Goal: Task Accomplishment & Management: Manage account settings

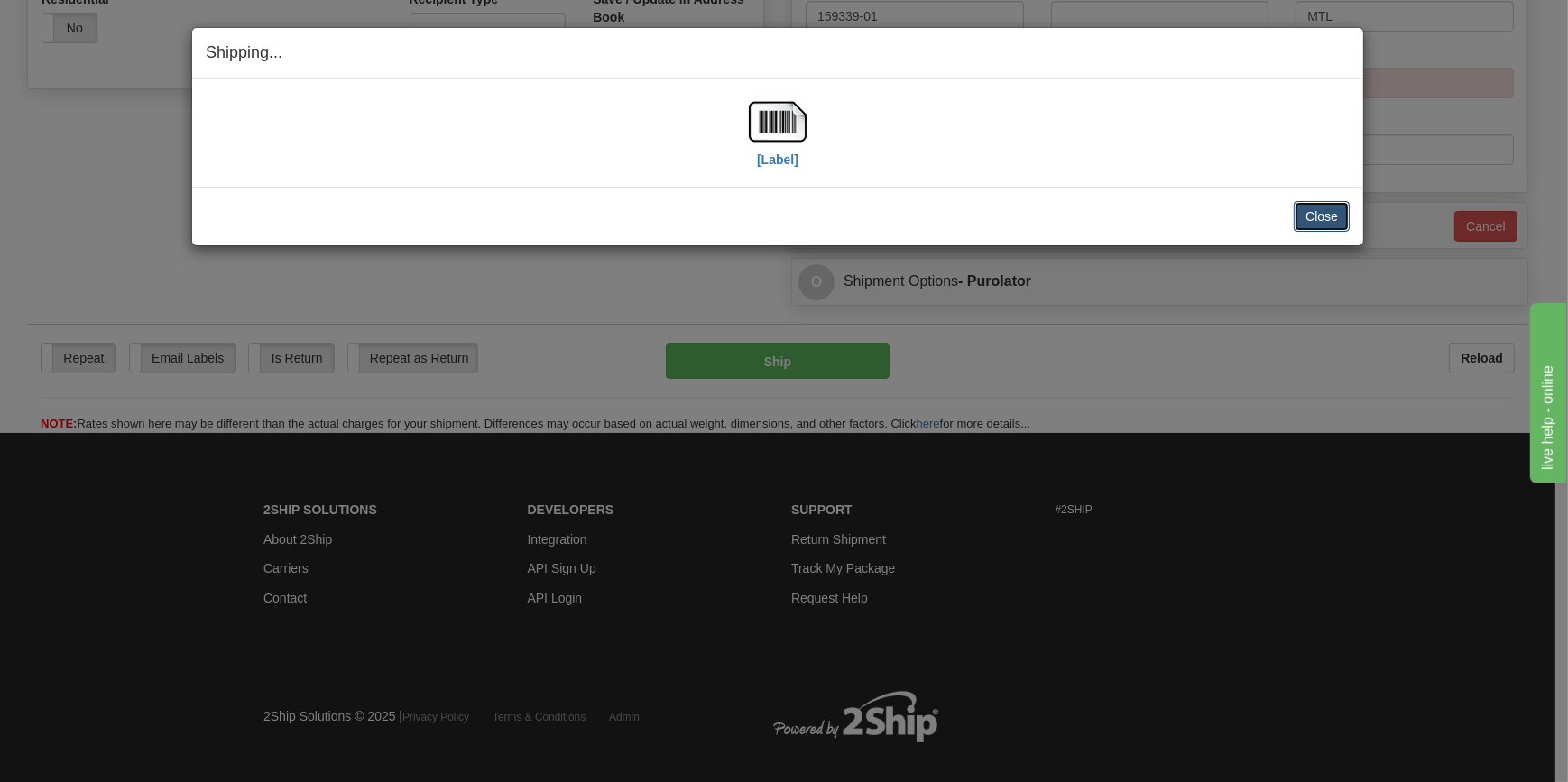
click at [1324, 214] on button "Close" at bounding box center [1320, 217] width 56 height 31
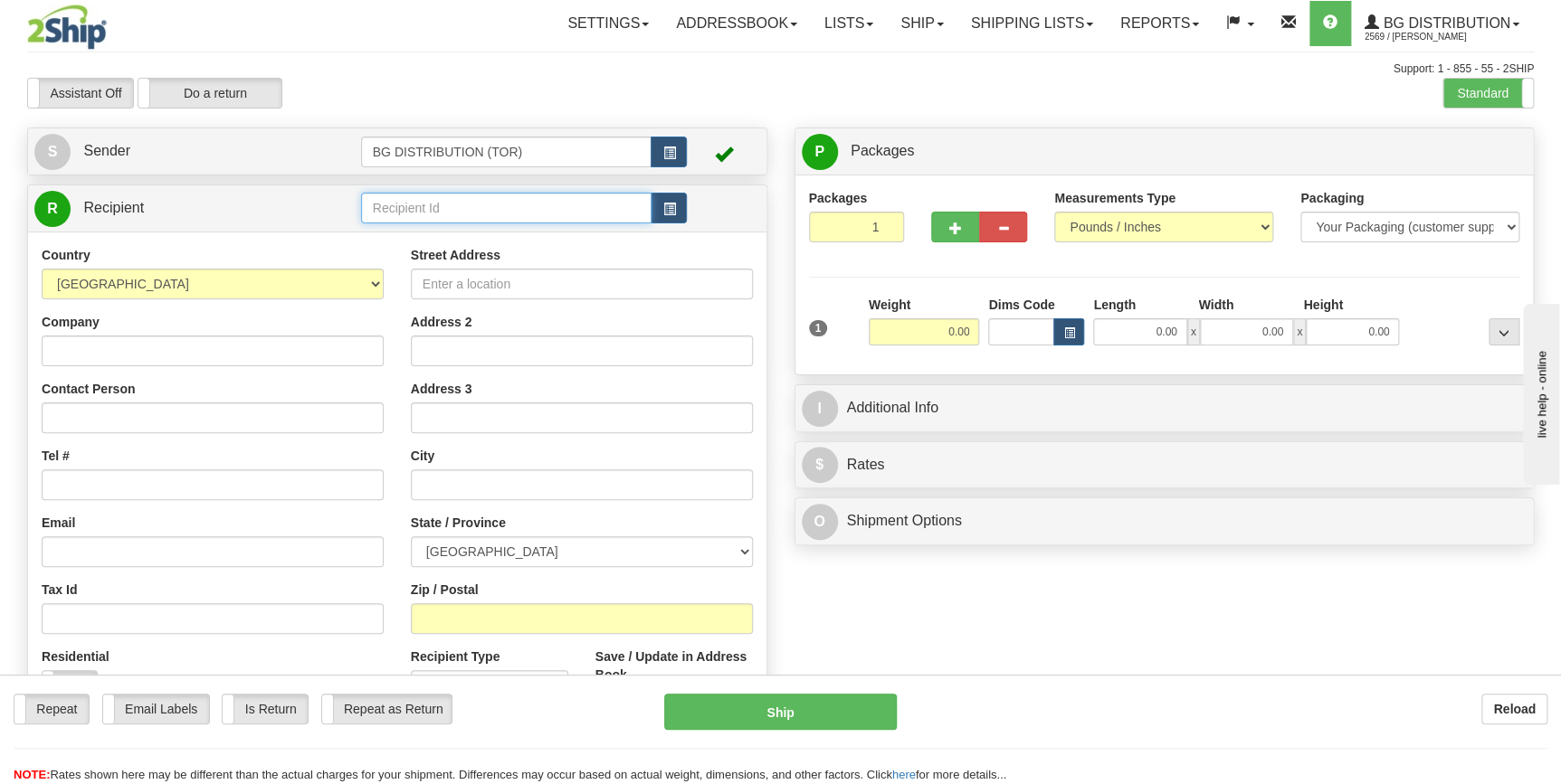
click at [502, 210] on input "text" at bounding box center [507, 208] width 291 height 31
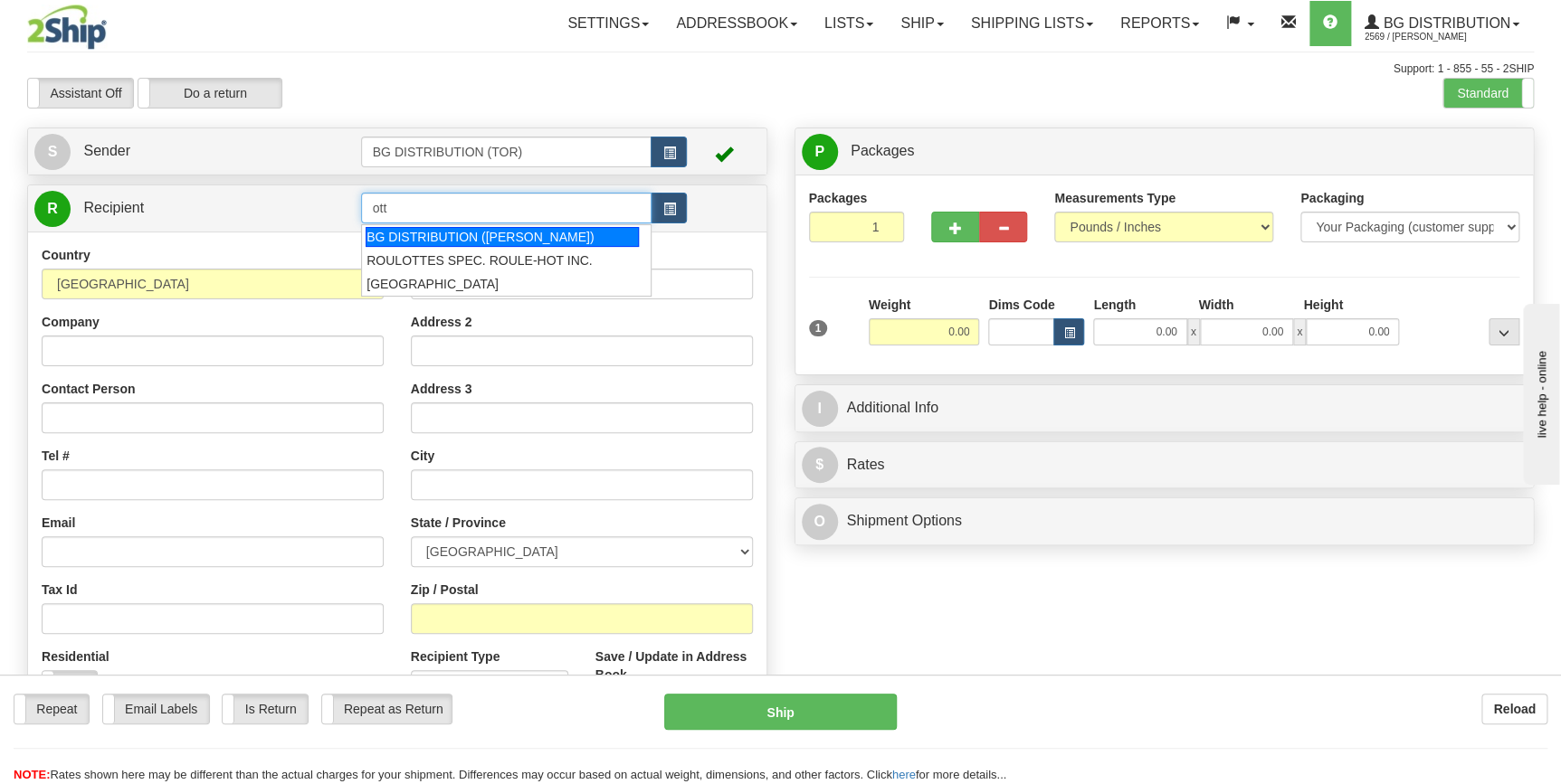
click at [495, 241] on div "BG DISTRIBUTION (OTT)" at bounding box center [501, 237] width 273 height 20
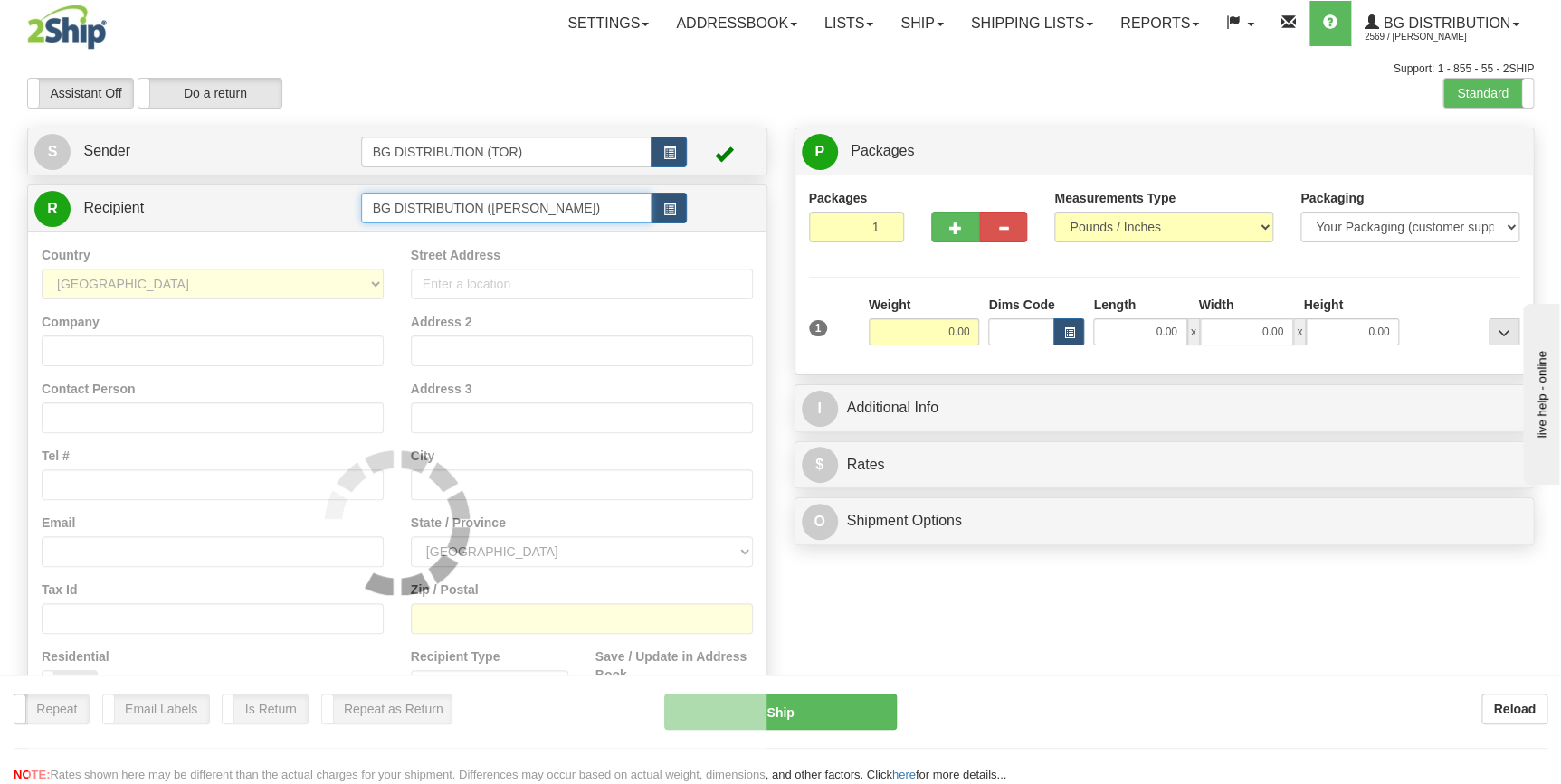
type input "BG DISTRIBUTION (OTT)"
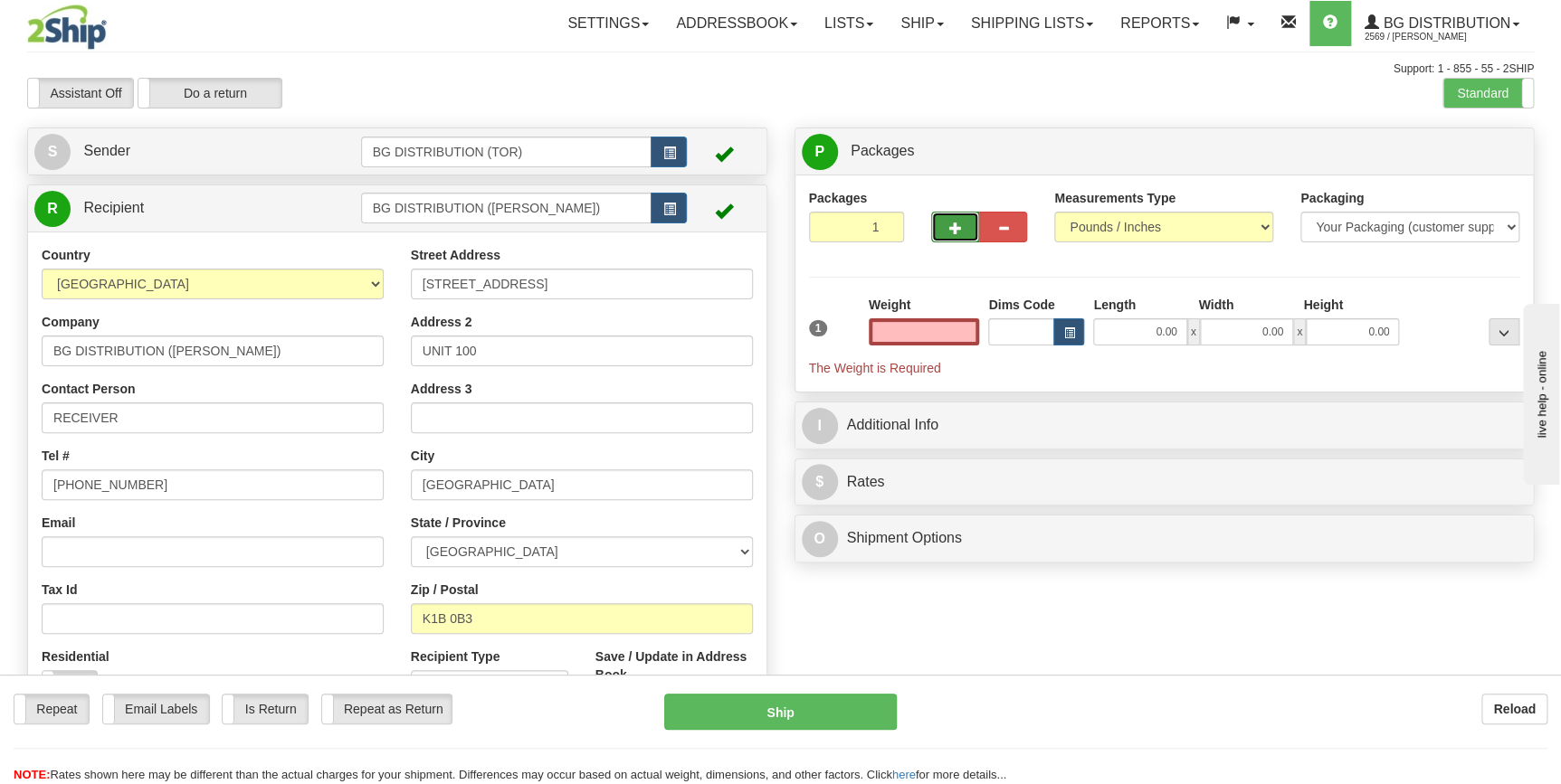
type input "0.00"
click at [963, 233] on button "button" at bounding box center [955, 227] width 48 height 31
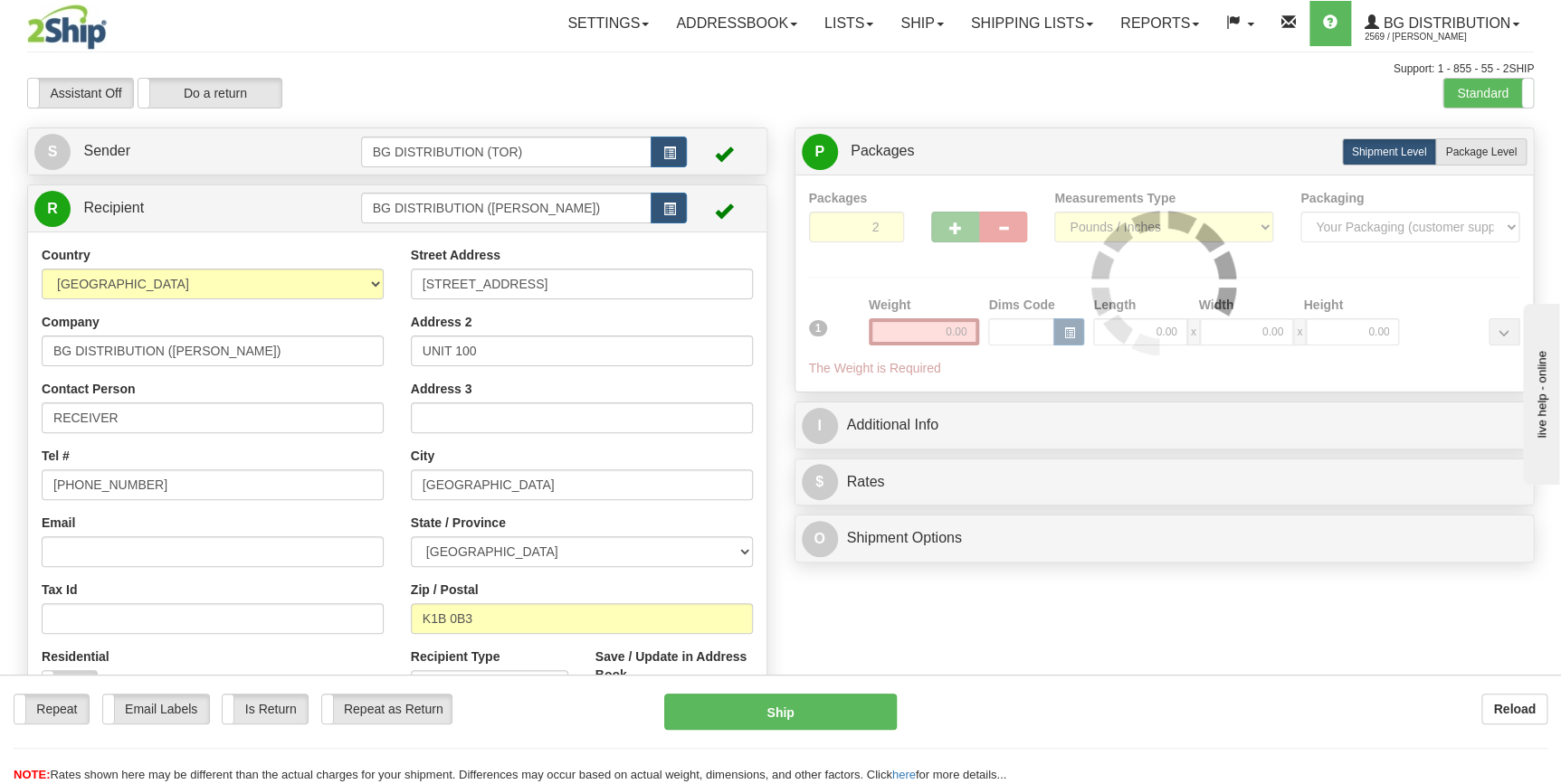
click at [963, 233] on div at bounding box center [1164, 283] width 711 height 189
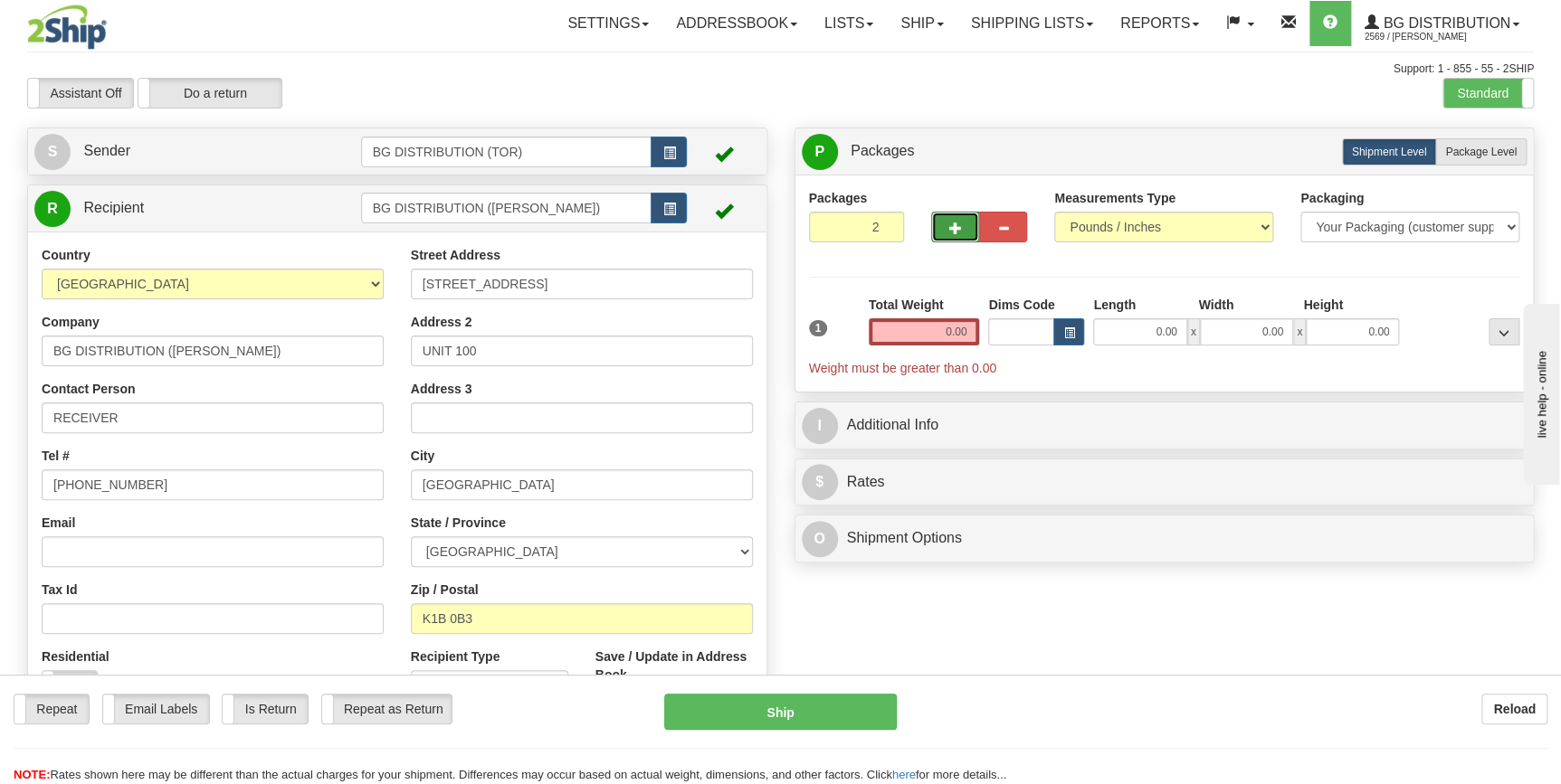
click at [963, 233] on button "button" at bounding box center [955, 227] width 48 height 31
type input "6"
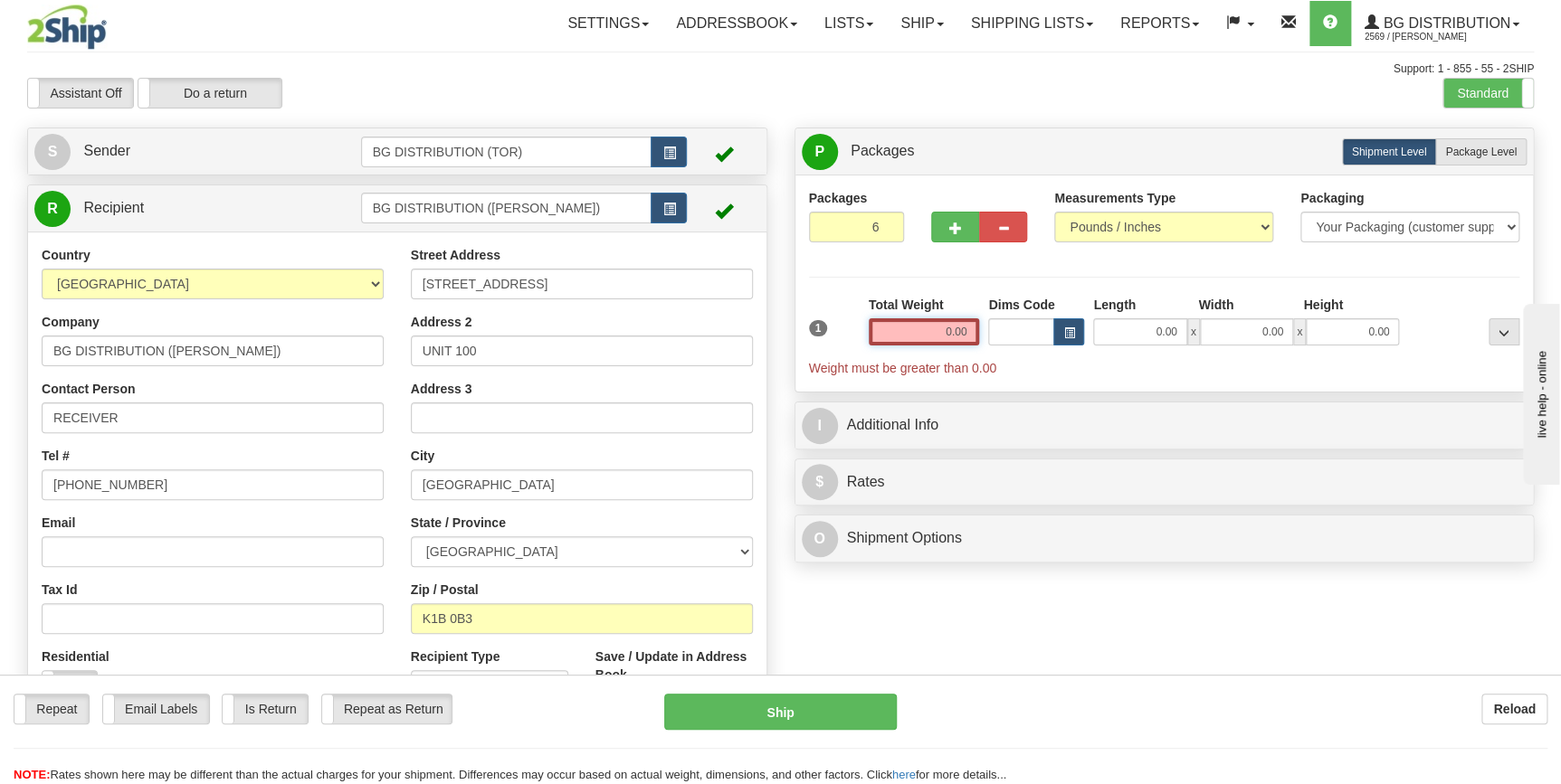
click at [948, 337] on input "0.00" at bounding box center [925, 332] width 111 height 27
click at [948, 337] on input "text" at bounding box center [925, 332] width 111 height 27
type input "0.00"
click at [1510, 146] on span "Package Level" at bounding box center [1481, 152] width 71 height 13
radio input "true"
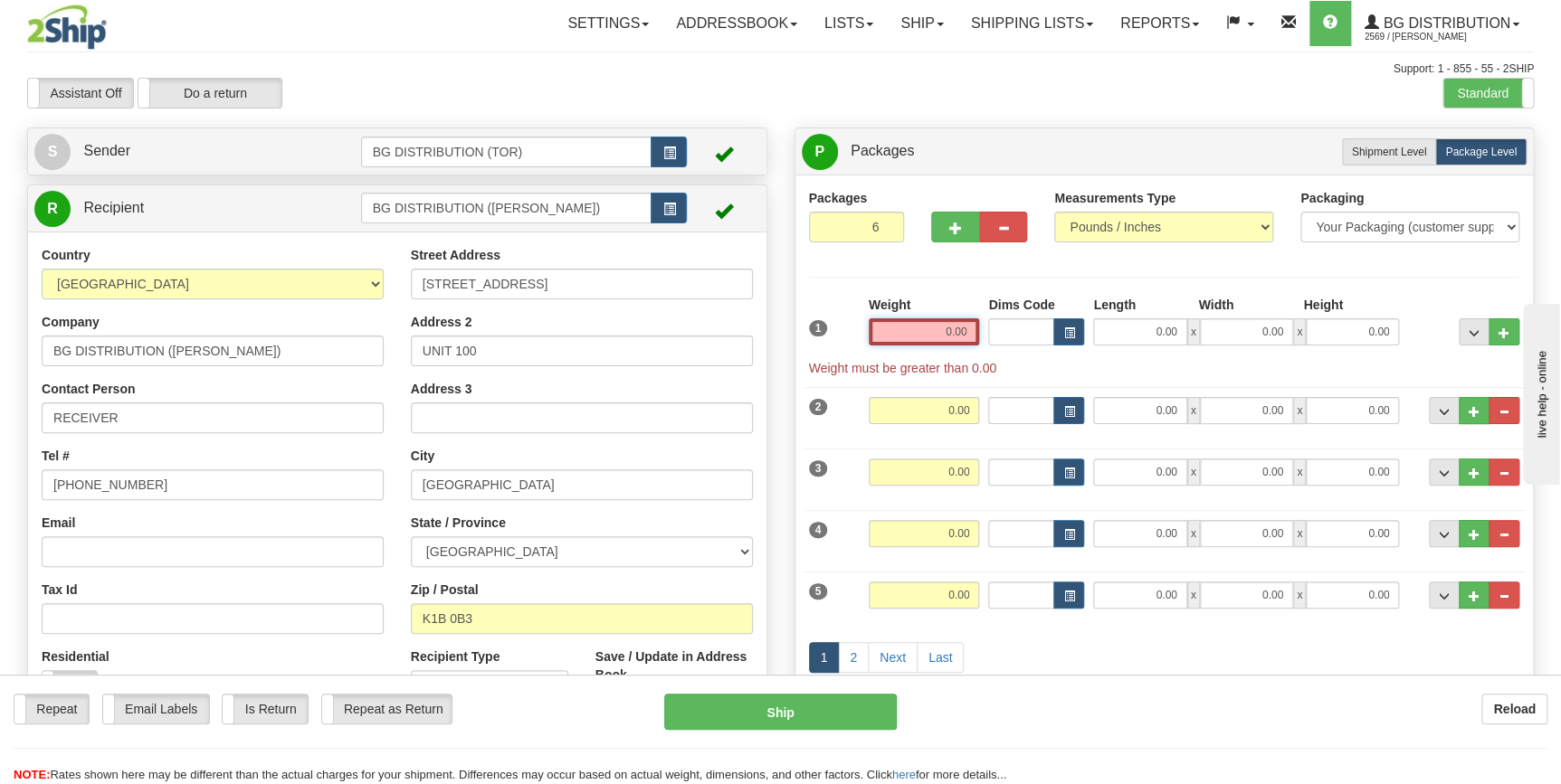
click at [937, 327] on input "0.00" at bounding box center [925, 332] width 111 height 27
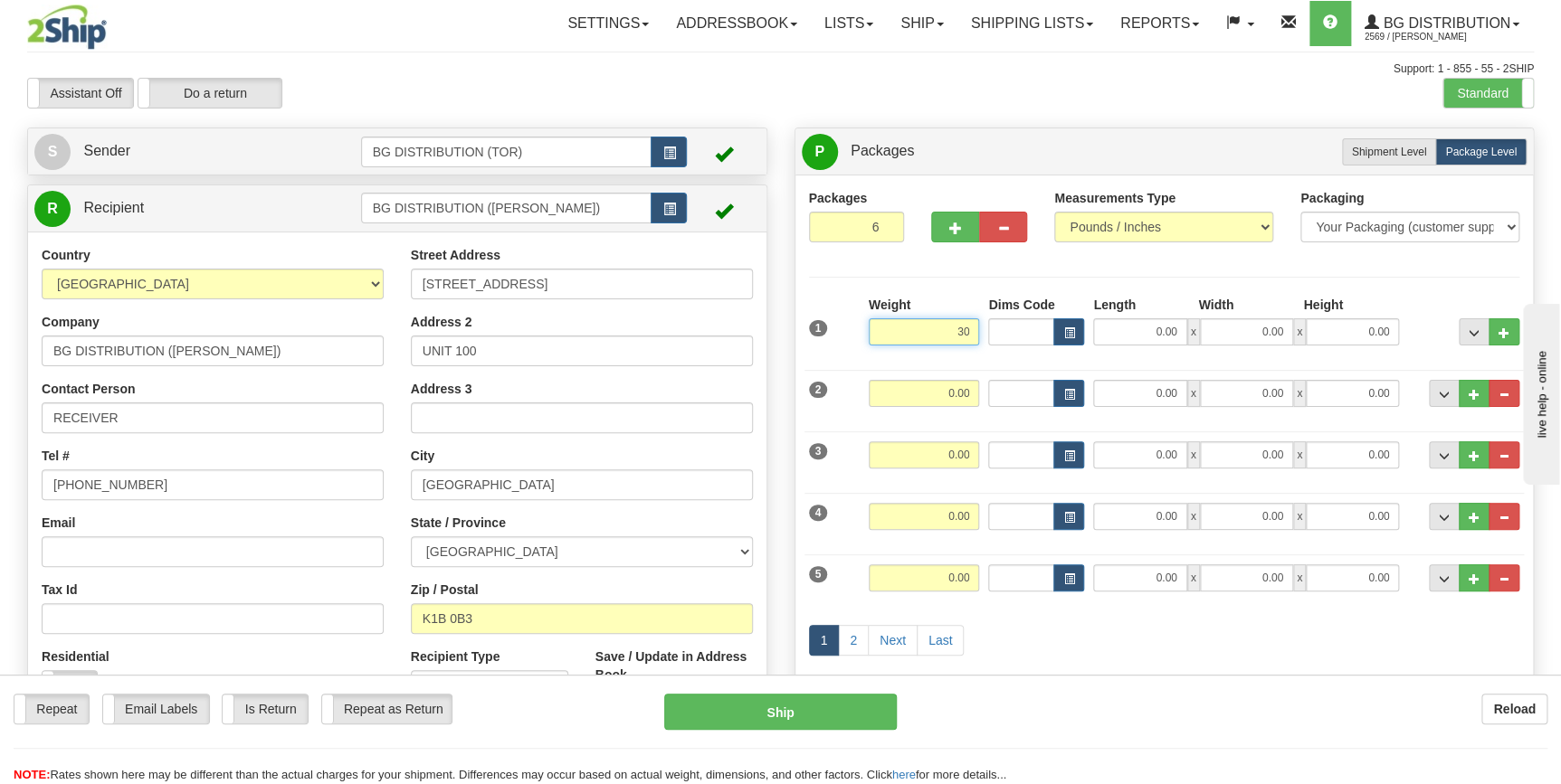
type input "30.00"
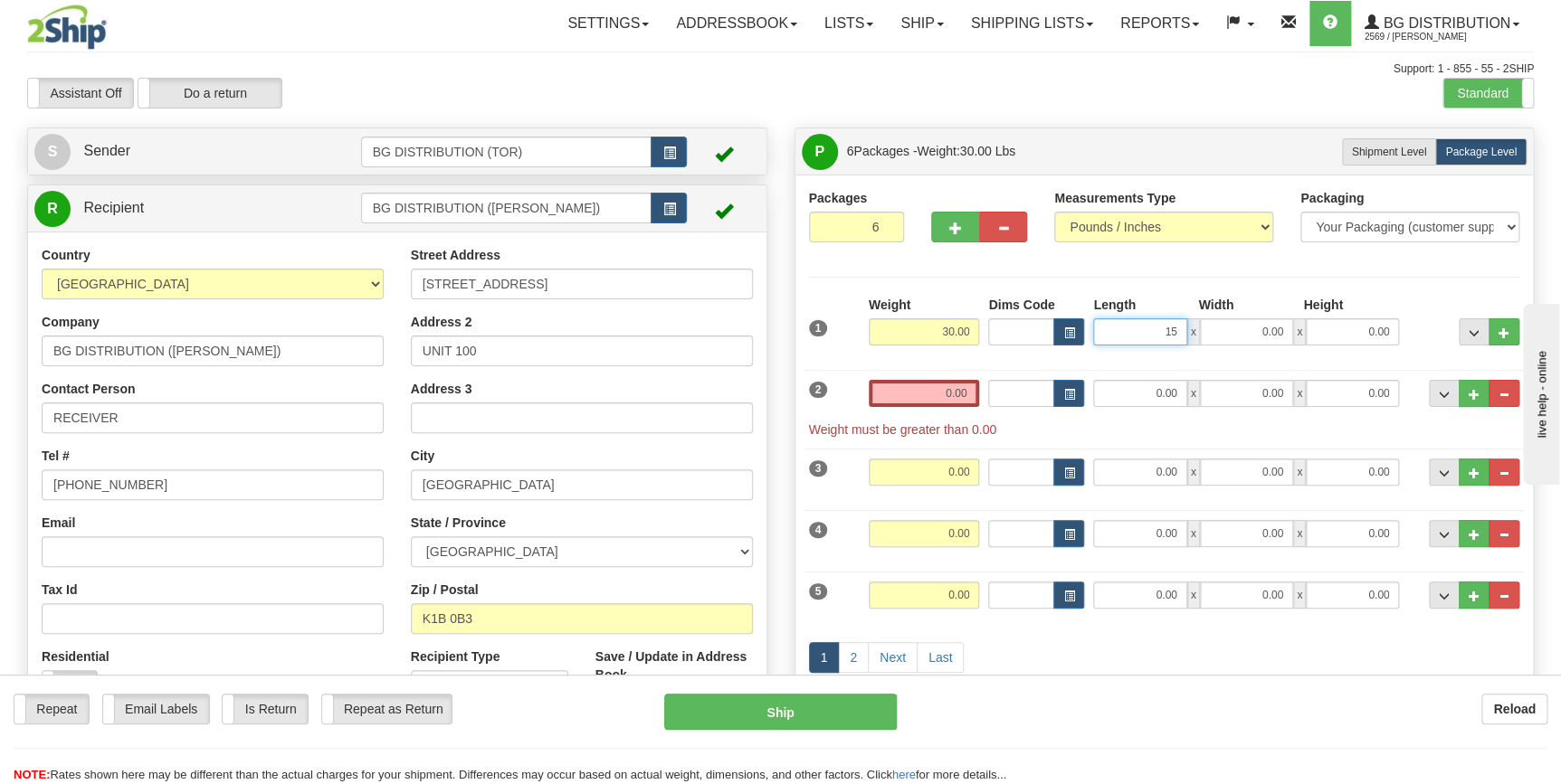
type input "15.00"
type input "14.00"
type input "13.00"
click at [931, 397] on input "0.00" at bounding box center [925, 393] width 111 height 27
click at [931, 397] on input "text" at bounding box center [925, 393] width 111 height 27
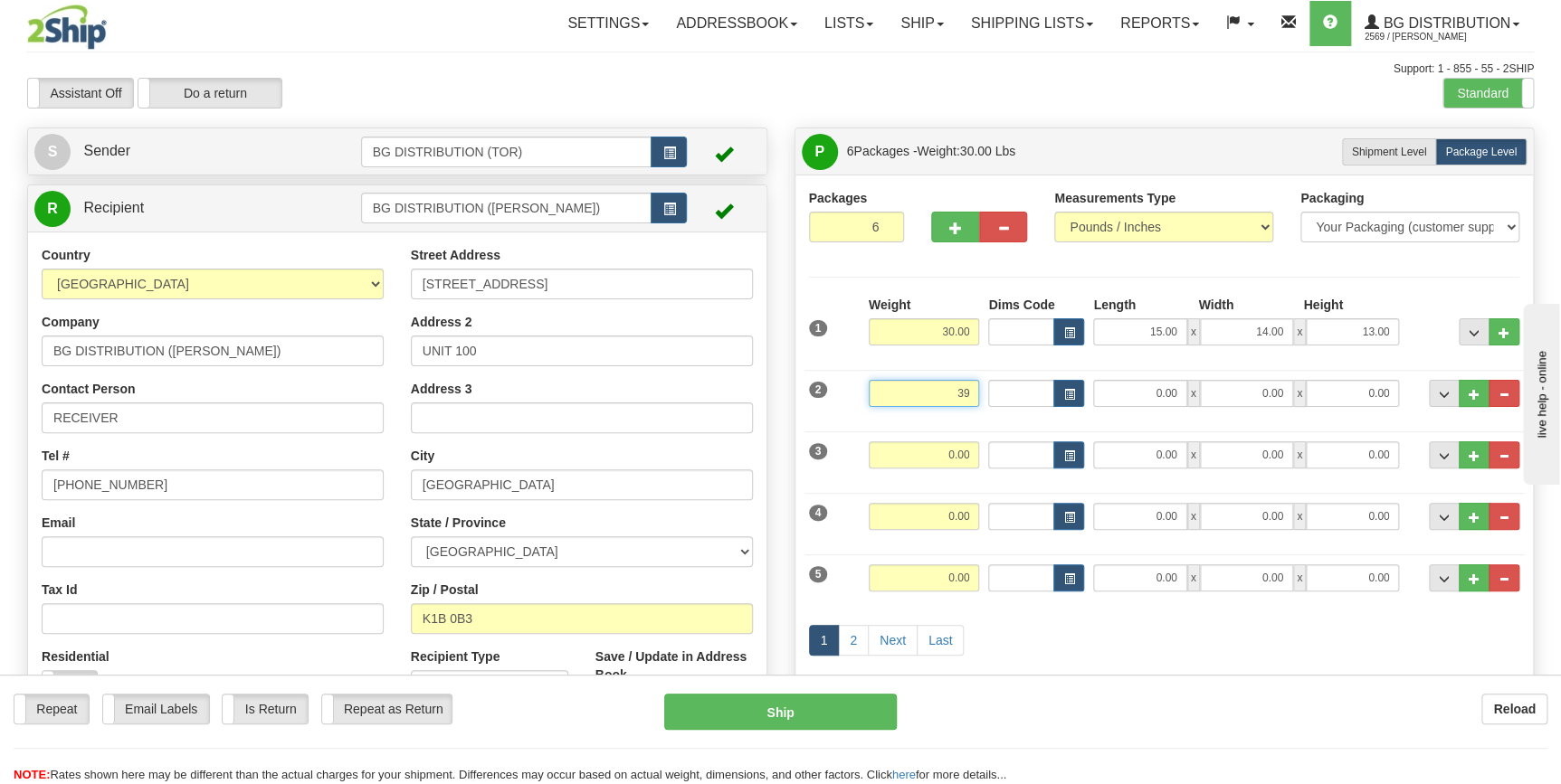
type input "39.00"
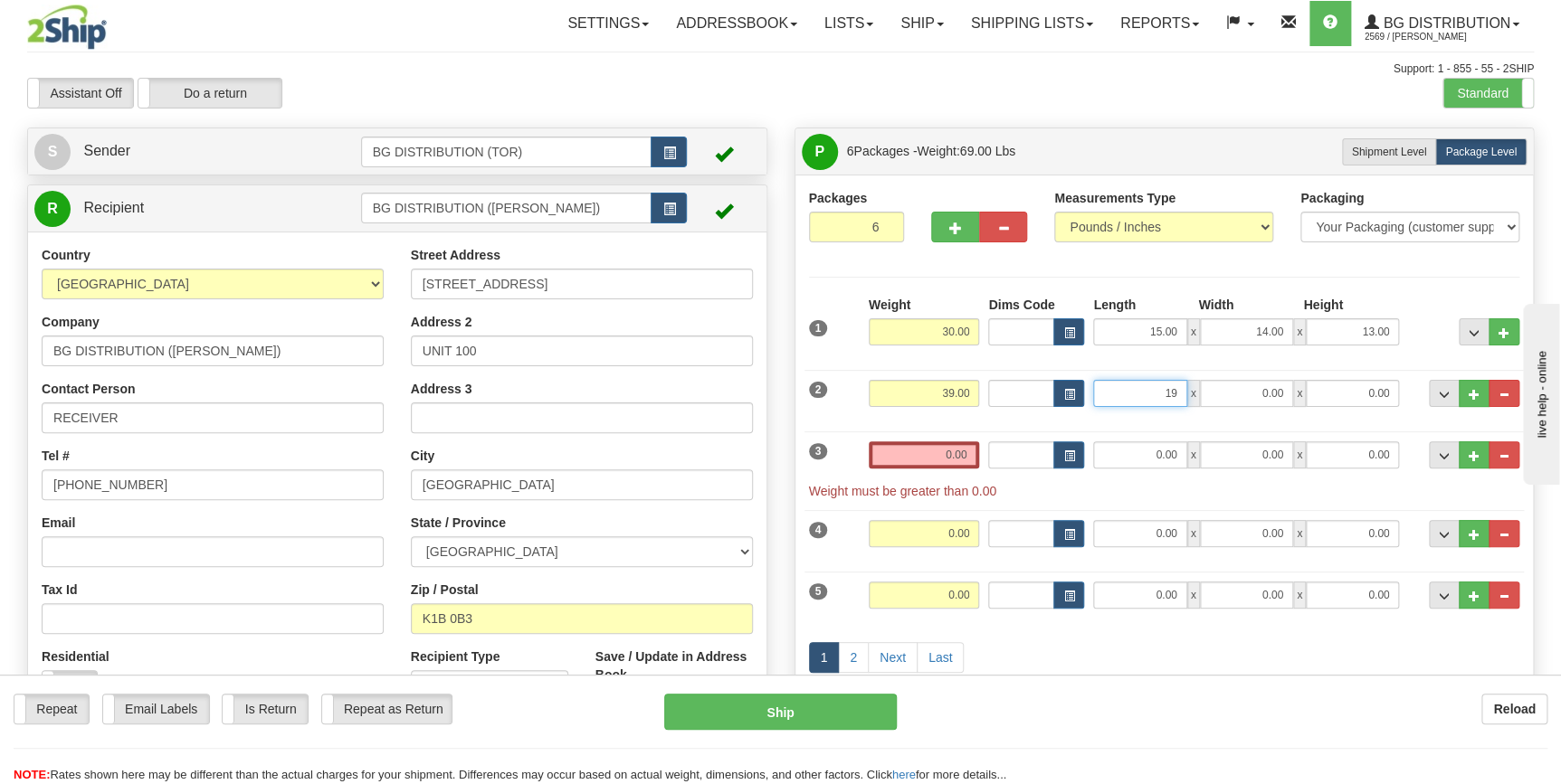
type input "19.00"
type input "15.00"
type input "10.00"
click at [927, 444] on input "0.00" at bounding box center [925, 455] width 111 height 27
click at [927, 444] on input "text" at bounding box center [925, 455] width 111 height 27
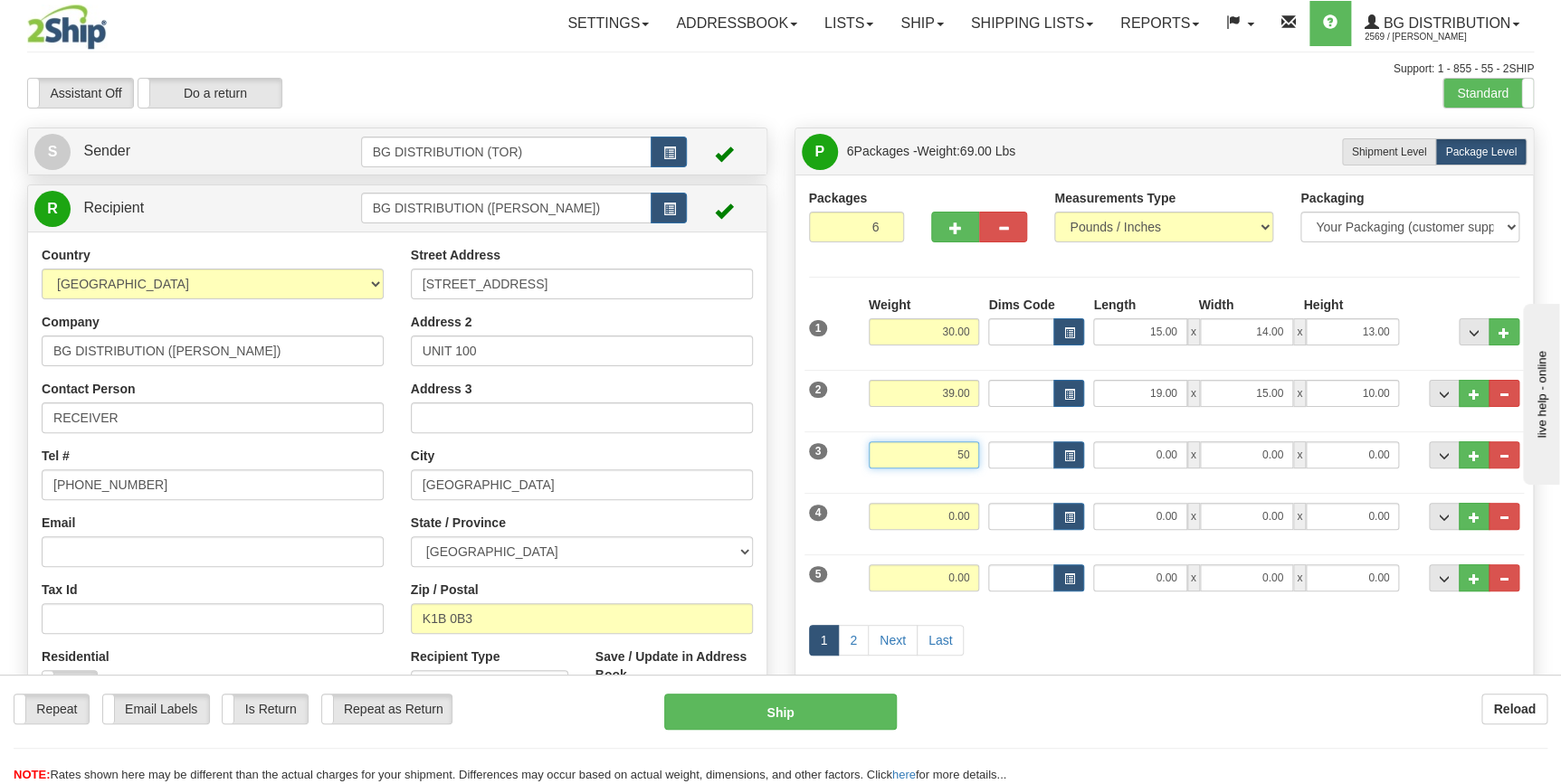
type input "50.00"
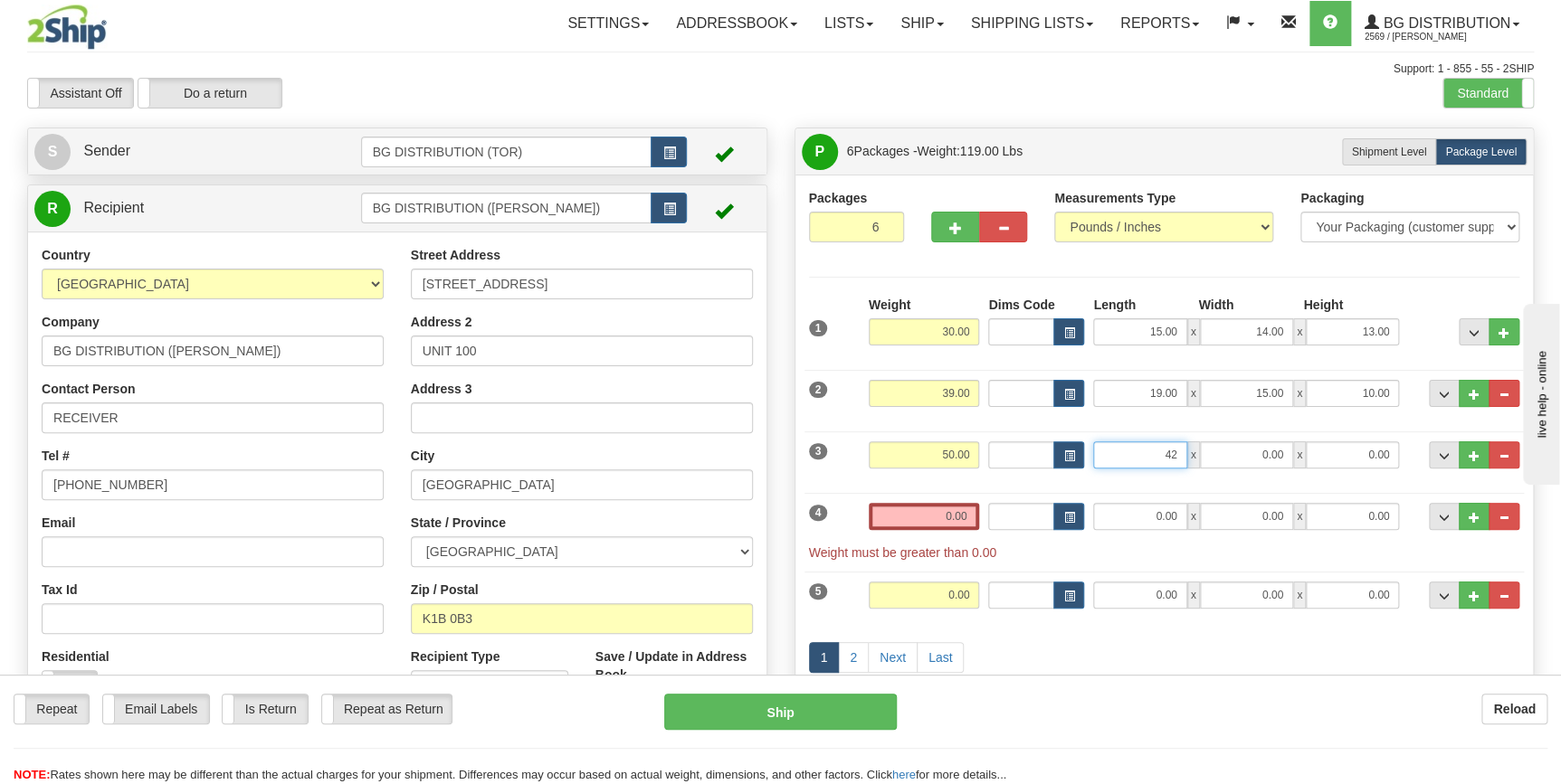
type input "42.00"
type input "11.00"
type input "10.00"
click at [934, 511] on input "0.00" at bounding box center [925, 517] width 111 height 27
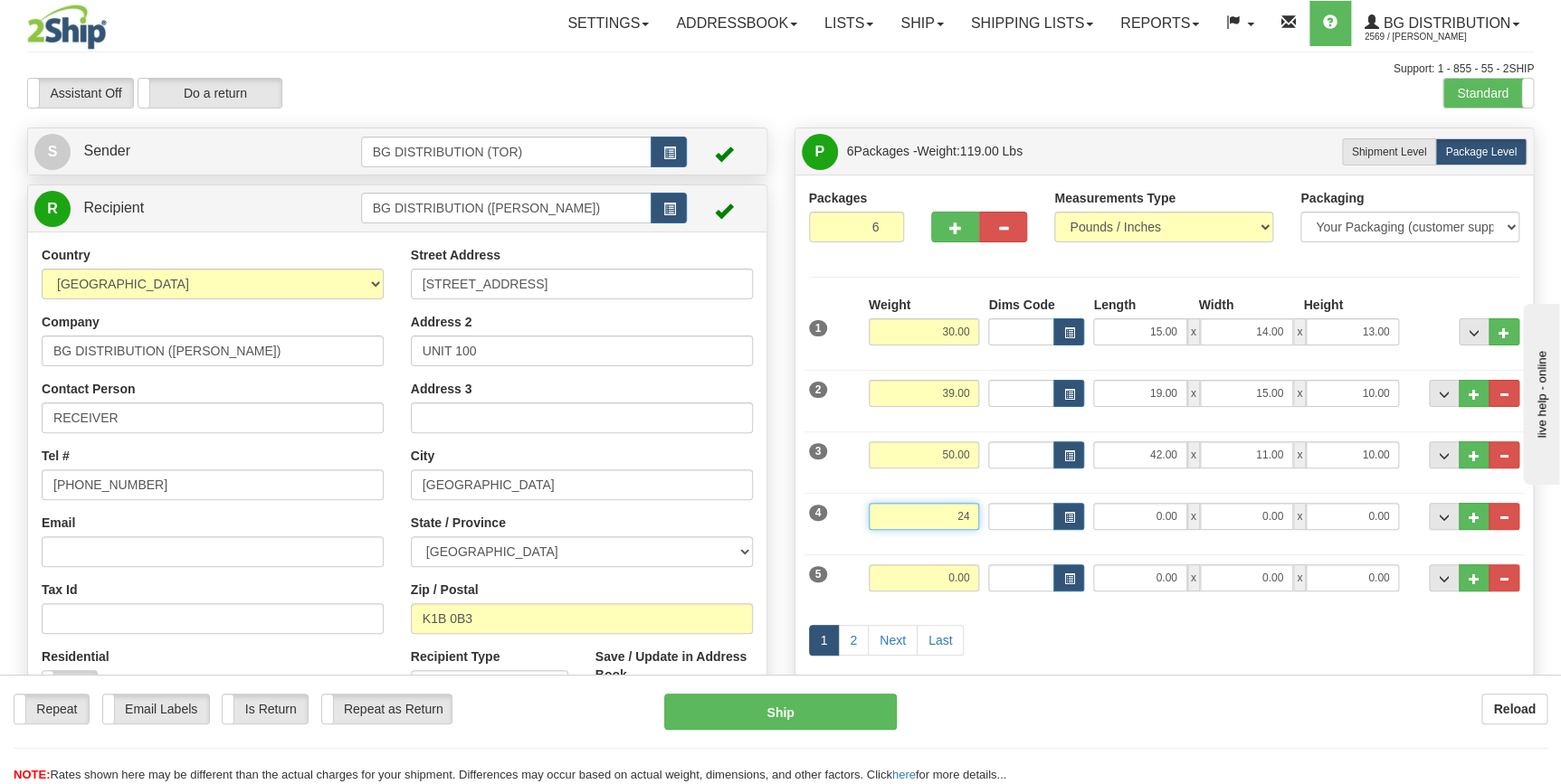
type input "24.00"
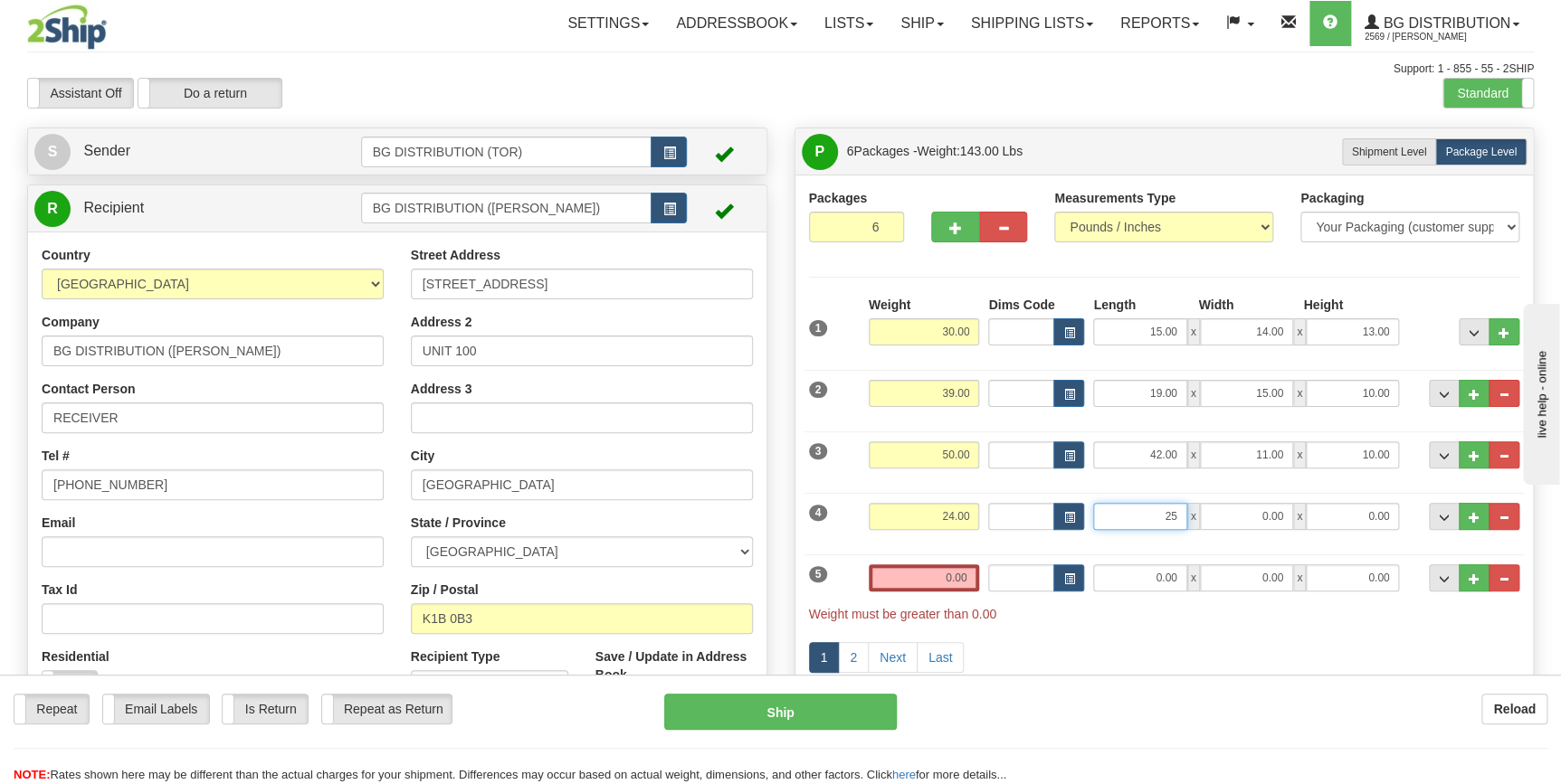
type input "25.00"
type input "10.00"
type input "9.00"
click at [941, 572] on input "0.00" at bounding box center [925, 579] width 111 height 27
type input "6.00"
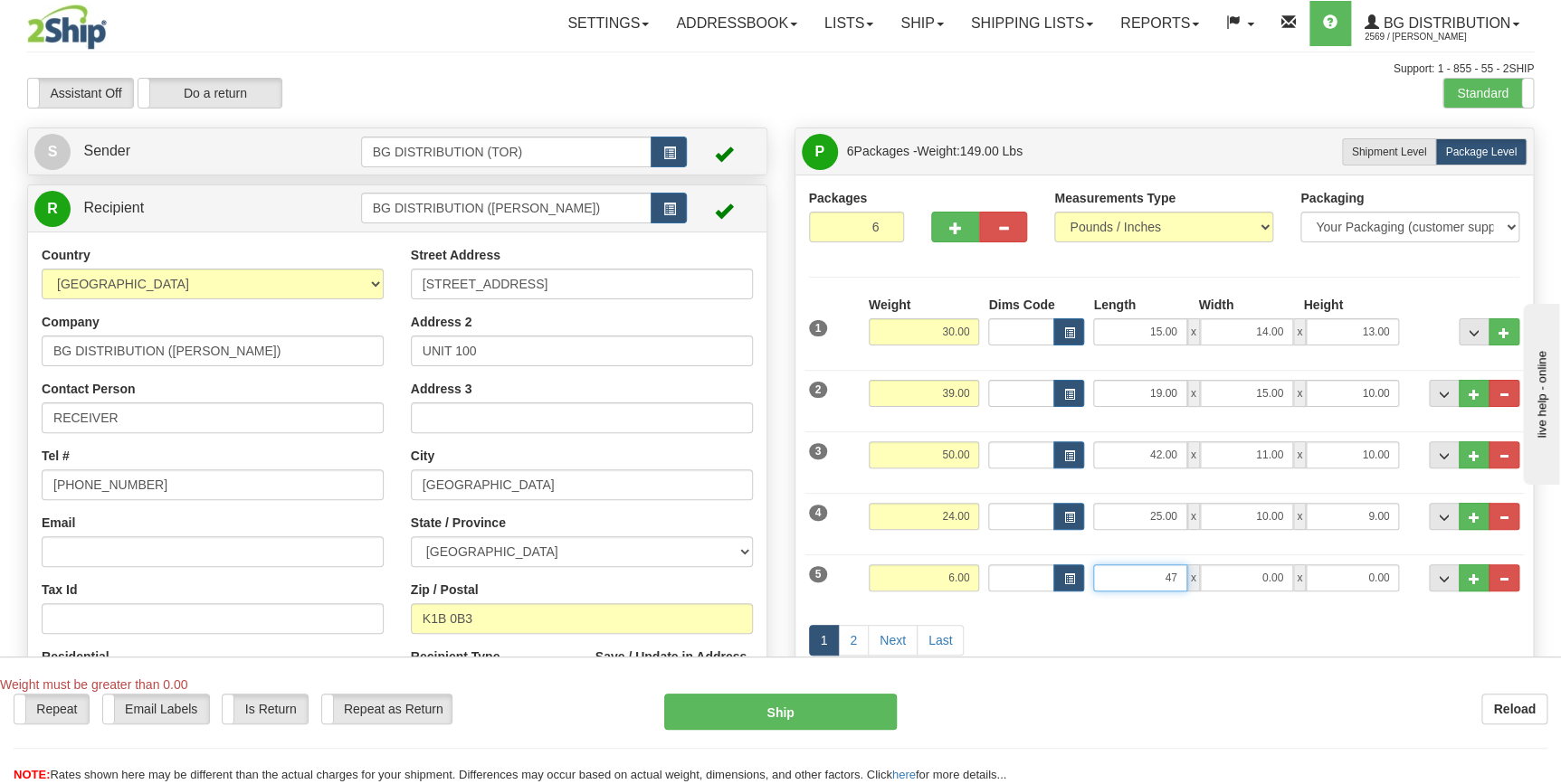
type input "47.00"
type input "6.00"
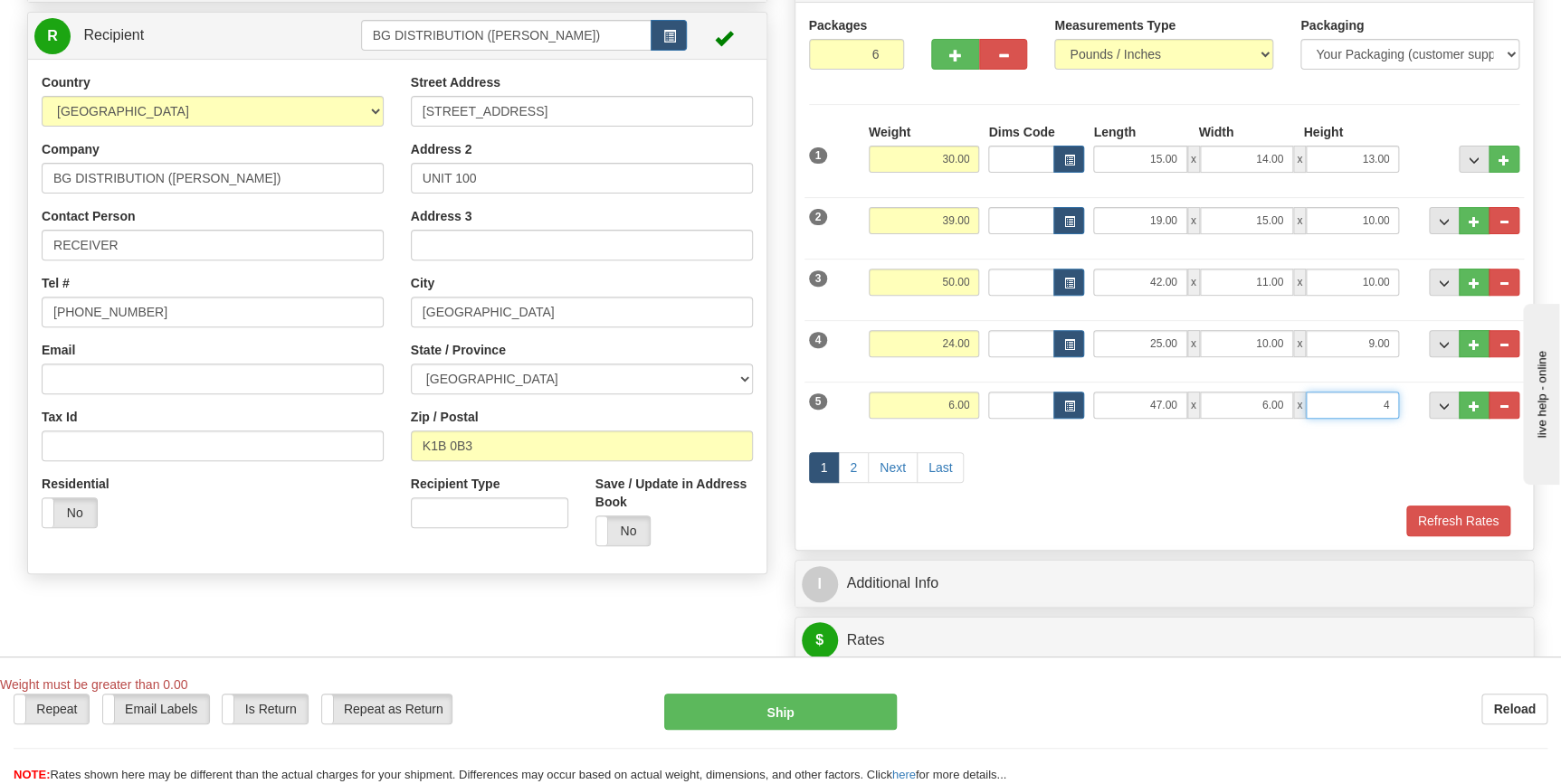
scroll to position [246, 0]
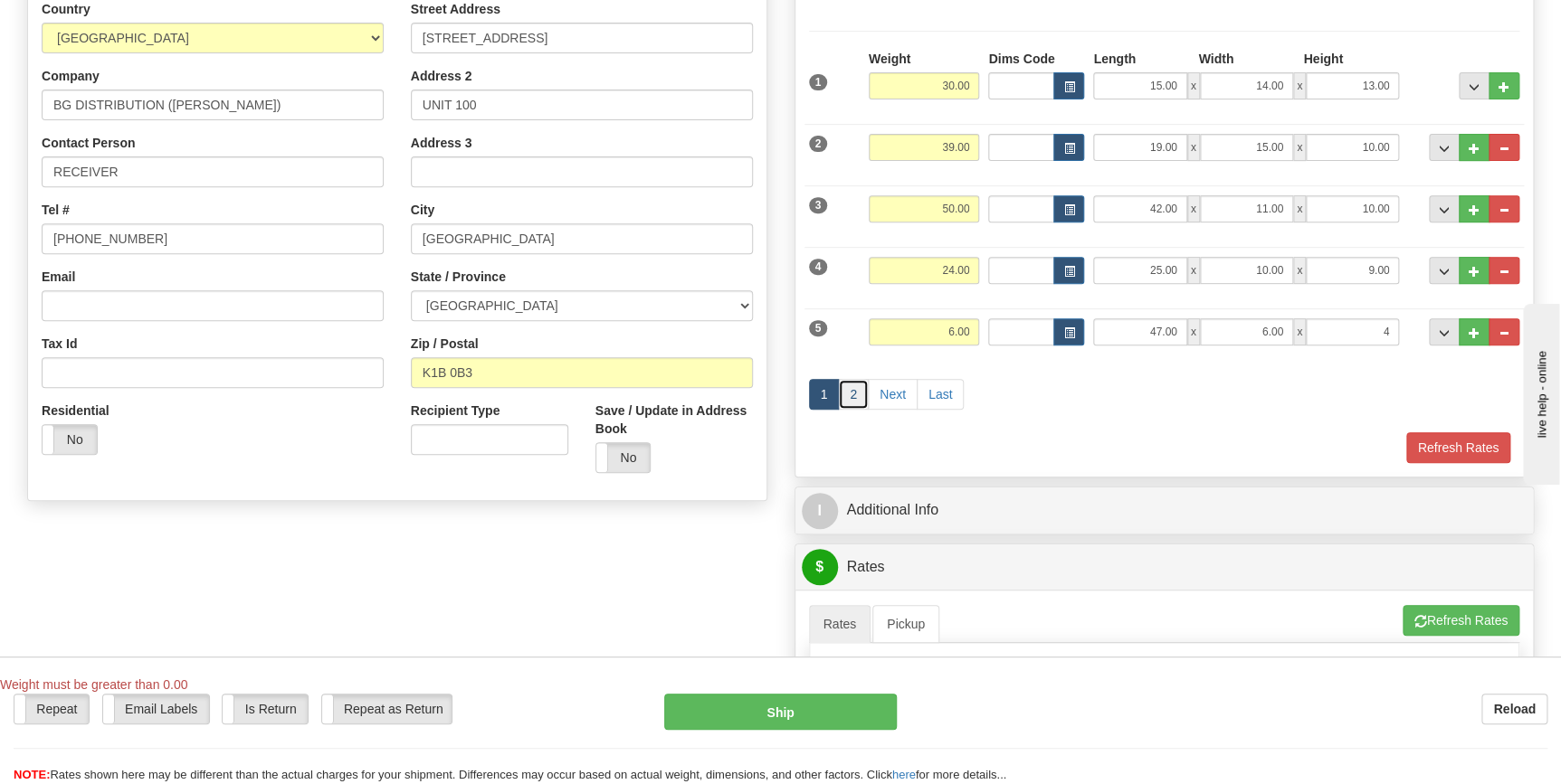
type input "4.00"
click at [846, 396] on link "2" at bounding box center [854, 394] width 31 height 31
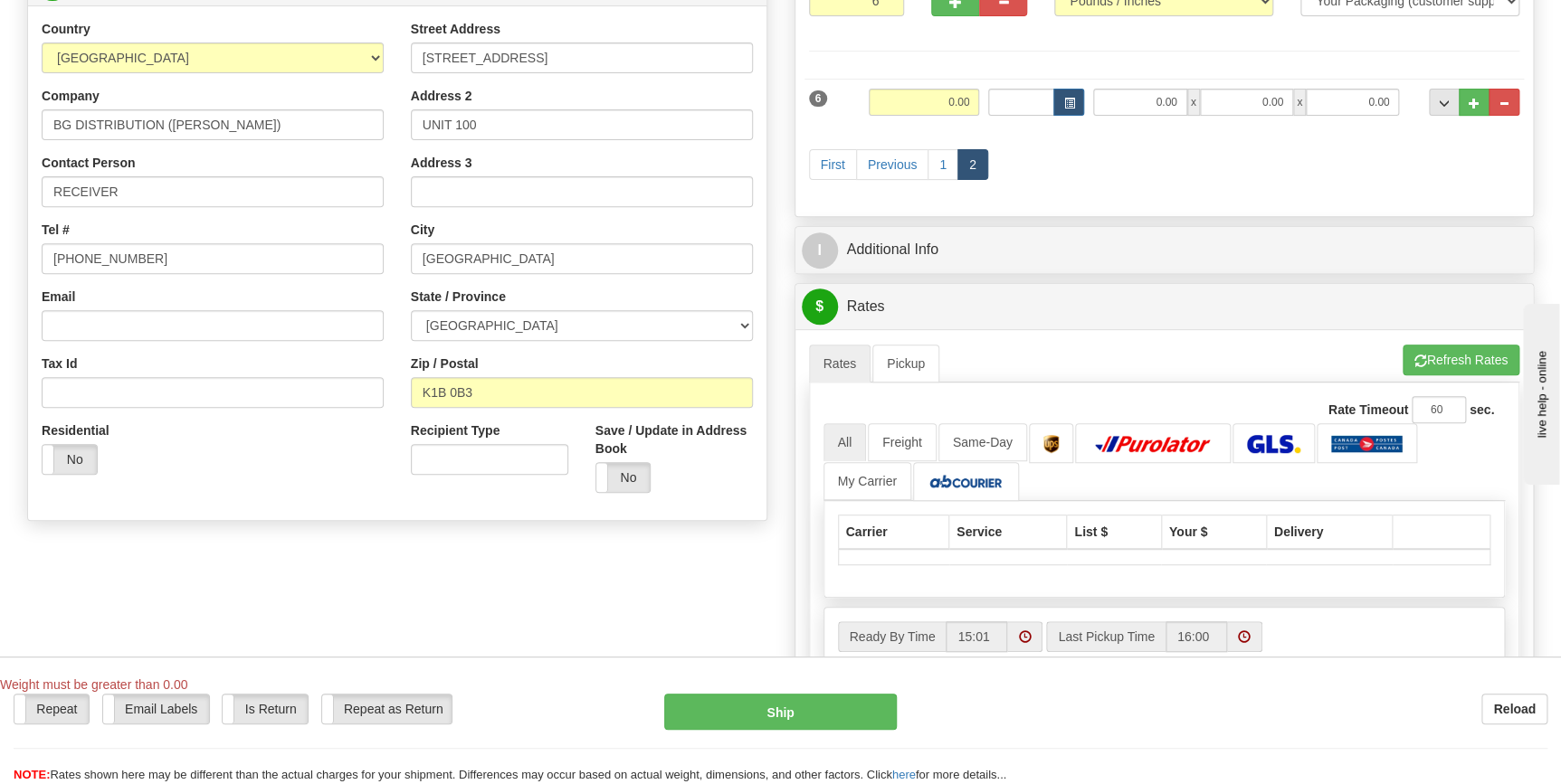
scroll to position [81, 0]
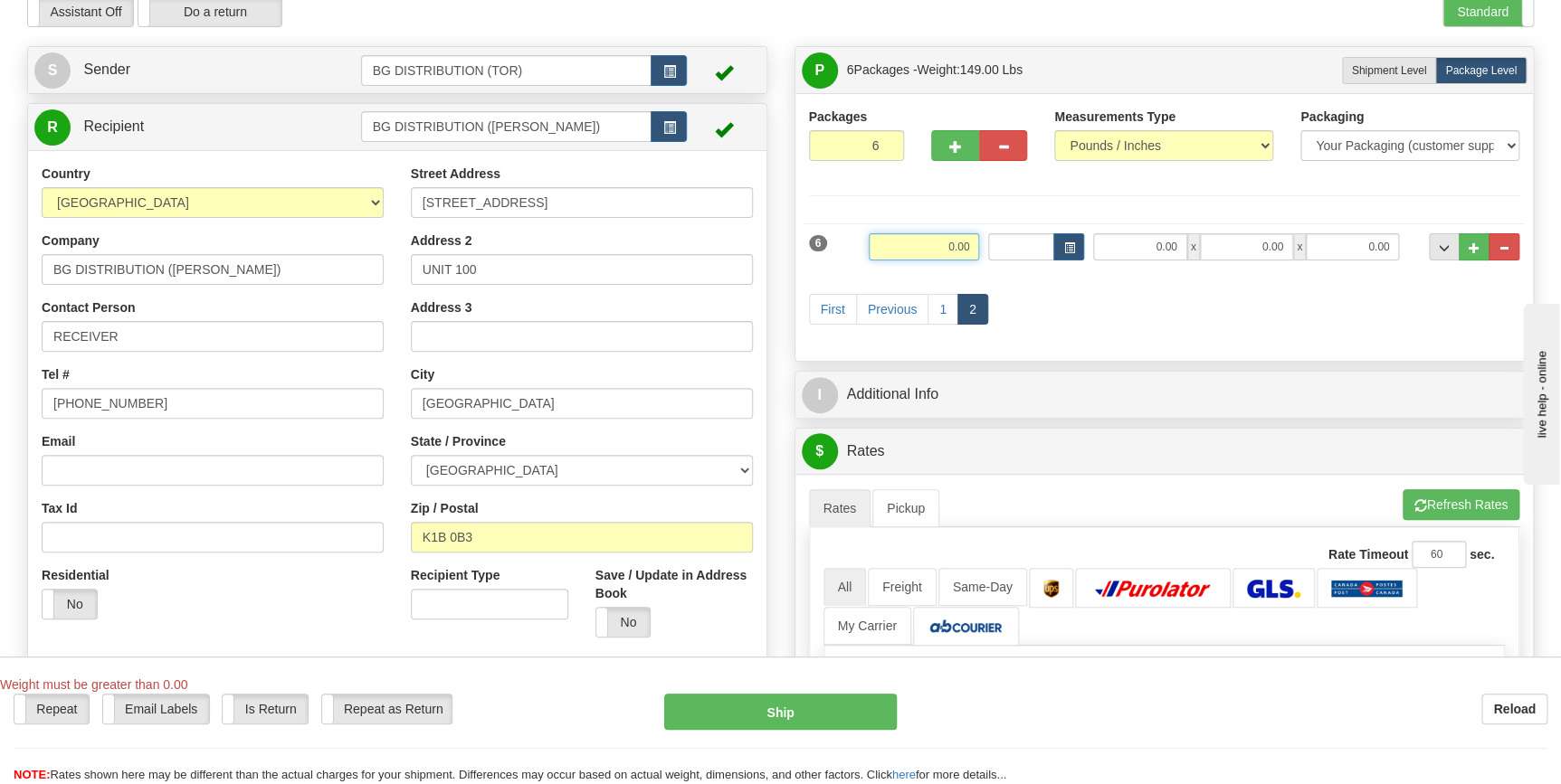
click at [925, 241] on input "0.00" at bounding box center [925, 247] width 111 height 27
type input "6.00"
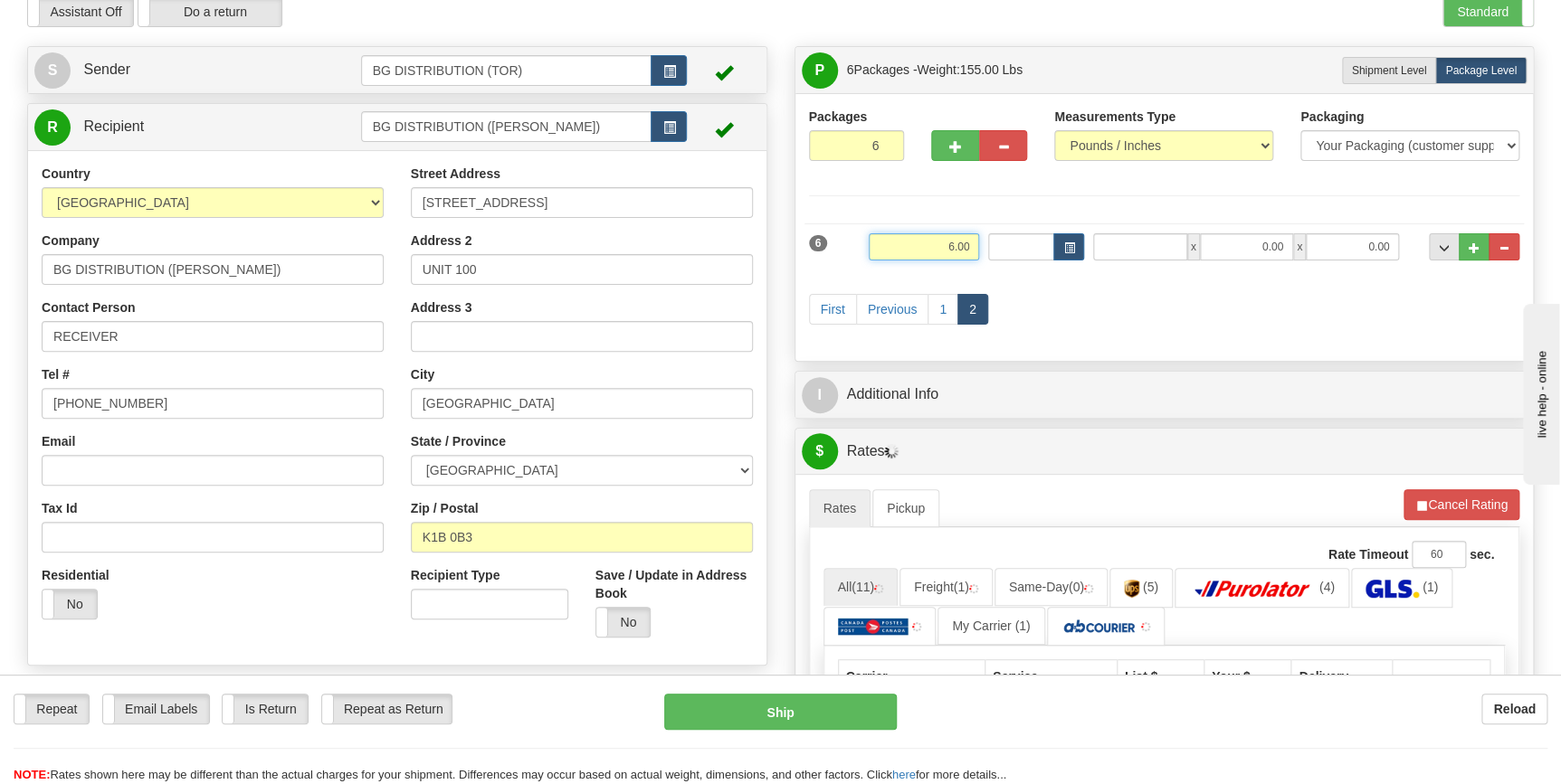
type input "0.00"
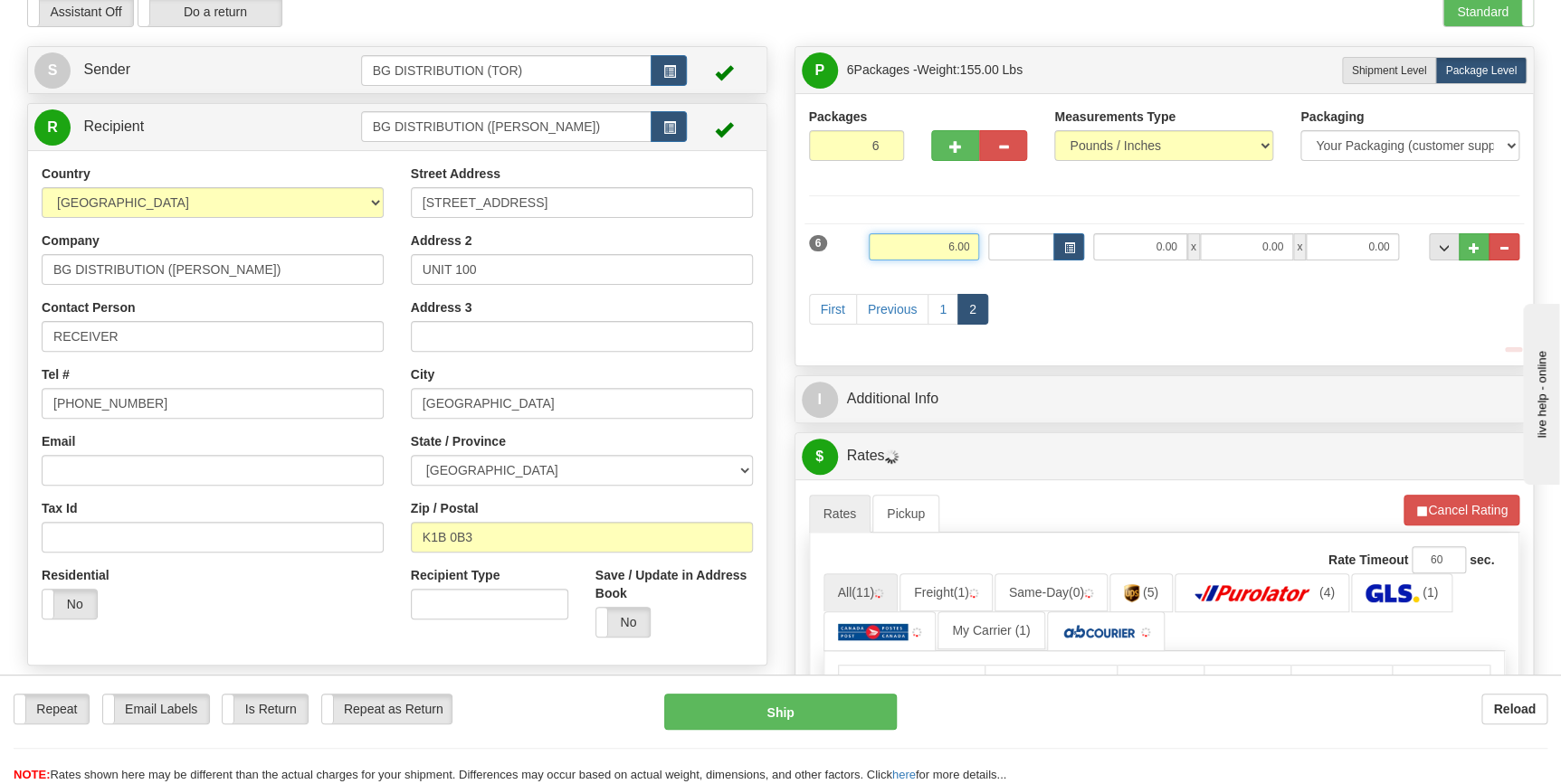
click at [925, 241] on input "6.00" at bounding box center [925, 247] width 111 height 27
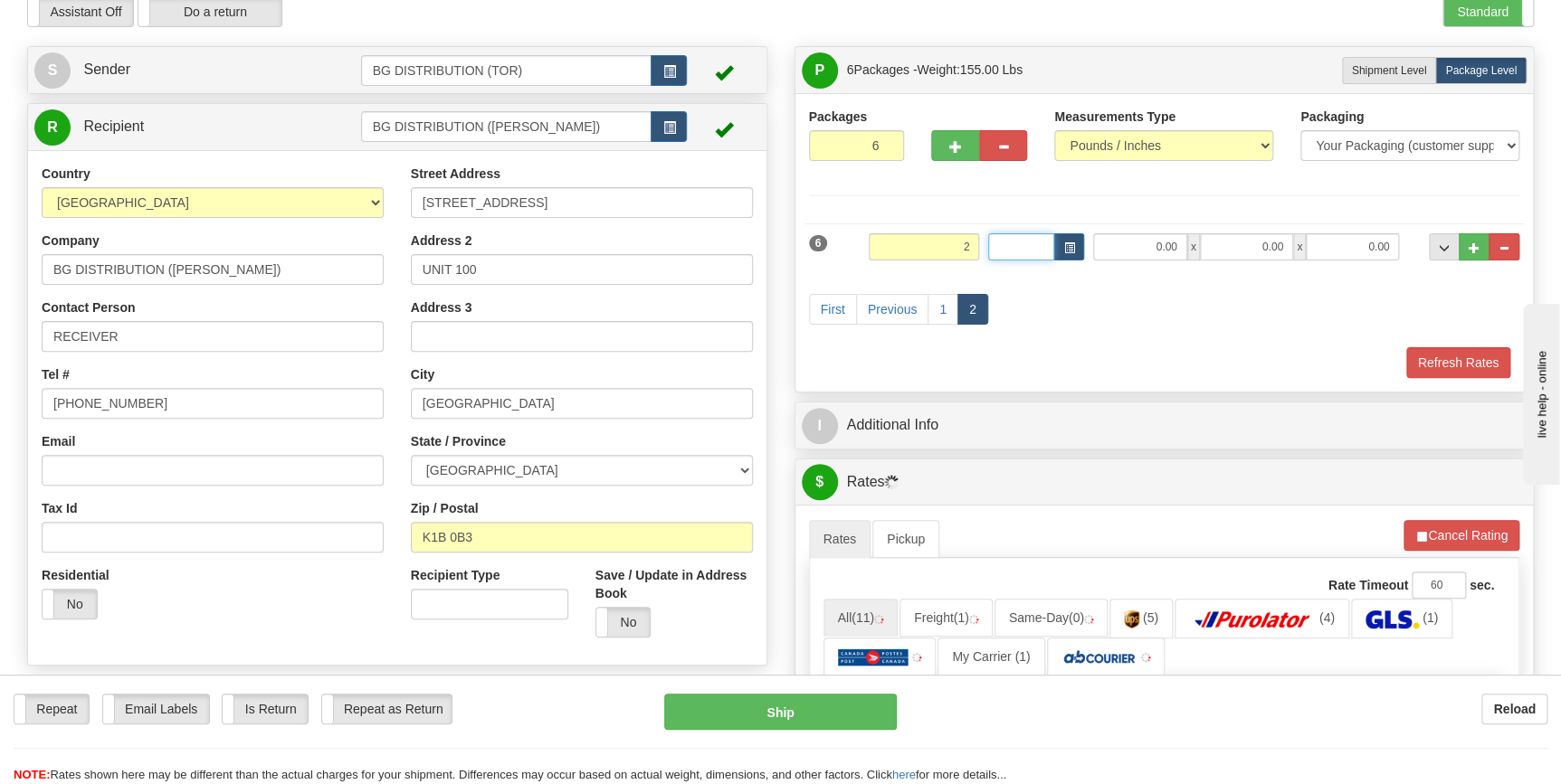
type input "2.00"
type input "15.00"
type input "10.00"
type input "1.00"
click at [933, 309] on link "1" at bounding box center [943, 309] width 31 height 31
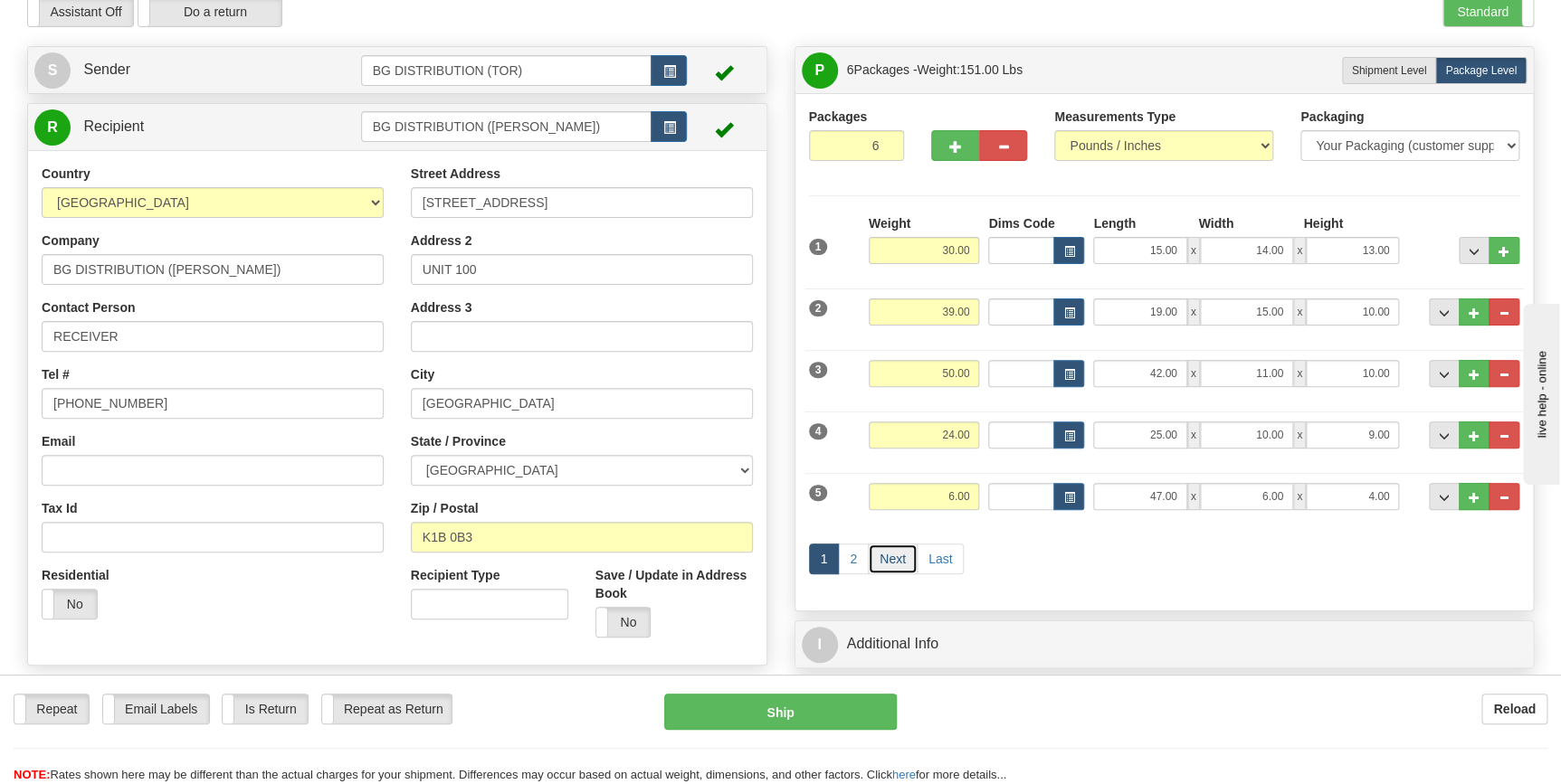
click at [898, 560] on link "Next" at bounding box center [893, 559] width 50 height 31
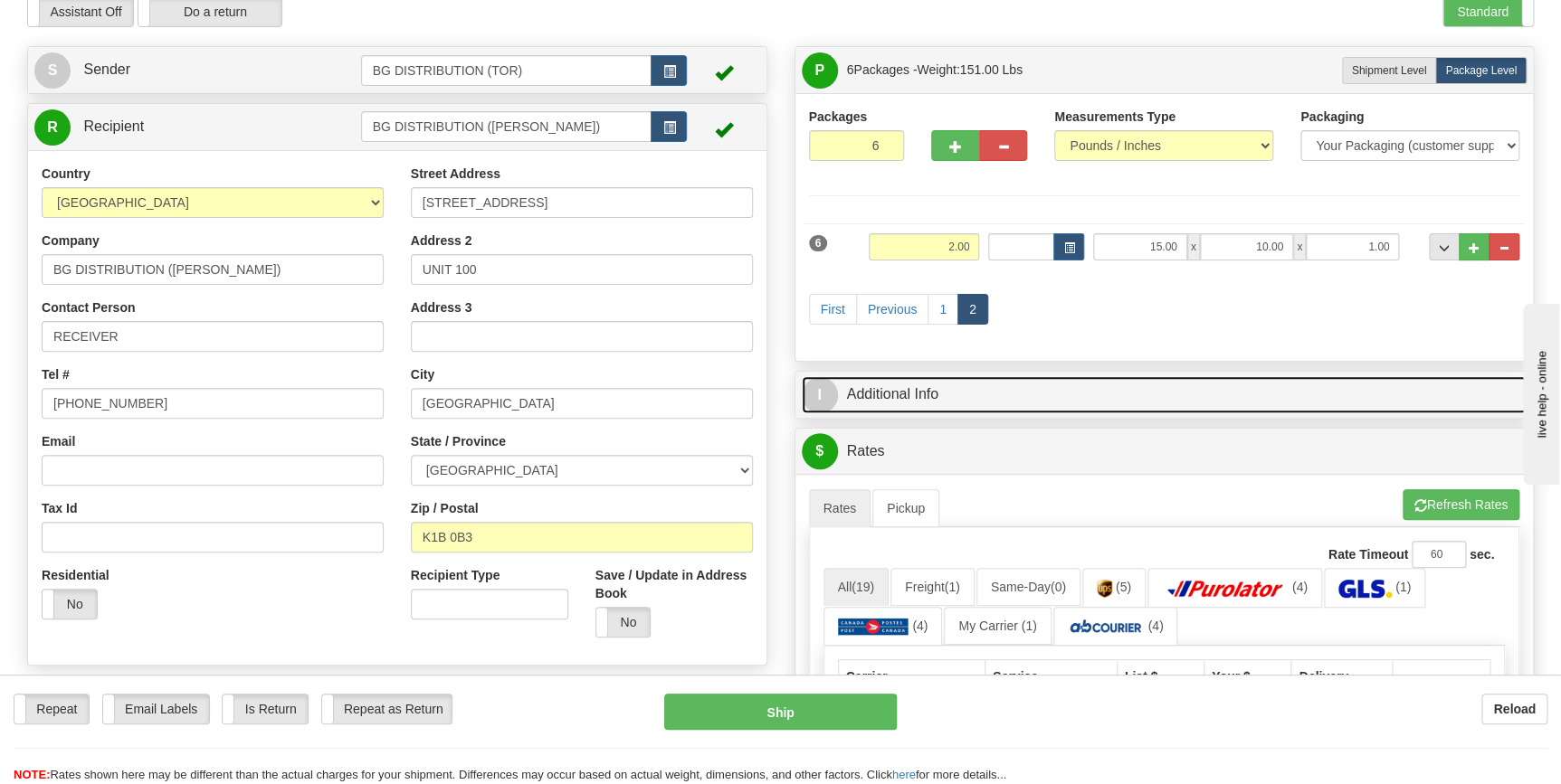
click at [1021, 396] on link "I Additional Info" at bounding box center [1164, 394] width 726 height 37
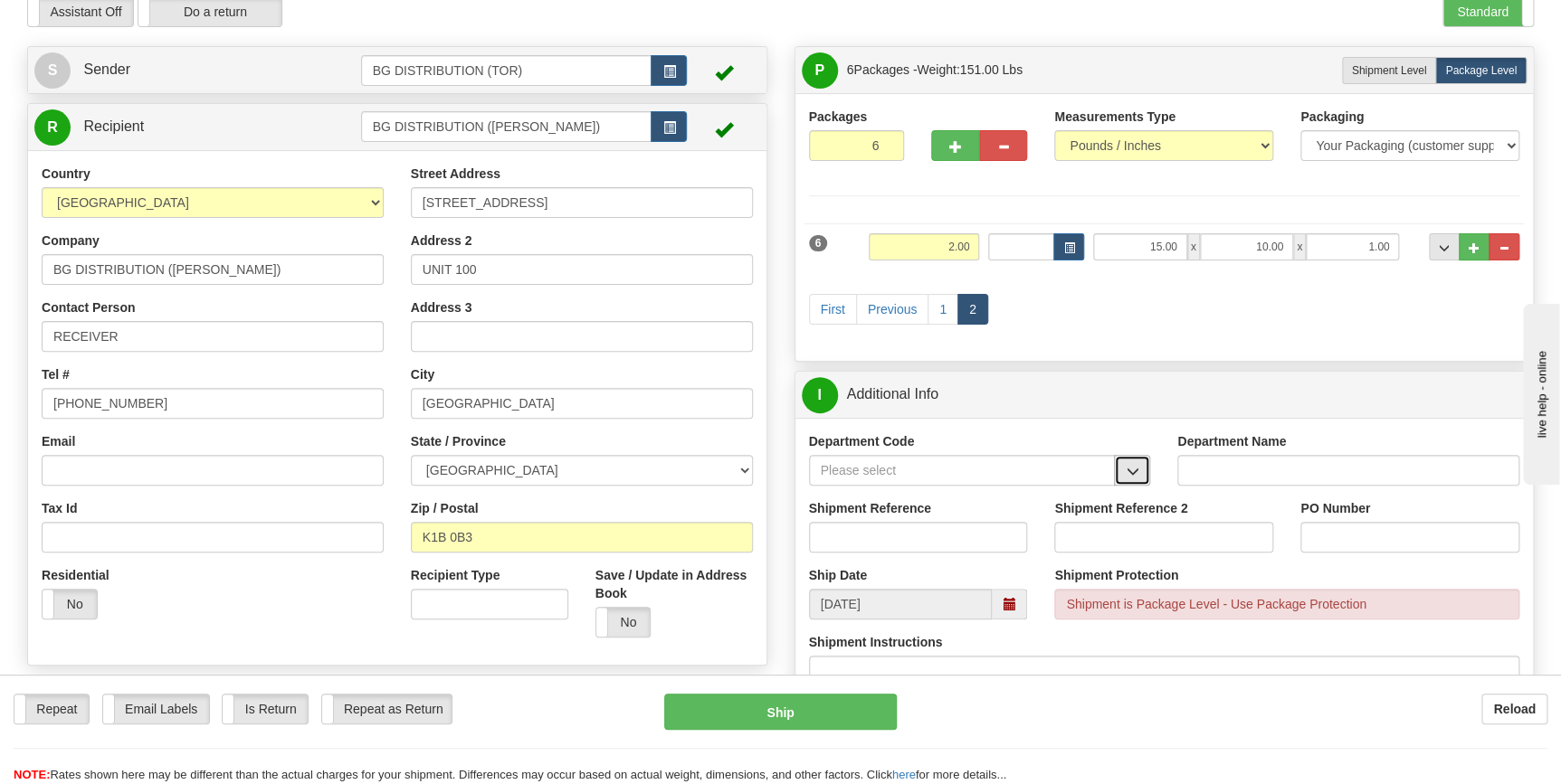
click at [1145, 465] on button "button" at bounding box center [1132, 471] width 37 height 31
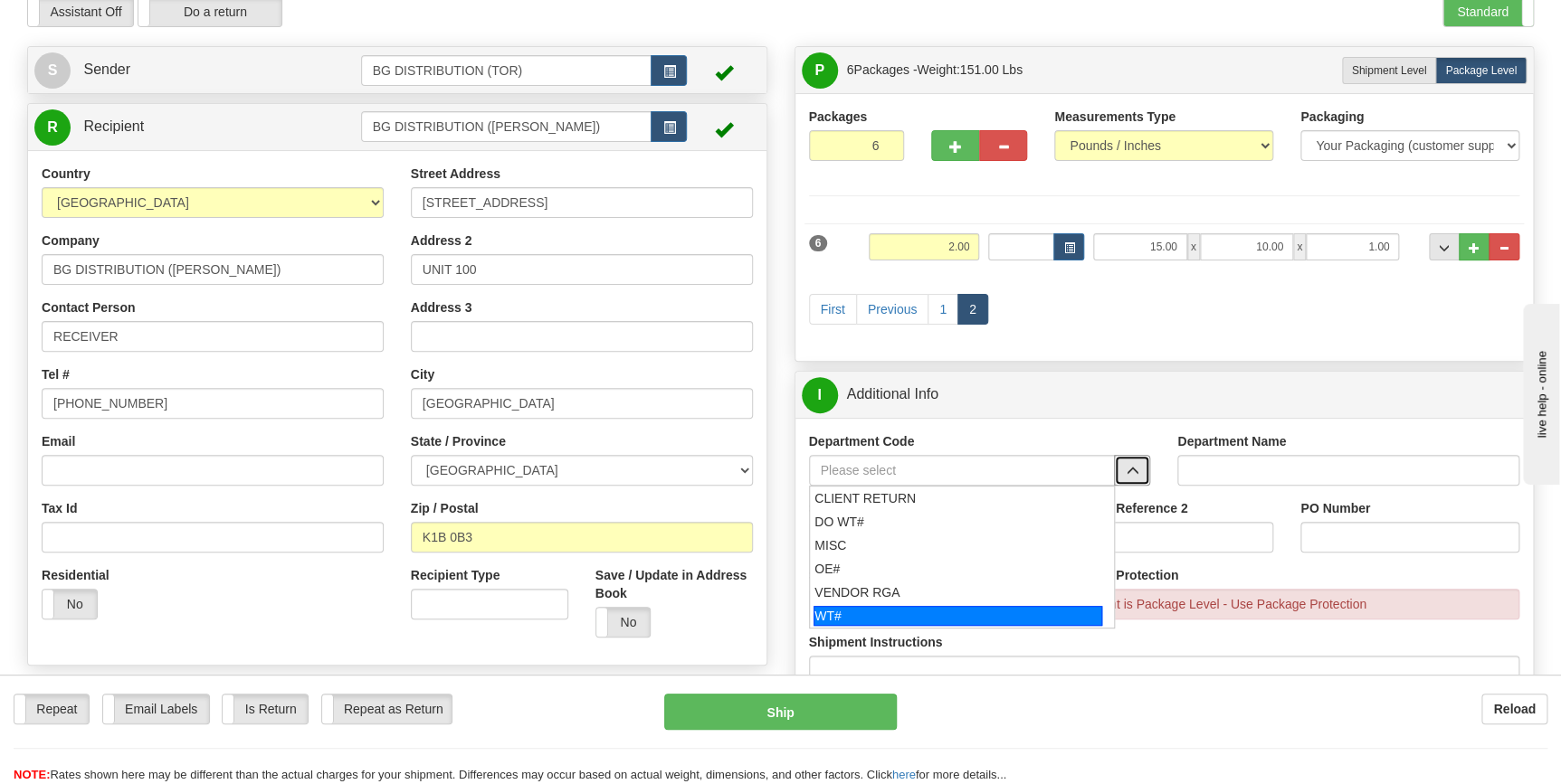
click at [989, 616] on div "WT#" at bounding box center [958, 616] width 288 height 20
type input "WT#"
type input "WAREHOUSE TRANSFERS"
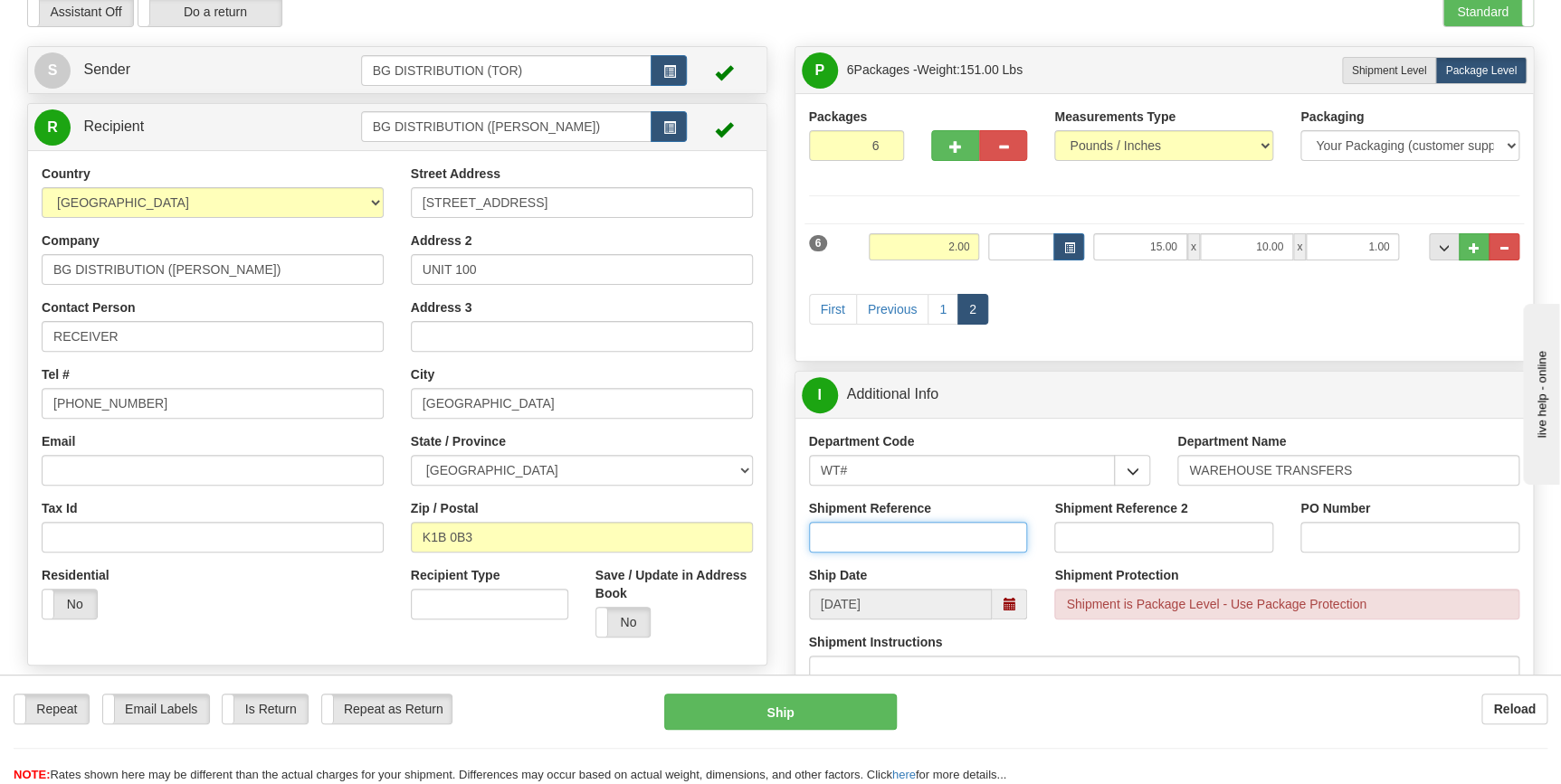
click at [910, 536] on input "Shipment Reference" at bounding box center [918, 538] width 219 height 31
type input "164938-00"
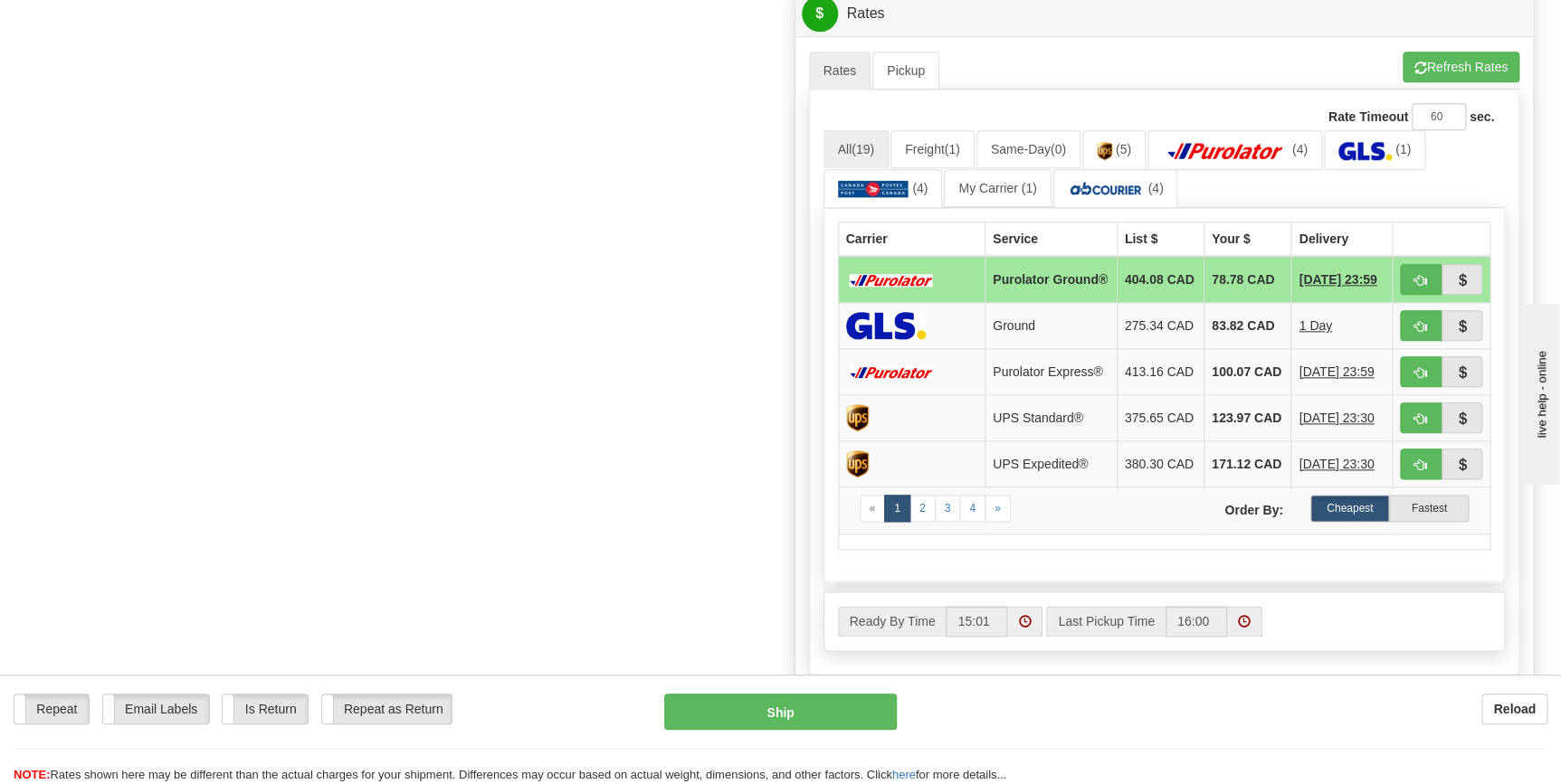
scroll to position [822, 0]
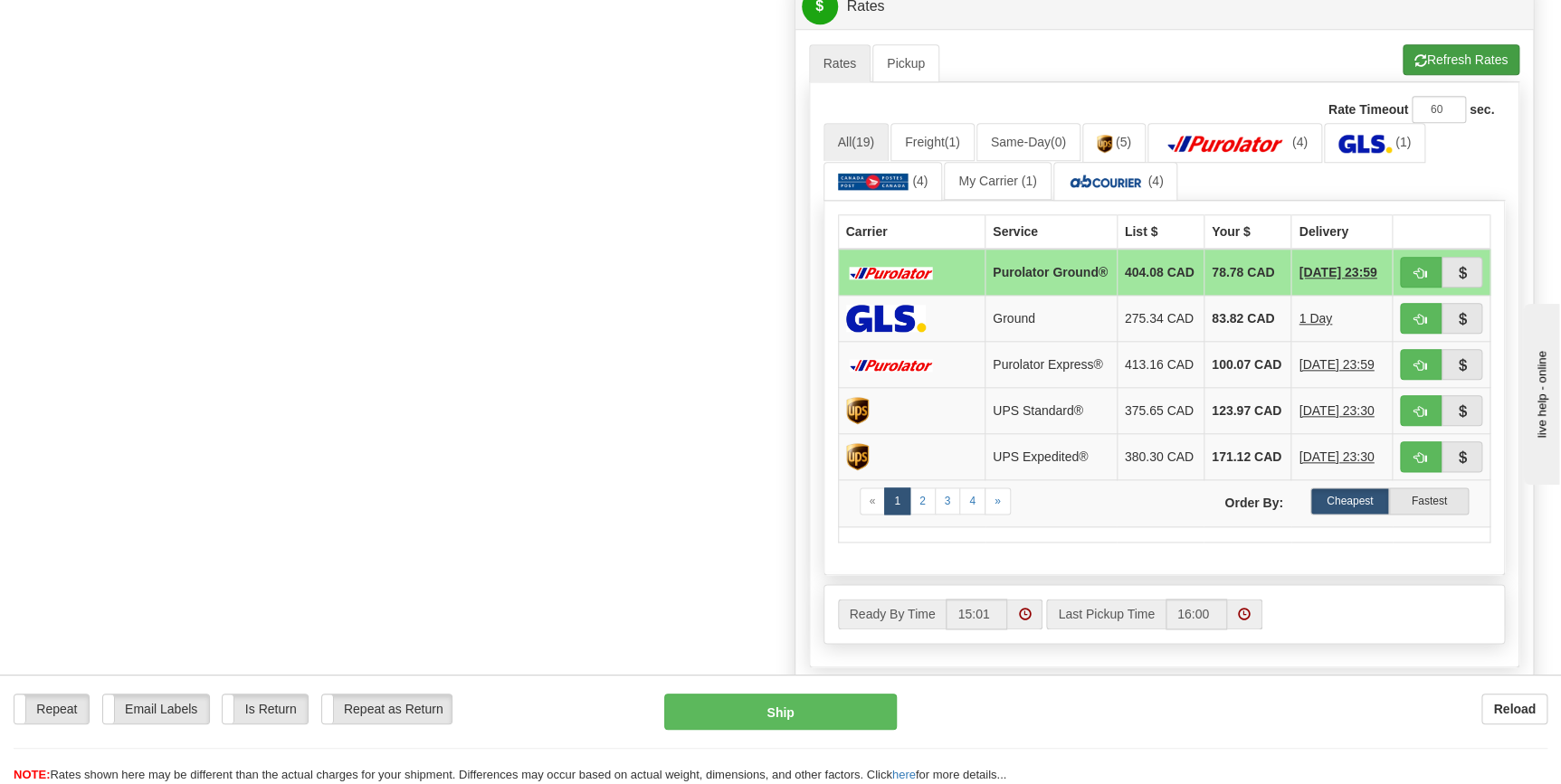
type input "ott"
click at [1466, 59] on button "Refresh Rates" at bounding box center [1461, 60] width 117 height 31
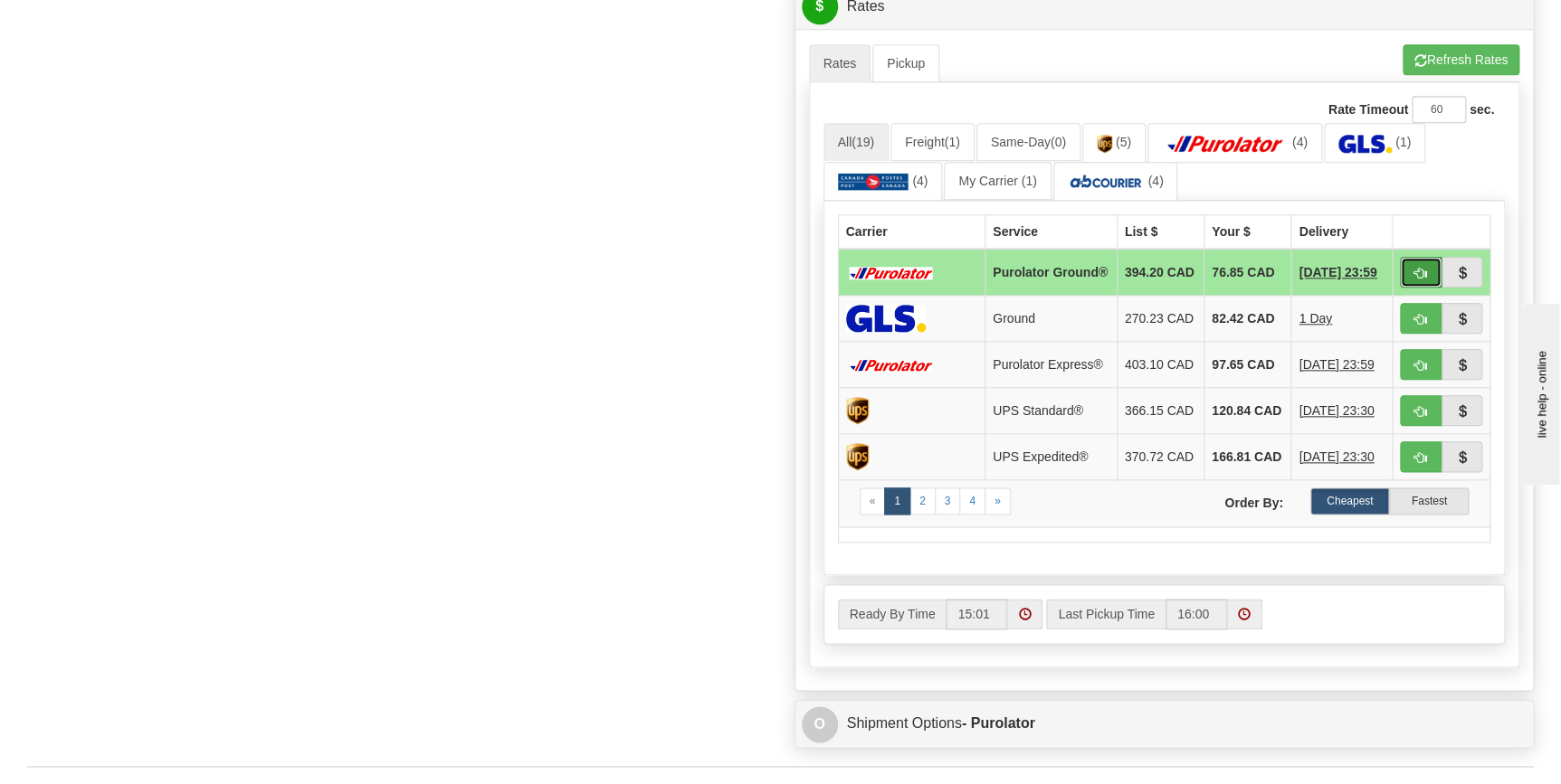
click at [1408, 276] on button "button" at bounding box center [1420, 273] width 42 height 31
type input "260"
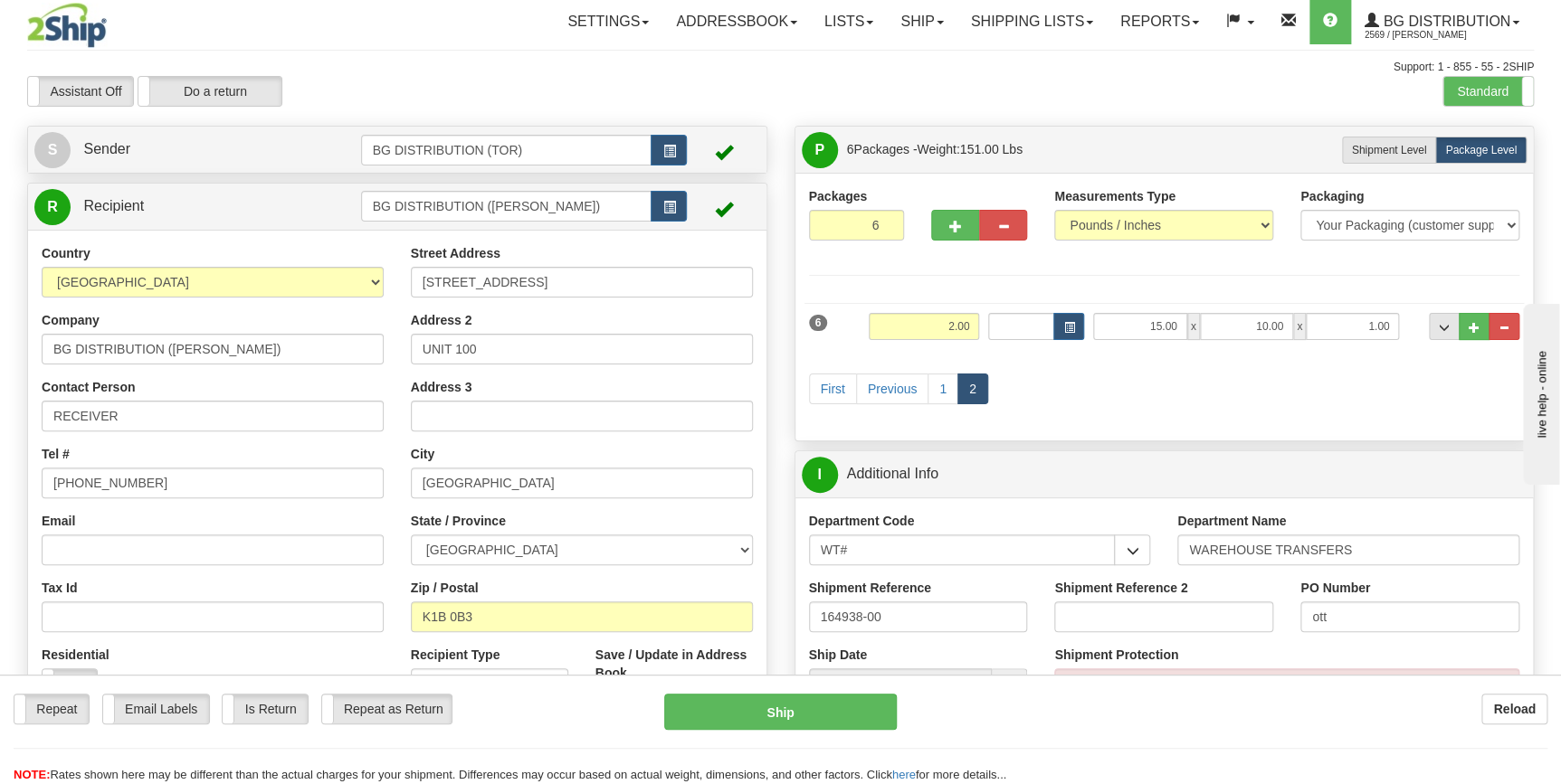
scroll to position [0, 0]
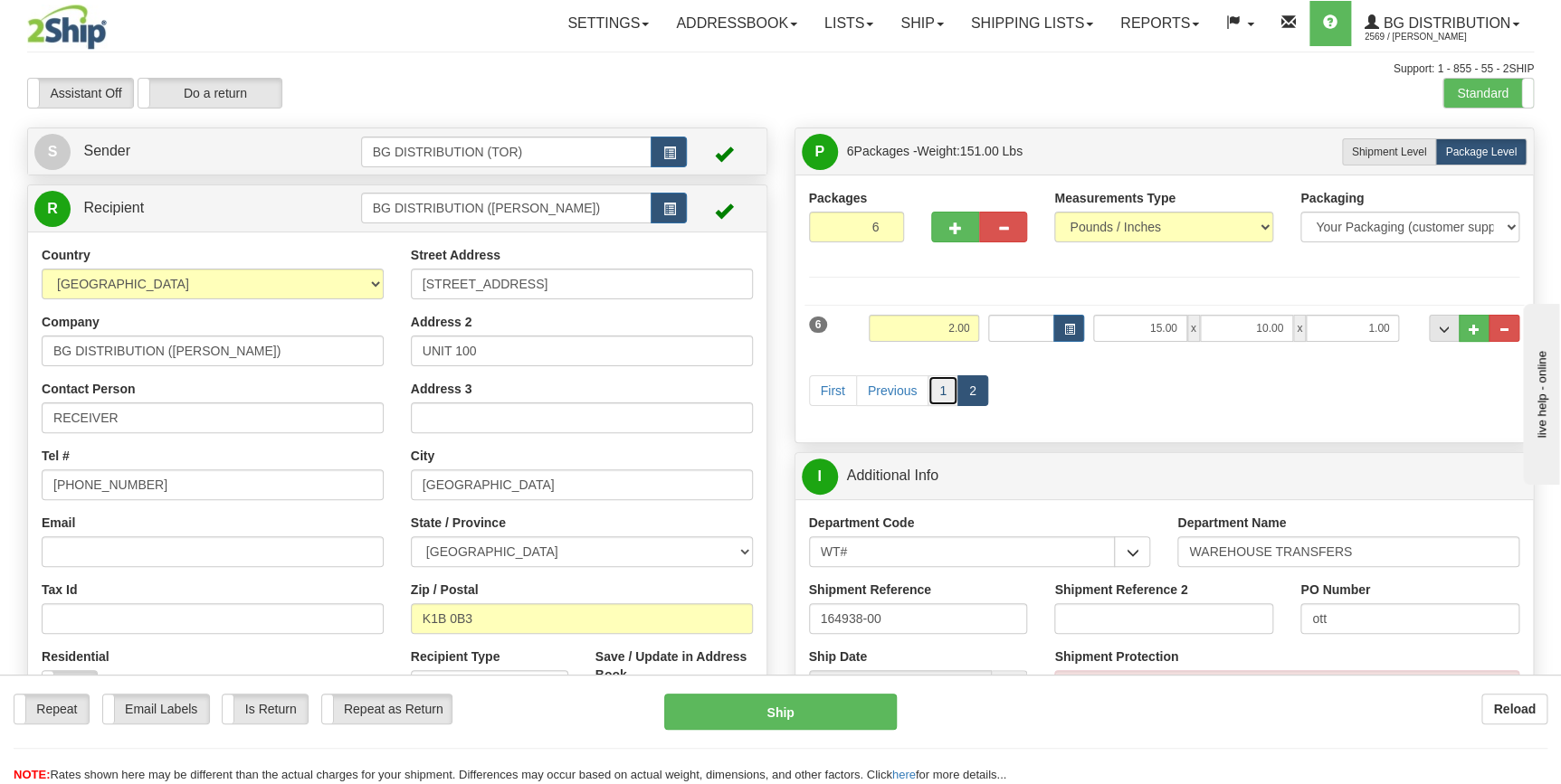
click at [928, 393] on link "1" at bounding box center [943, 391] width 31 height 31
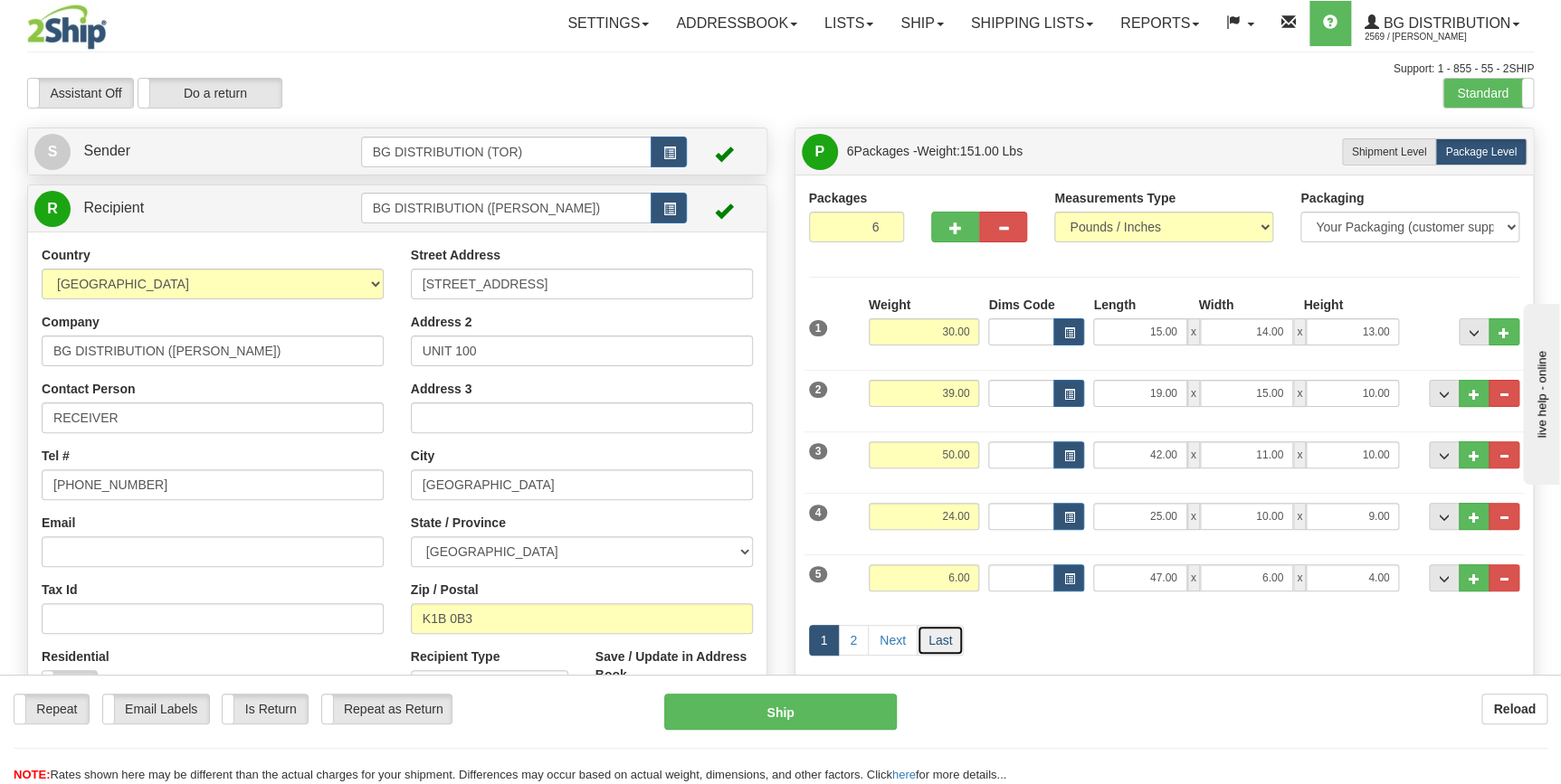
click at [942, 637] on link "Last" at bounding box center [940, 641] width 47 height 31
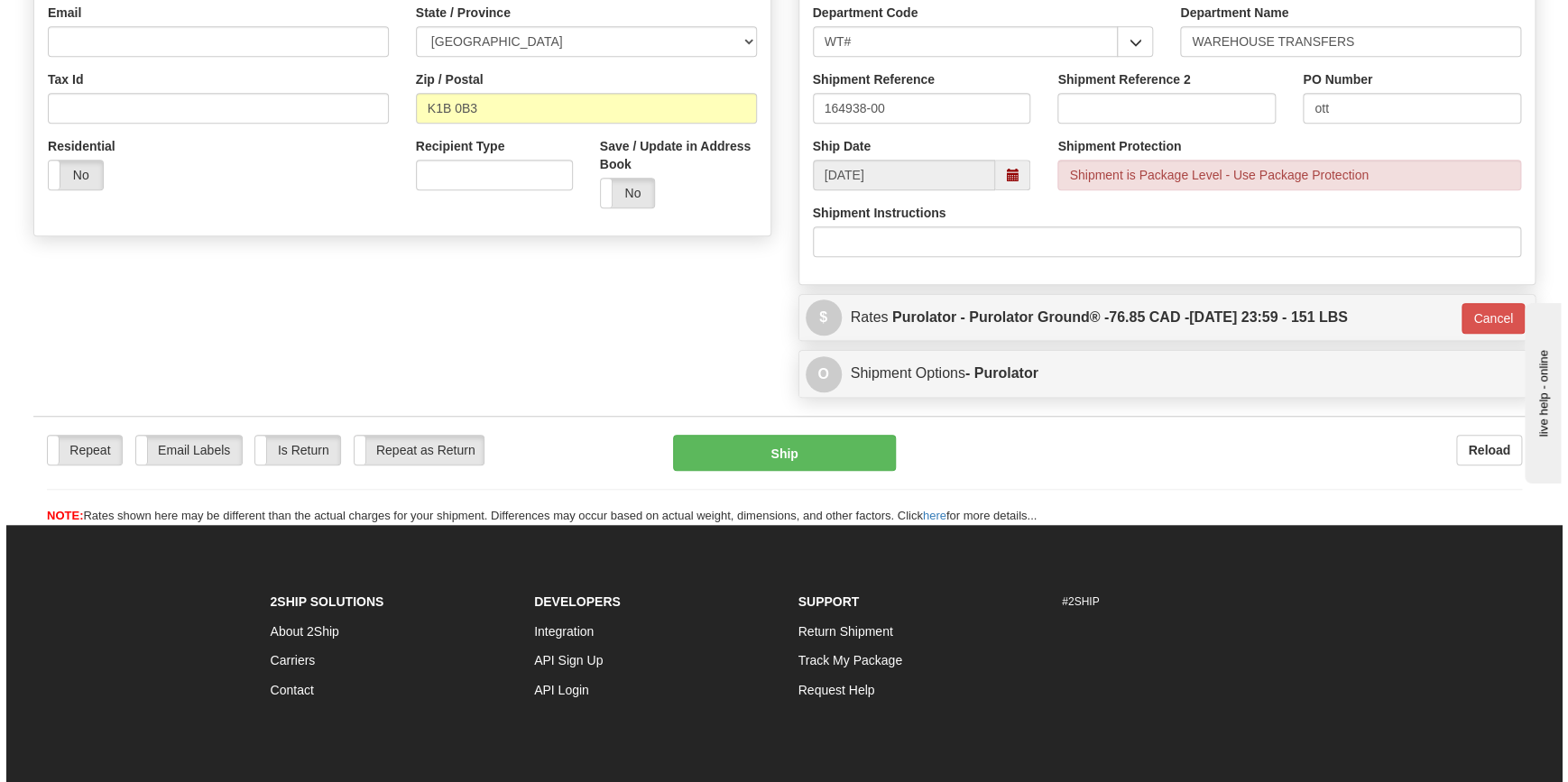
scroll to position [574, 0]
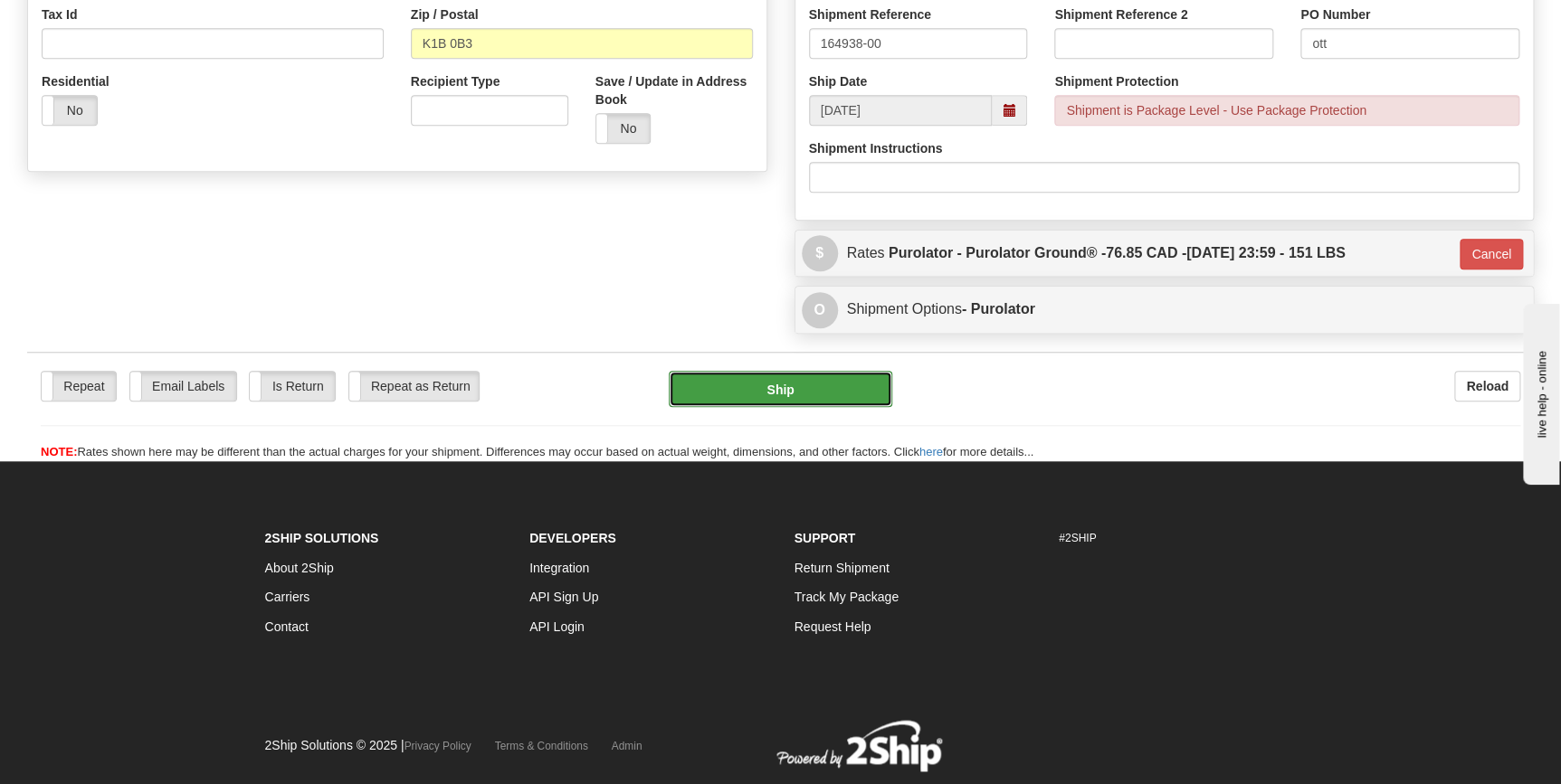
click at [780, 383] on button "Ship" at bounding box center [780, 389] width 224 height 37
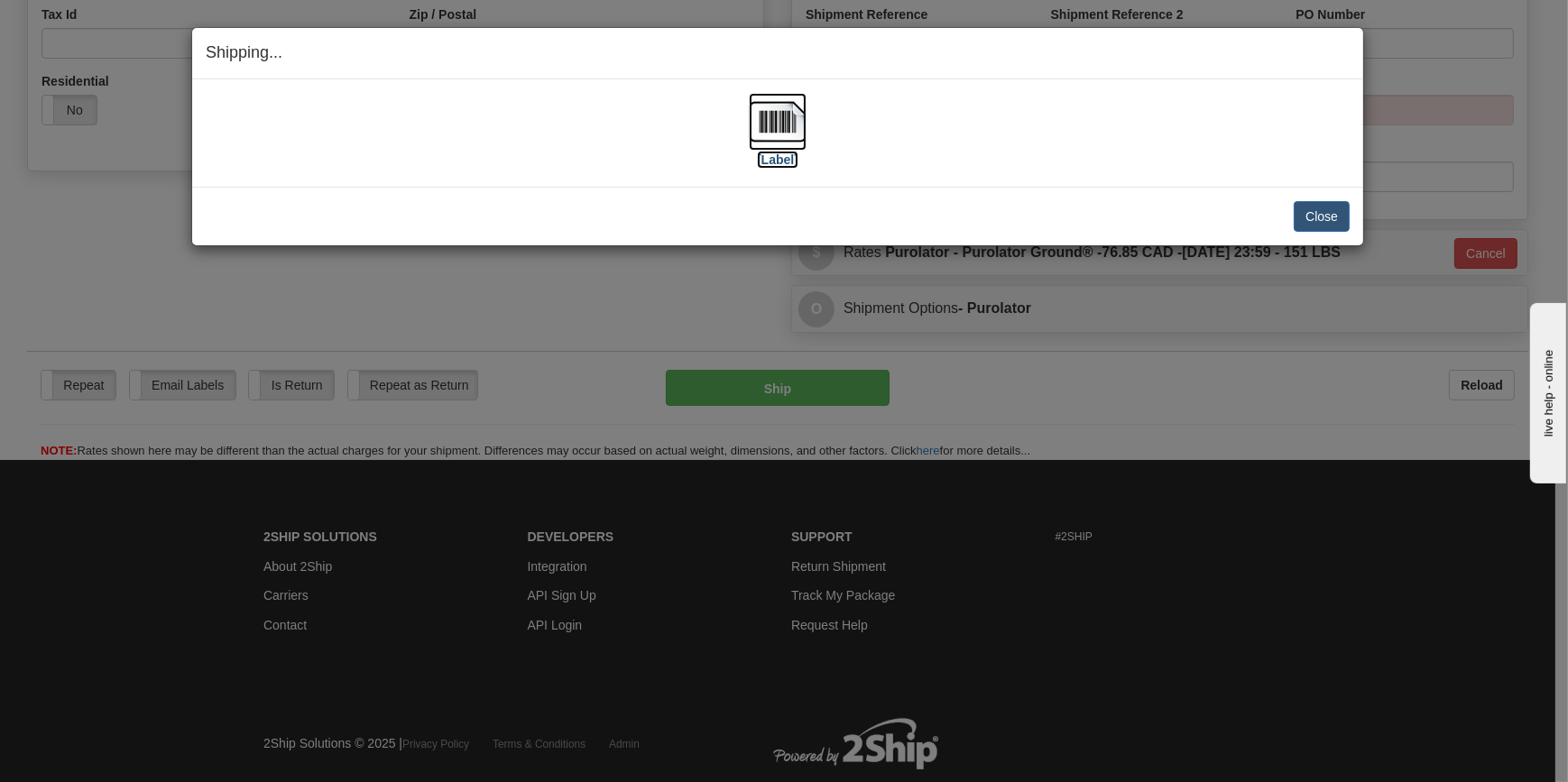
click at [764, 123] on img at bounding box center [777, 121] width 57 height 57
click at [1345, 217] on button "Close" at bounding box center [1320, 217] width 56 height 31
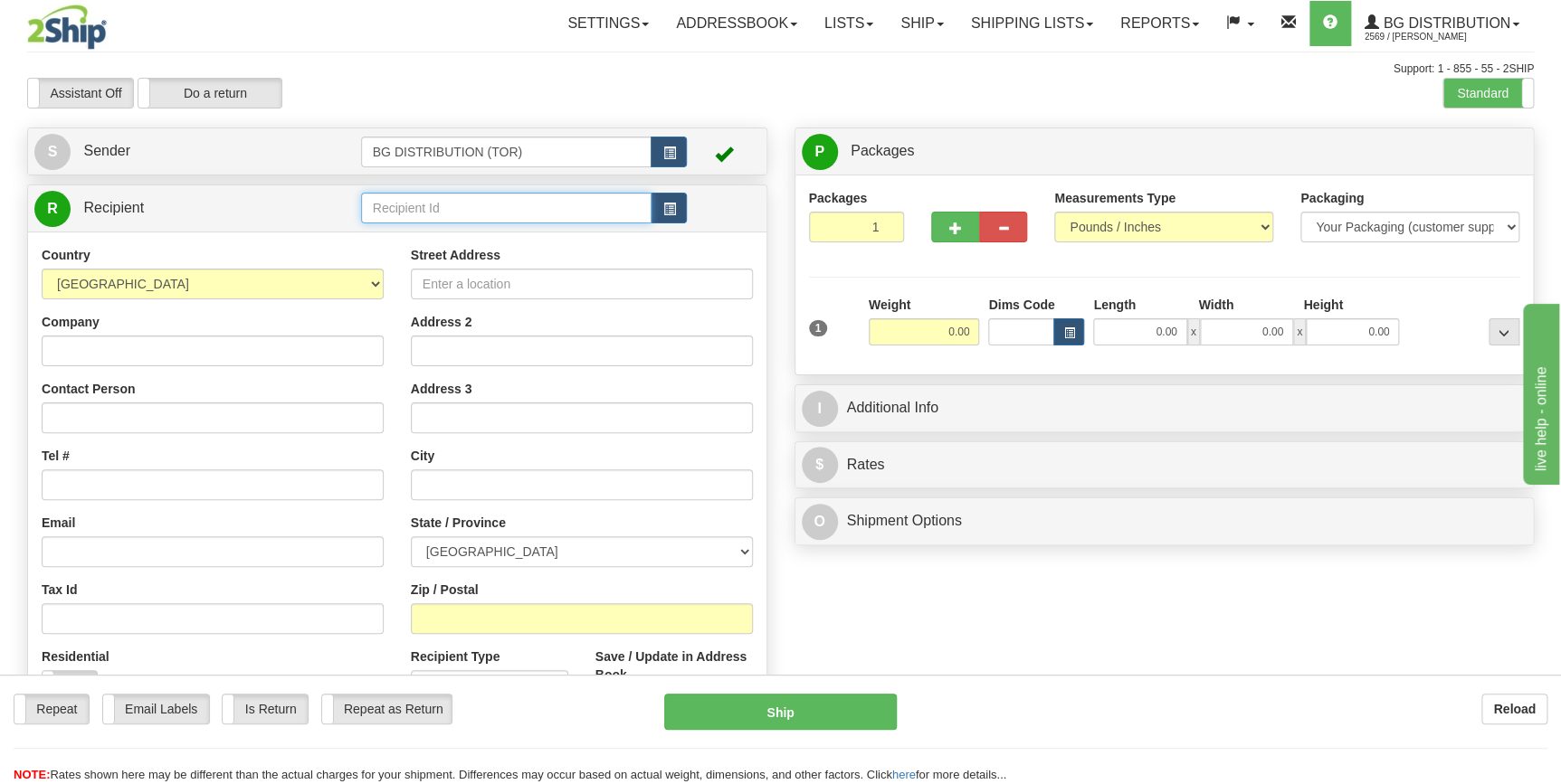
click at [419, 213] on input "text" at bounding box center [507, 208] width 291 height 31
click at [412, 210] on input "1186" at bounding box center [507, 208] width 291 height 31
click at [412, 235] on div "1186" at bounding box center [501, 237] width 273 height 20
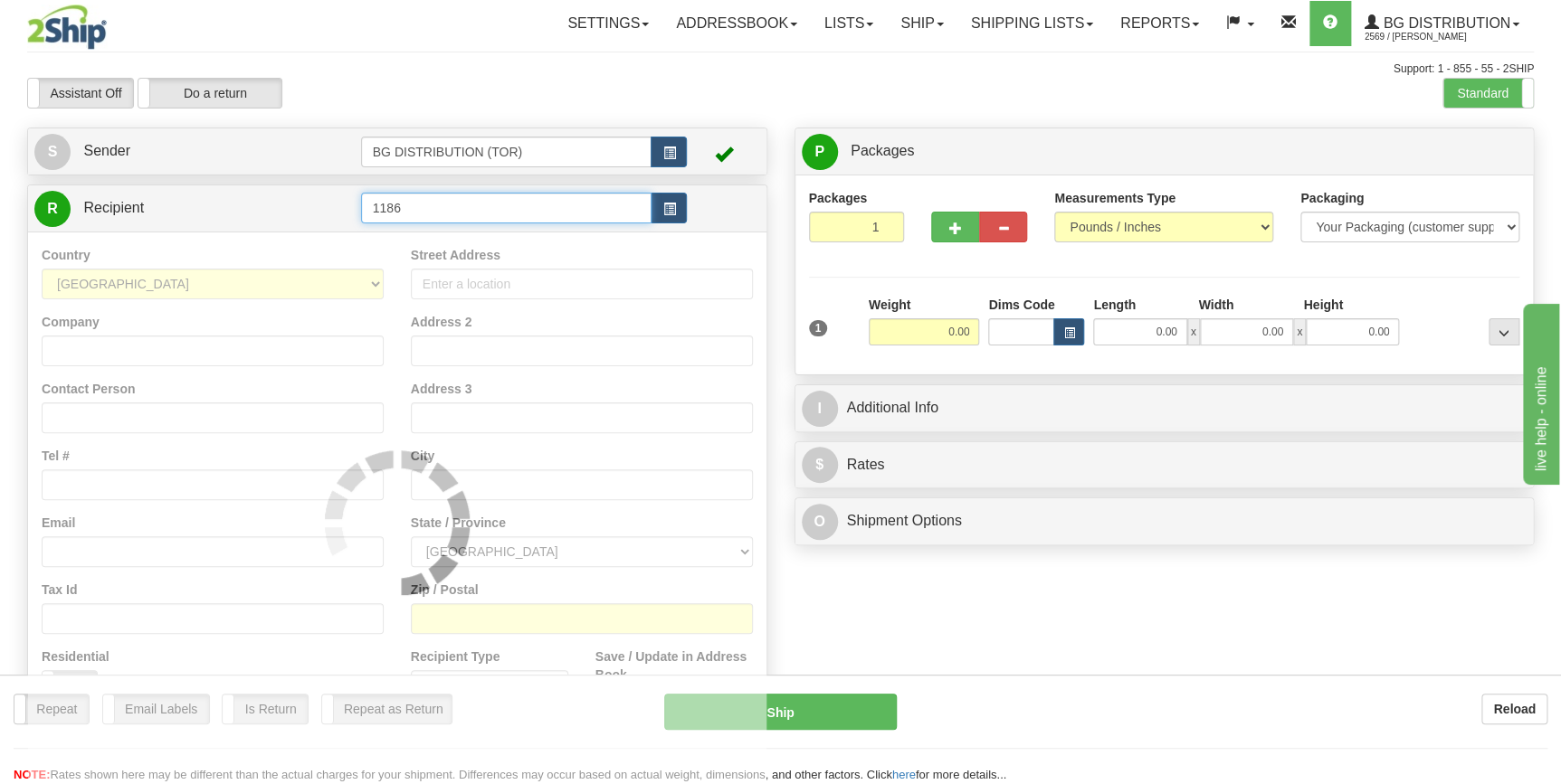
type input "1186"
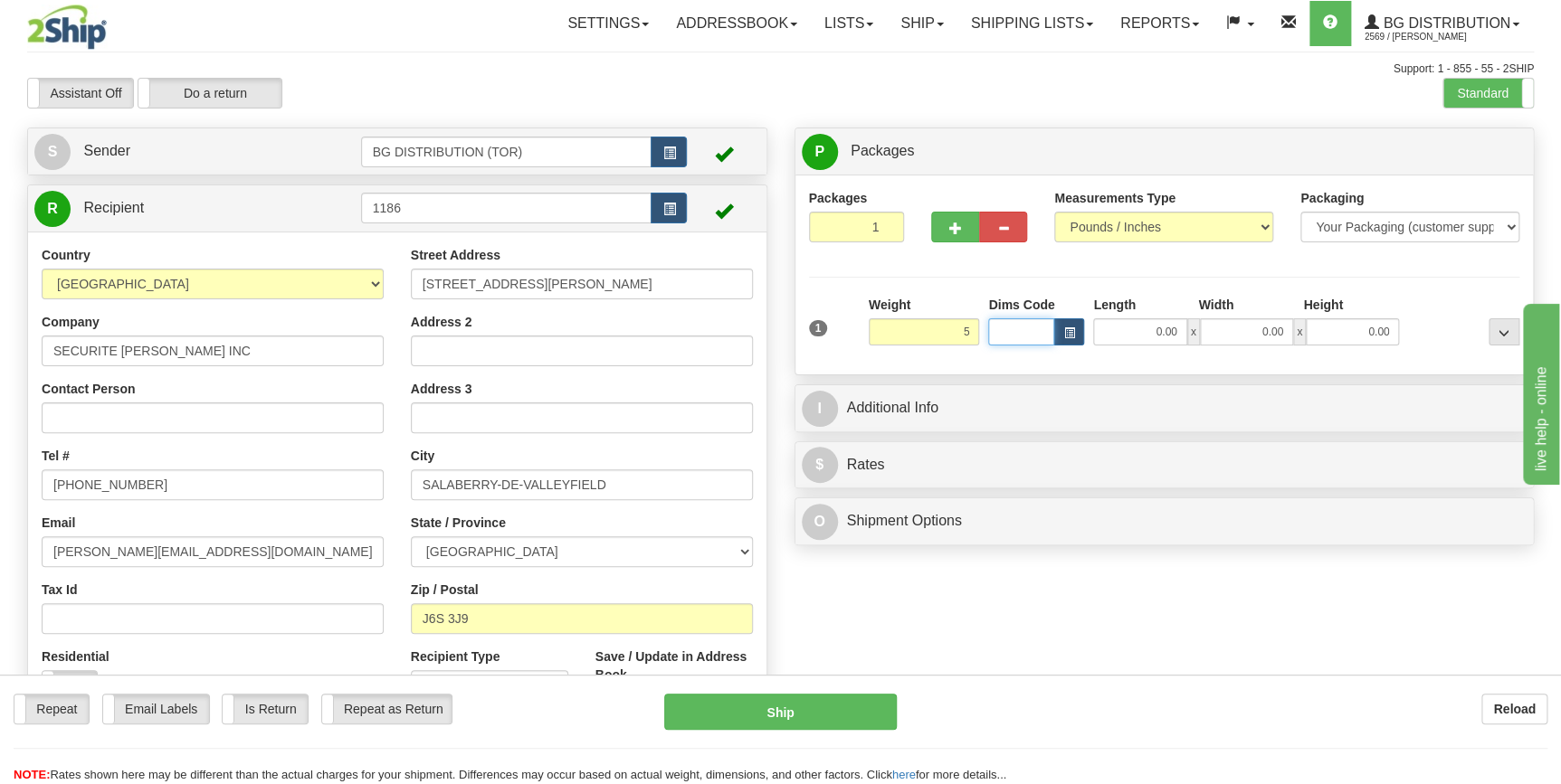
type input "5.00"
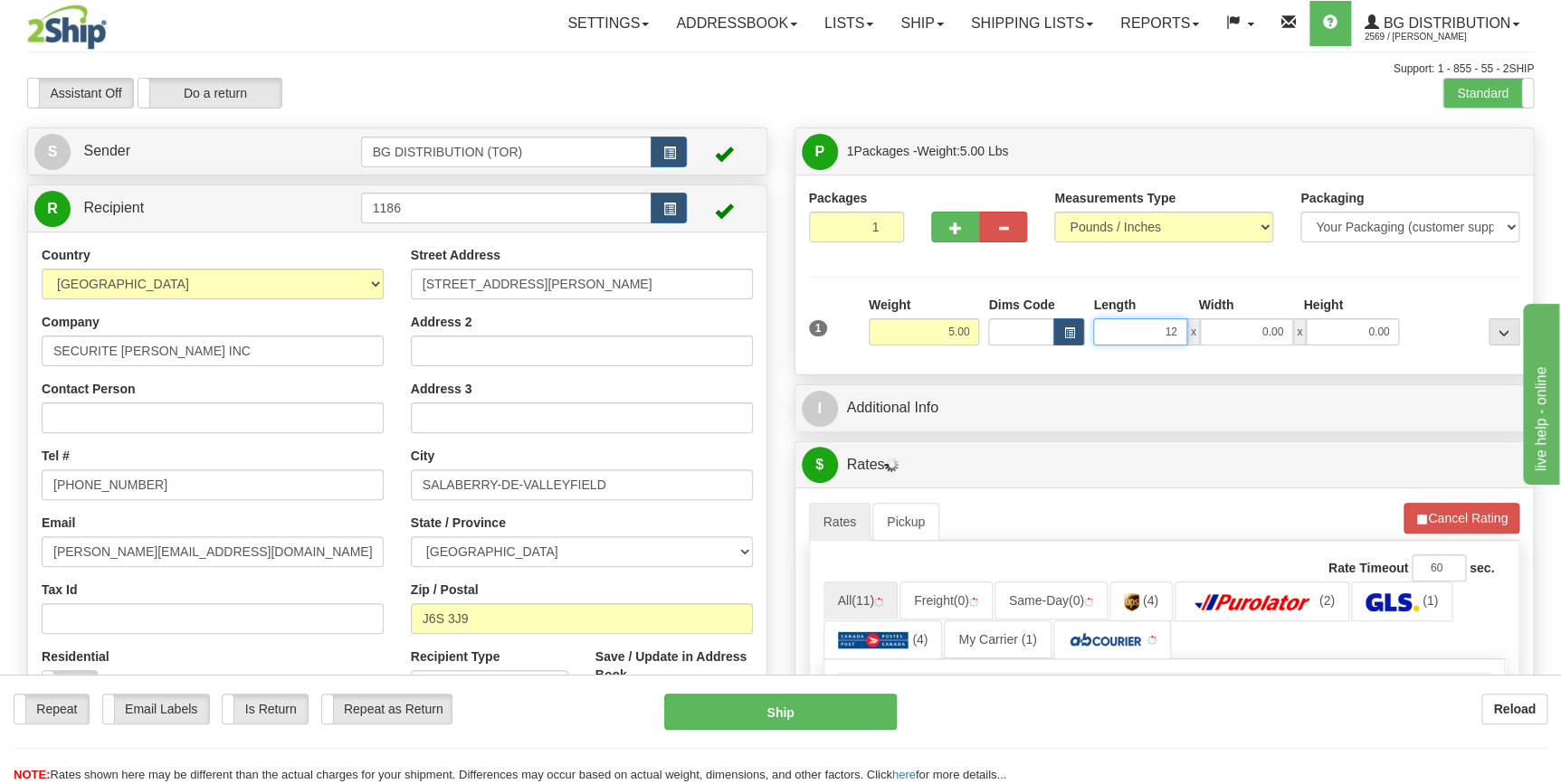
type input "12.00"
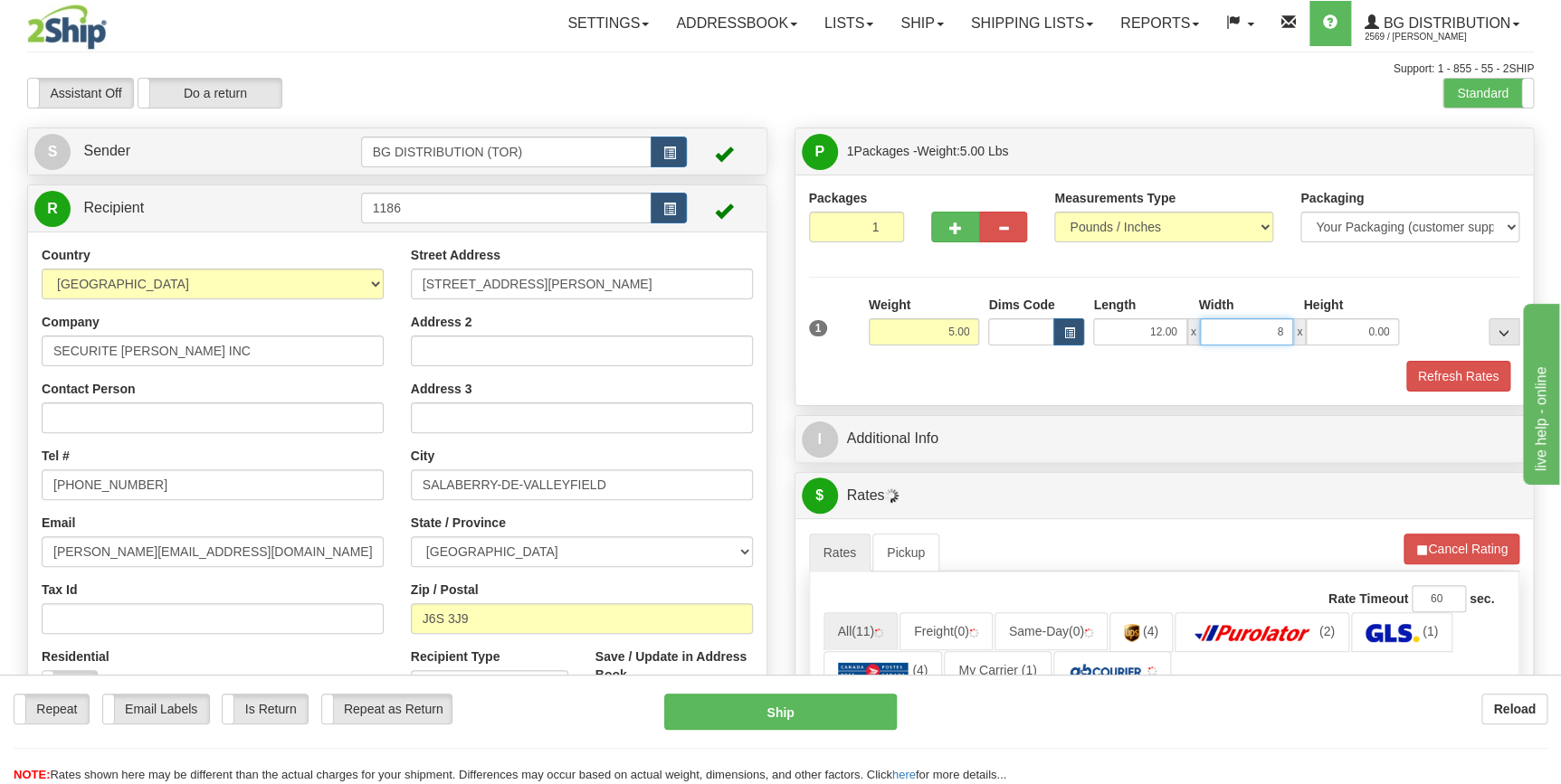
type input "8.00"
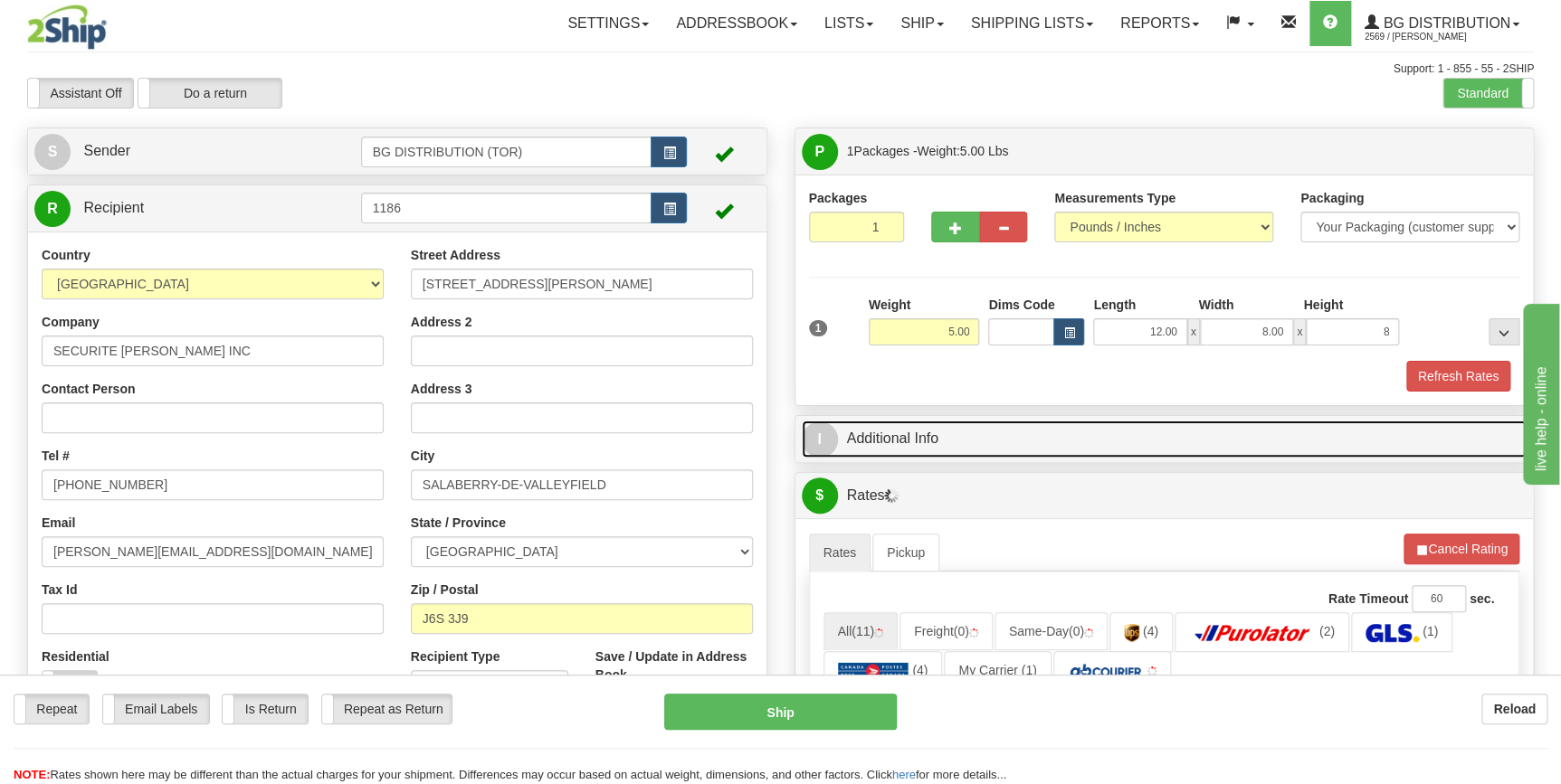
type input "8.00"
click at [928, 435] on link "I Additional Info" at bounding box center [1164, 439] width 726 height 37
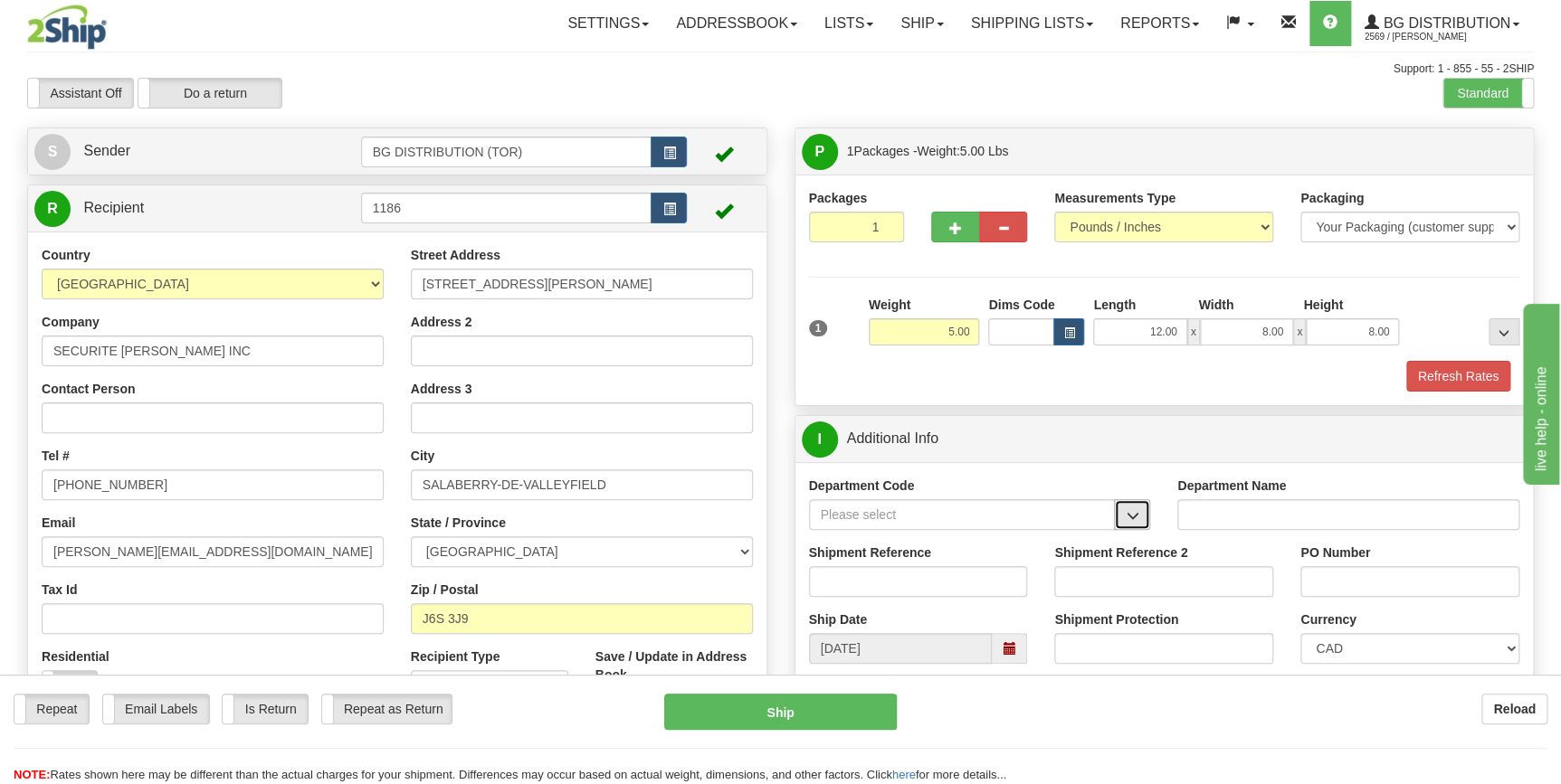
click at [1121, 514] on button "button" at bounding box center [1132, 515] width 37 height 31
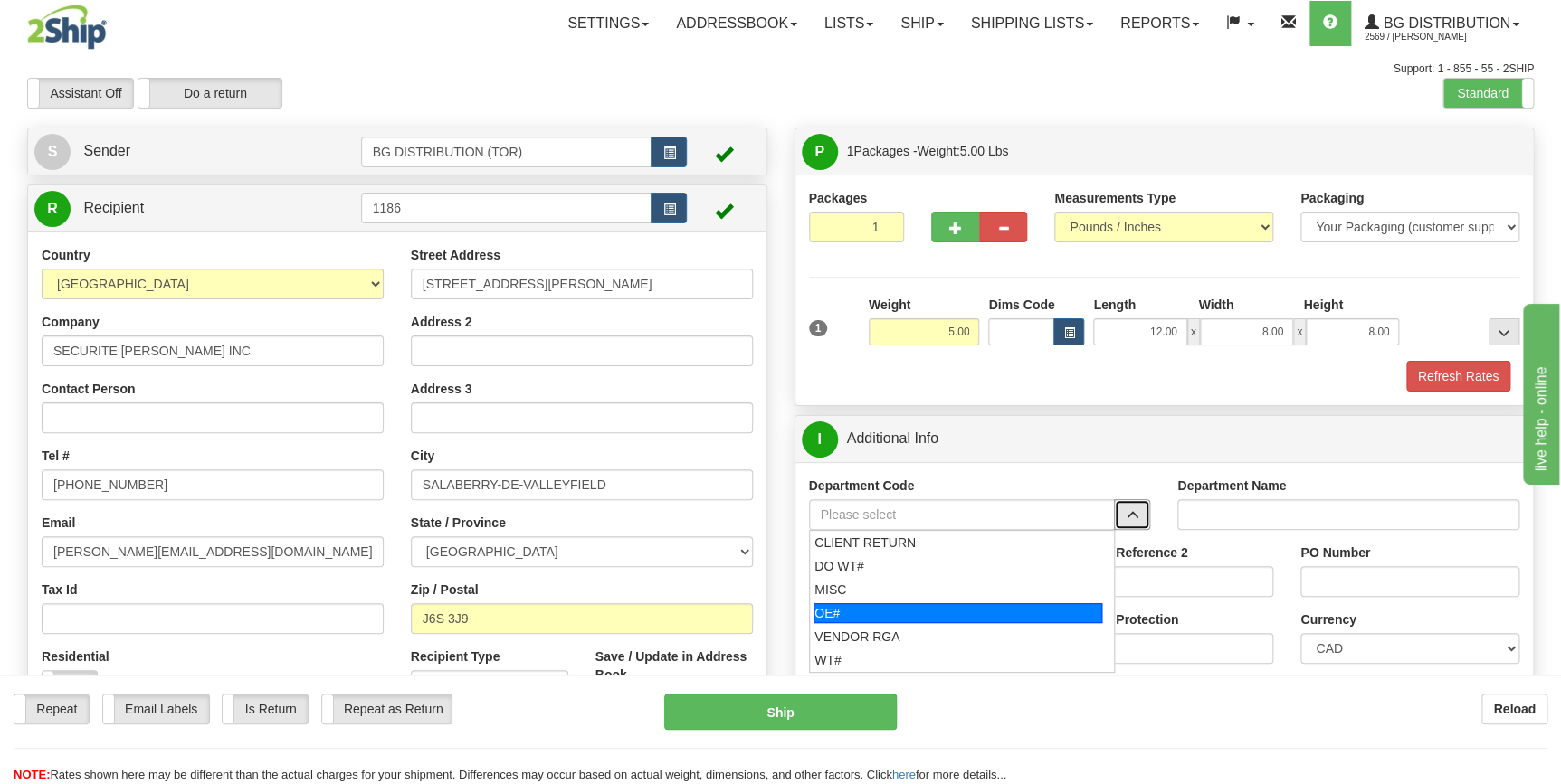
click at [979, 616] on div "OE#" at bounding box center [958, 613] width 288 height 20
type input "OE#"
type input "ORDERS"
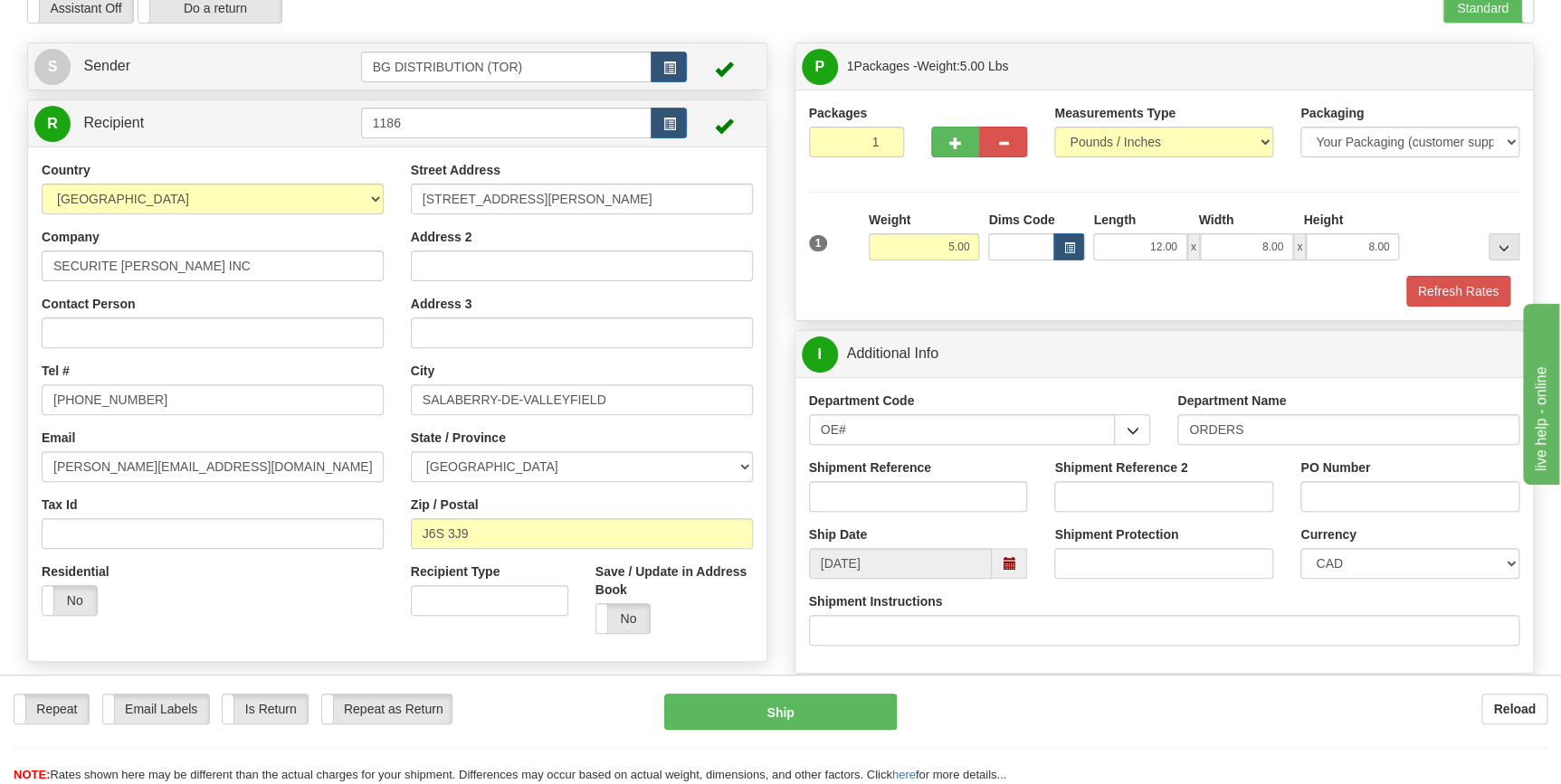
scroll to position [163, 0]
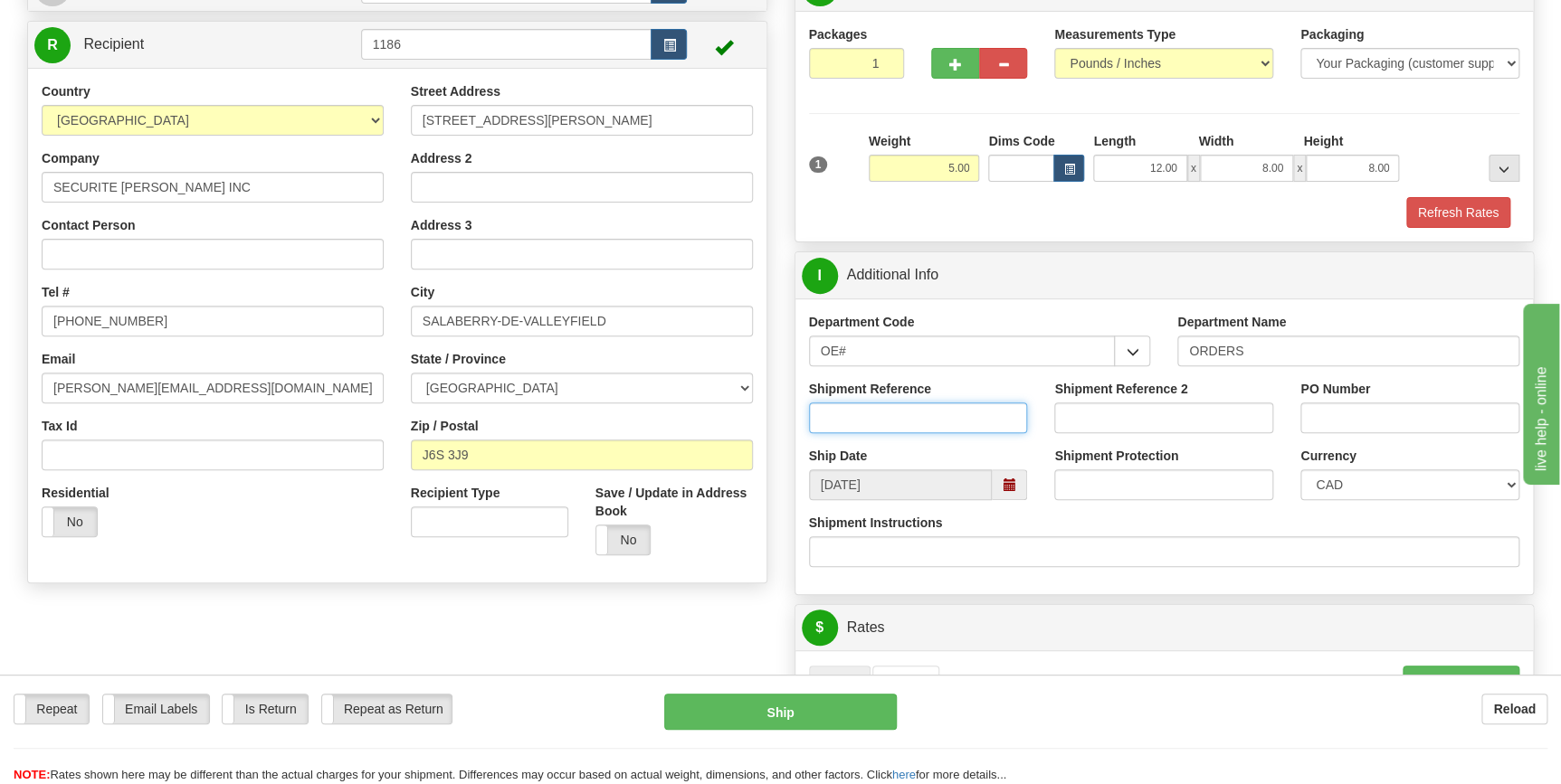
click at [885, 413] on input "Shipment Reference" at bounding box center [918, 418] width 219 height 31
type input "70182717-00"
click at [1400, 410] on input "PO Number" at bounding box center [1409, 418] width 219 height 31
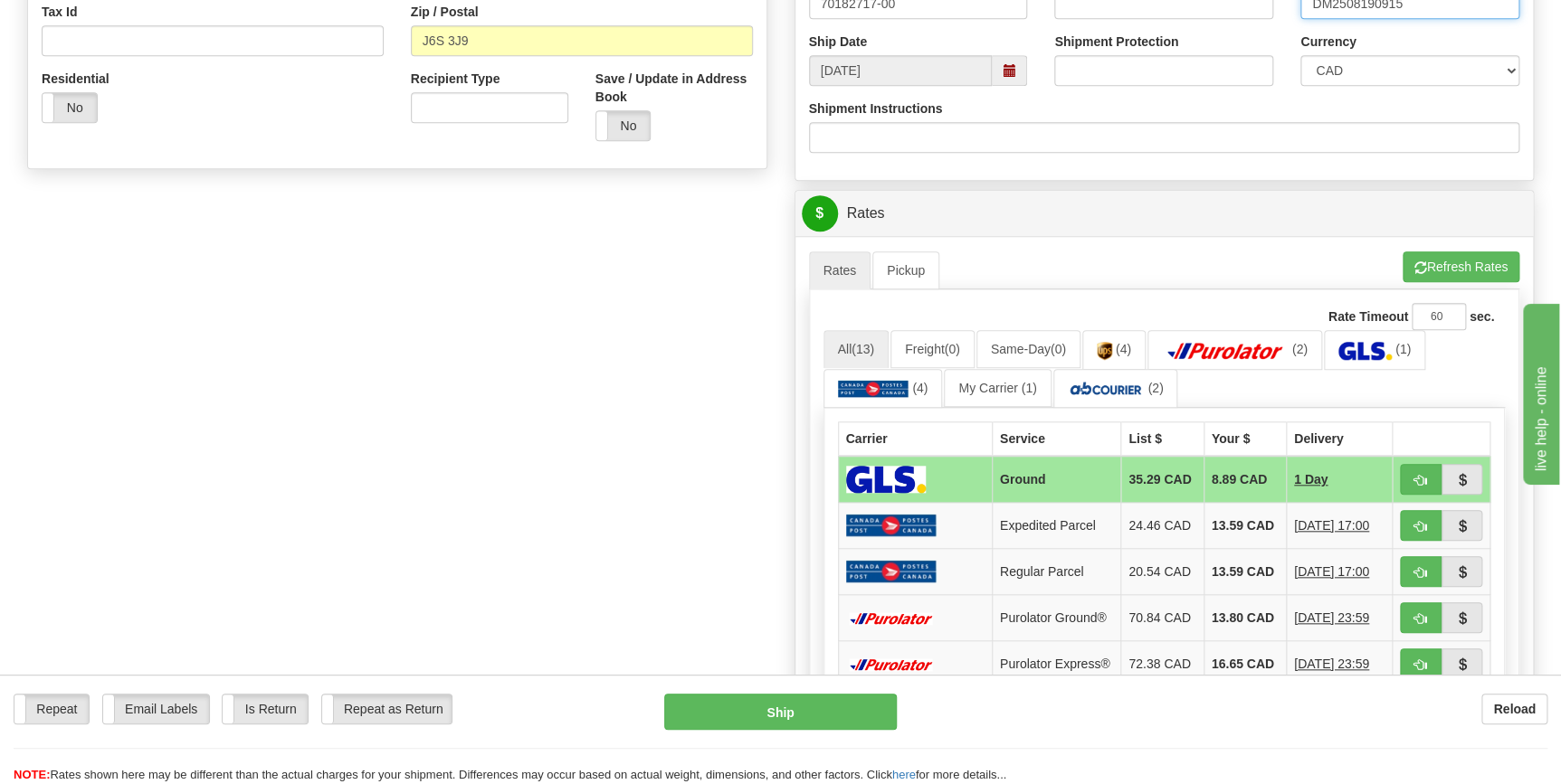
scroll to position [658, 0]
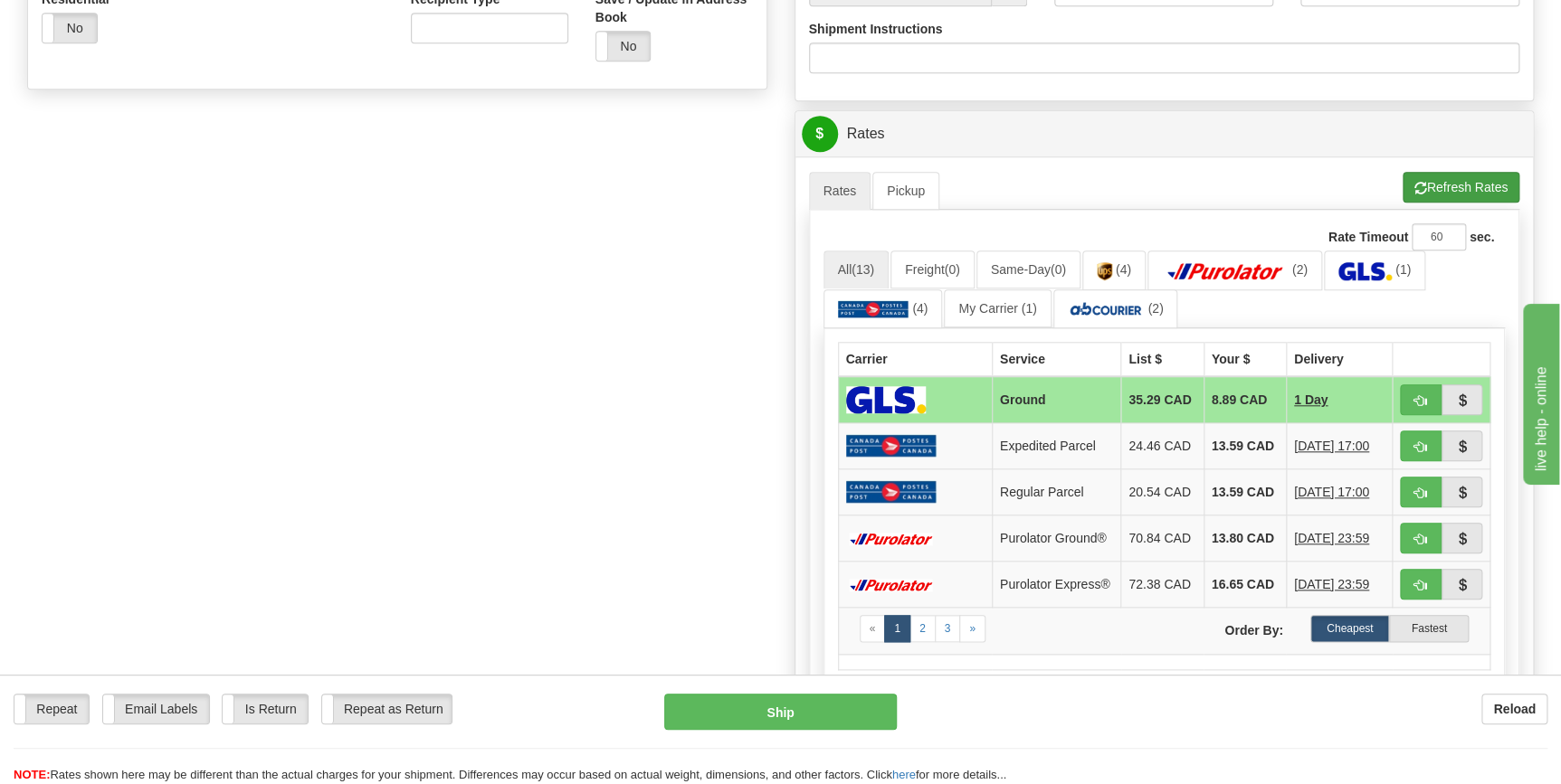
type input "DM2508190915"
click at [1429, 190] on button "Refresh Rates" at bounding box center [1461, 187] width 117 height 31
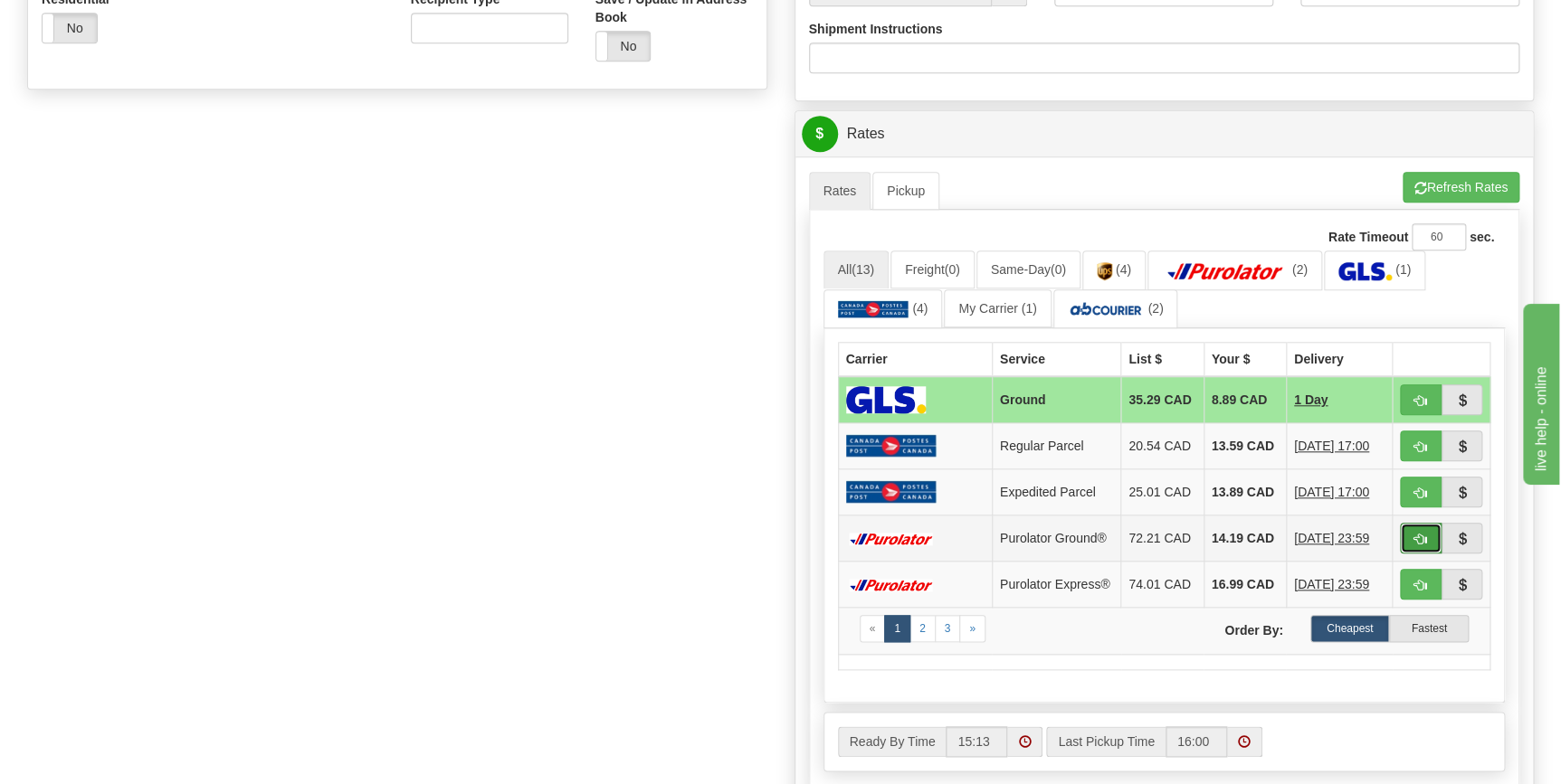
click at [1425, 539] on span "button" at bounding box center [1420, 539] width 13 height 12
type input "260"
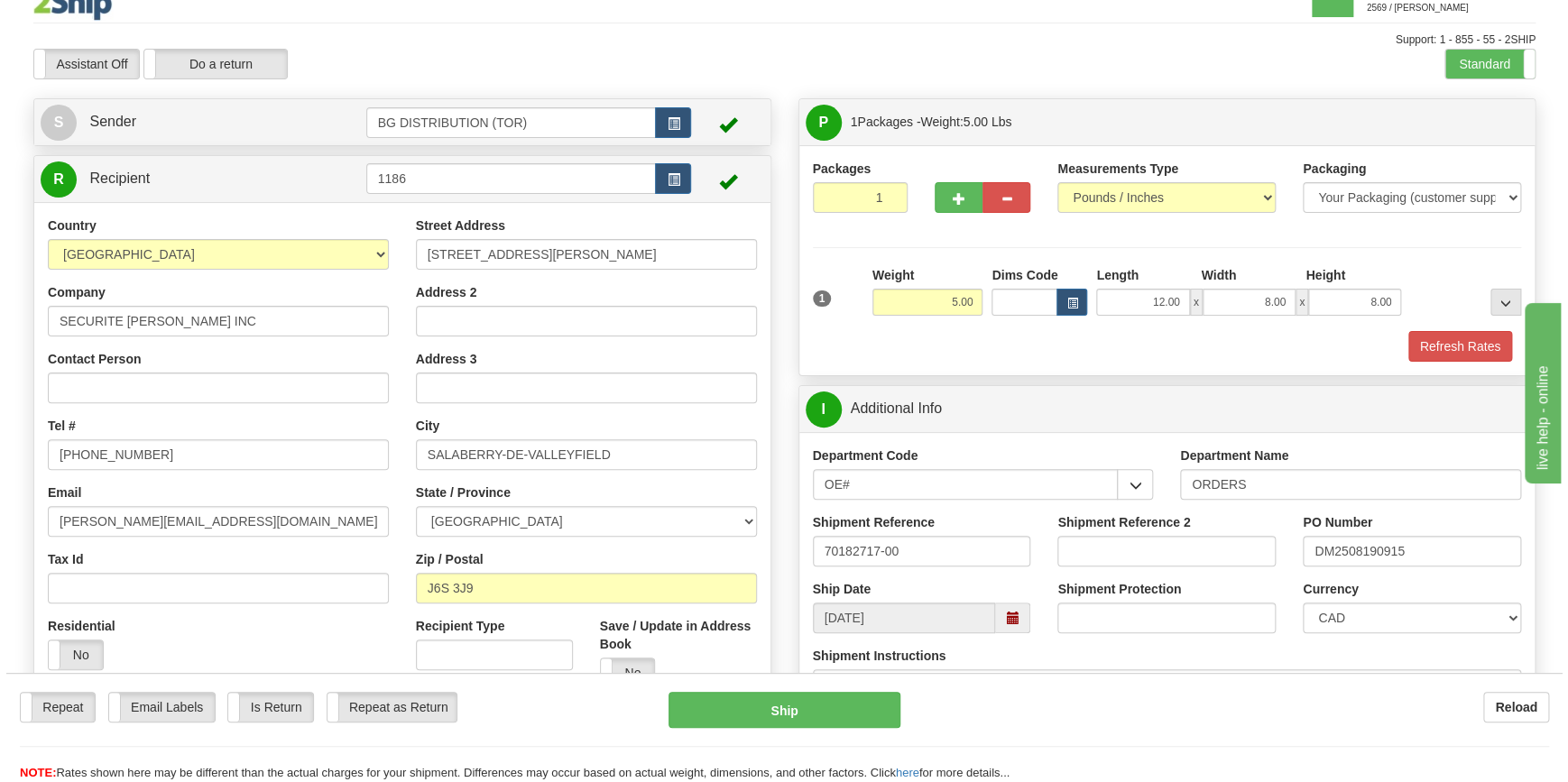
scroll to position [14, 0]
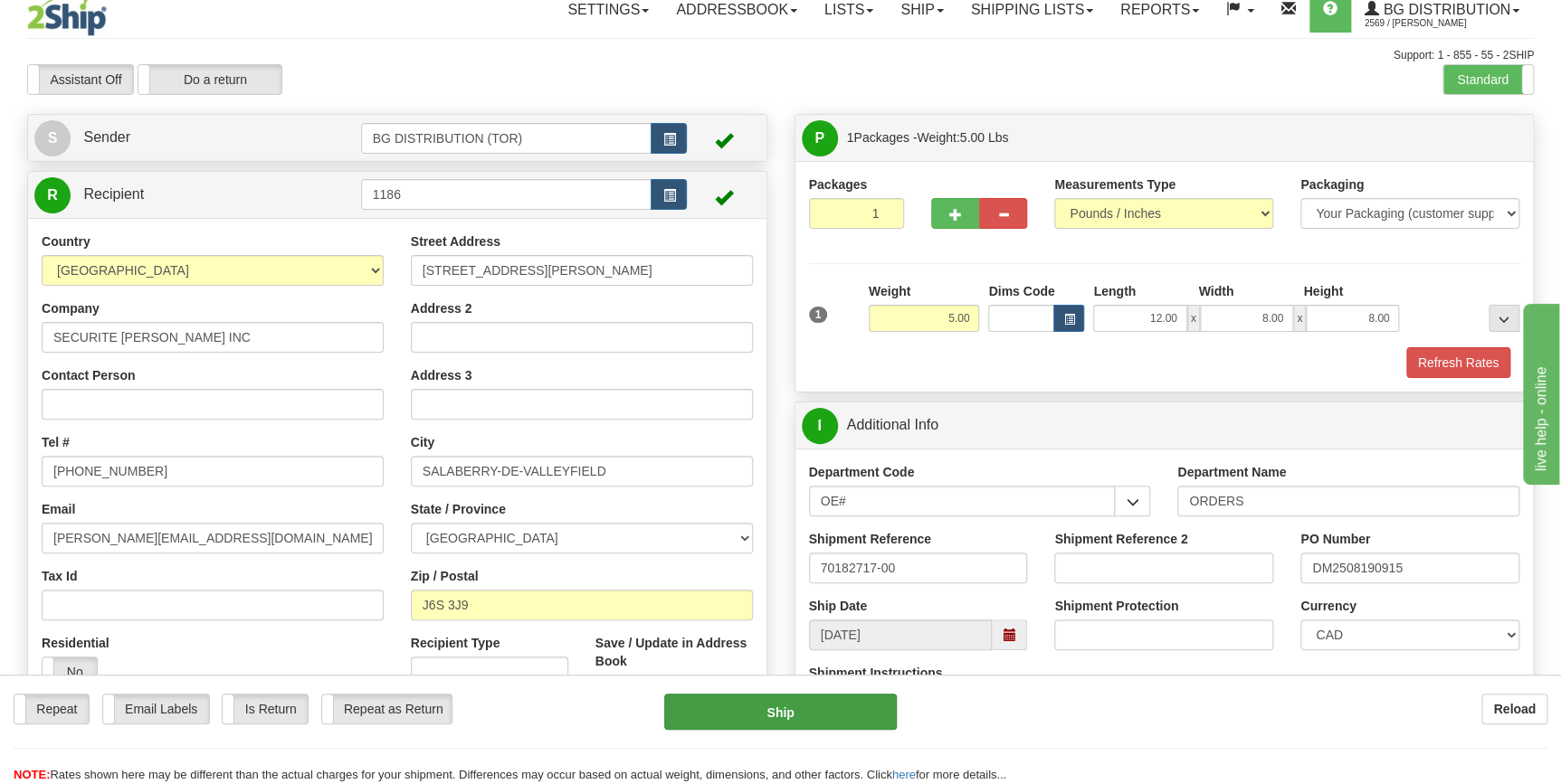
click at [833, 733] on div "Repeat Repeat Email Labels Email Labels Edit Is Return Is Return Repeat as Retu…" at bounding box center [780, 738] width 1561 height 90
click at [828, 718] on button "Ship" at bounding box center [780, 712] width 233 height 37
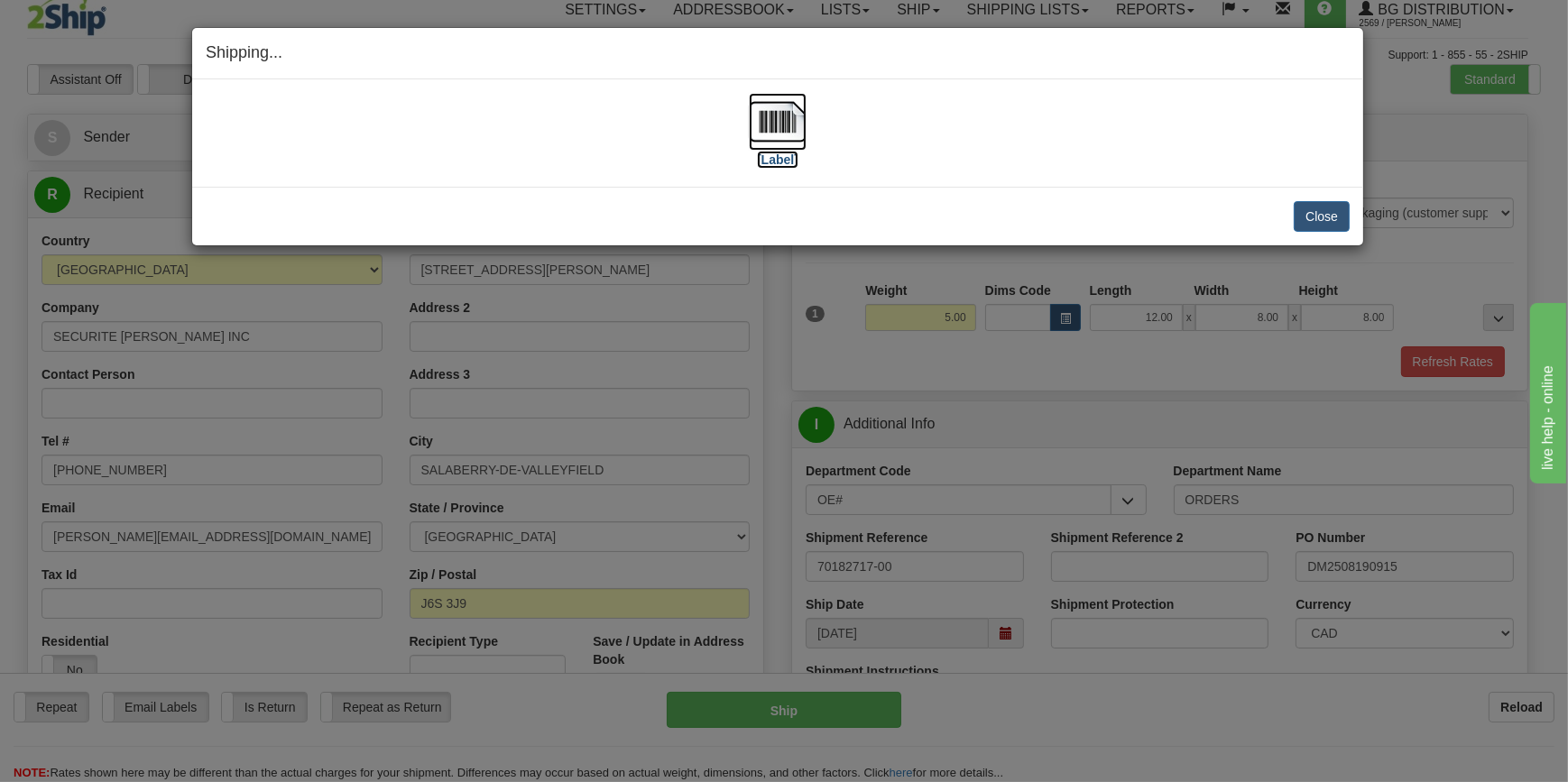
click at [778, 152] on label "[Label]" at bounding box center [778, 160] width 42 height 18
click at [1341, 208] on button "Close" at bounding box center [1320, 217] width 56 height 31
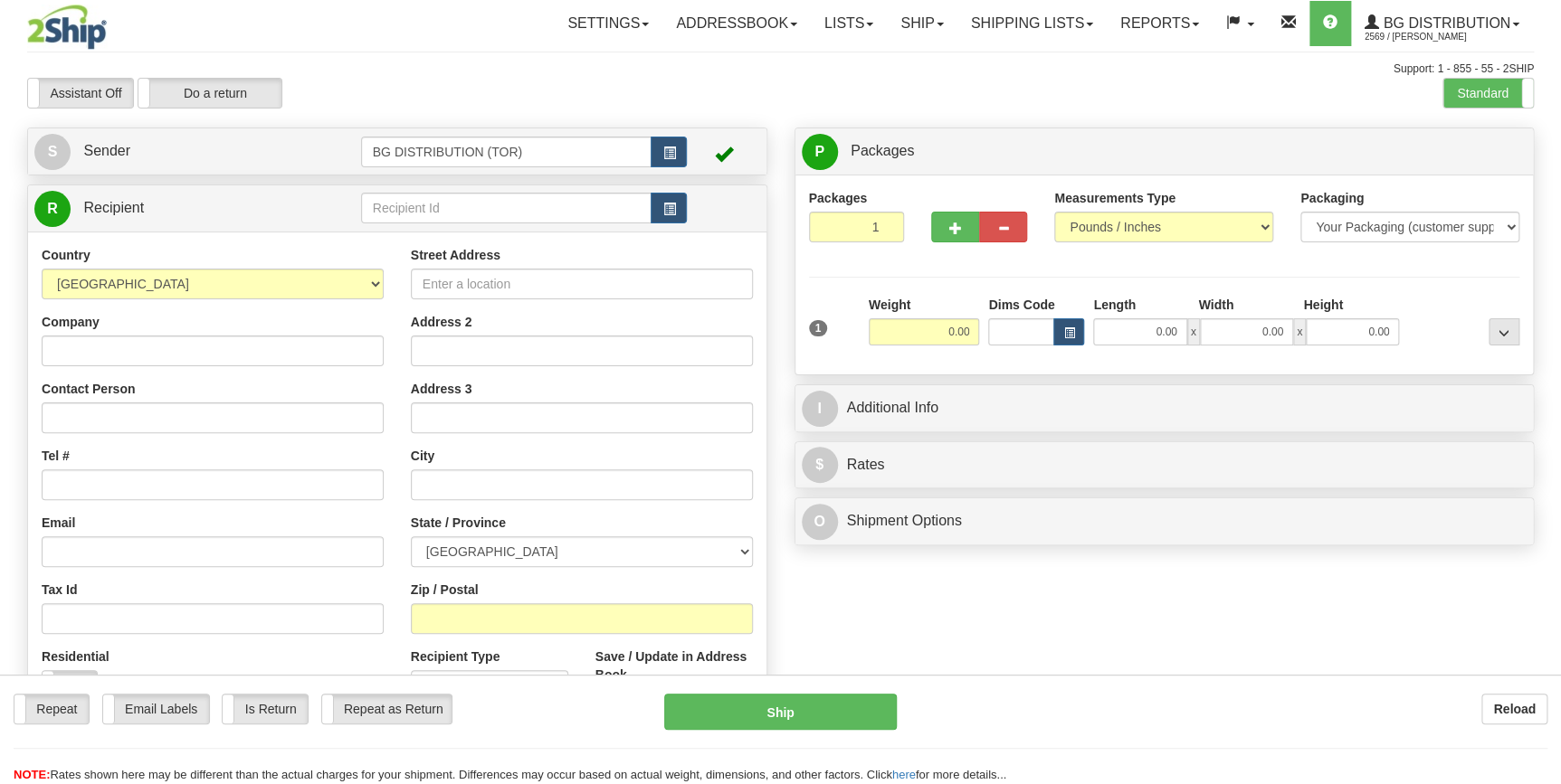
click at [529, 216] on div "Toggle navigation Settings Shipping Preferences Fields Preferences New" at bounding box center [780, 457] width 1561 height 915
click at [529, 216] on input "text" at bounding box center [507, 208] width 291 height 31
type input "K.W"
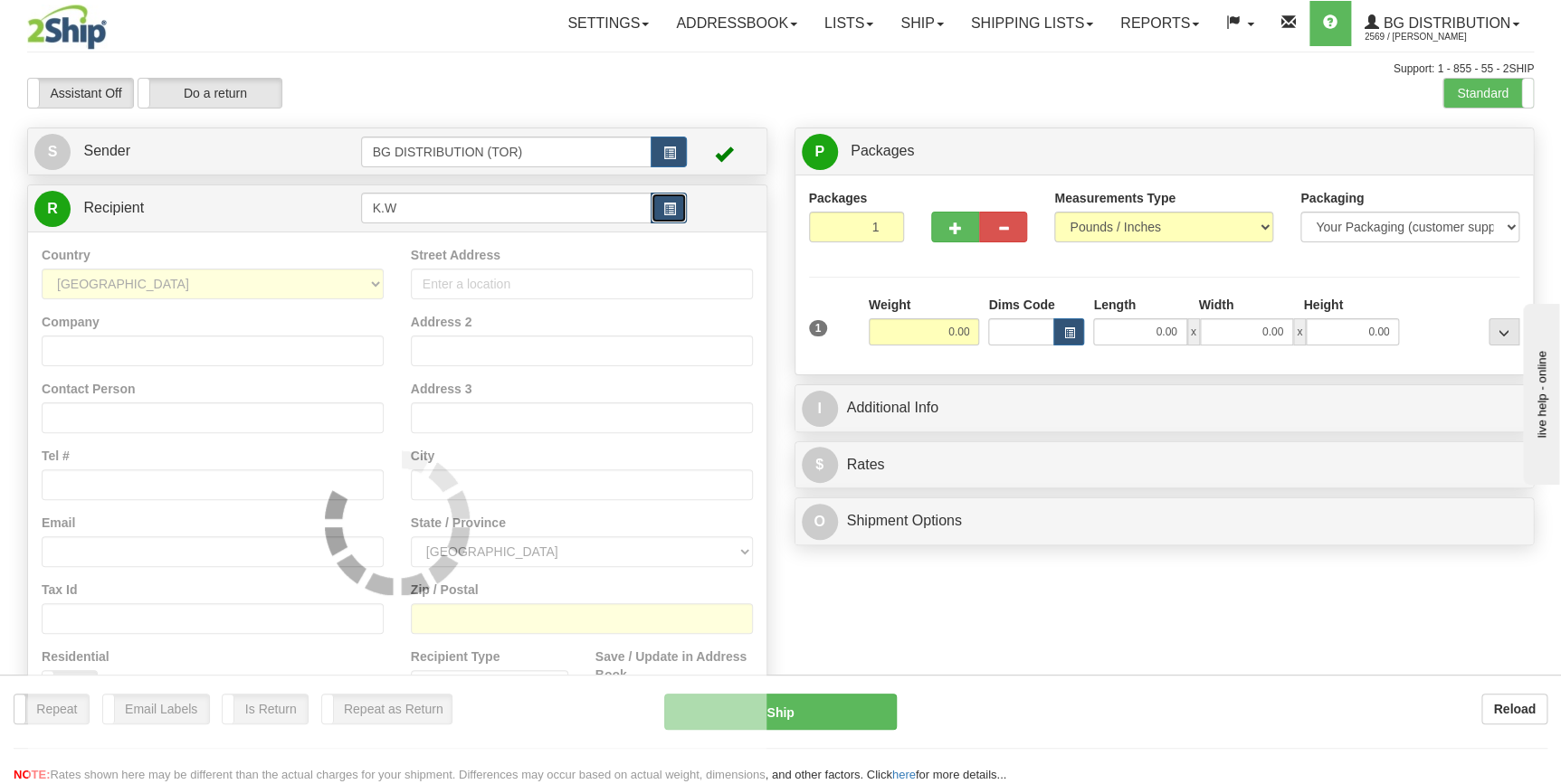
click at [672, 207] on span "button" at bounding box center [669, 209] width 13 height 12
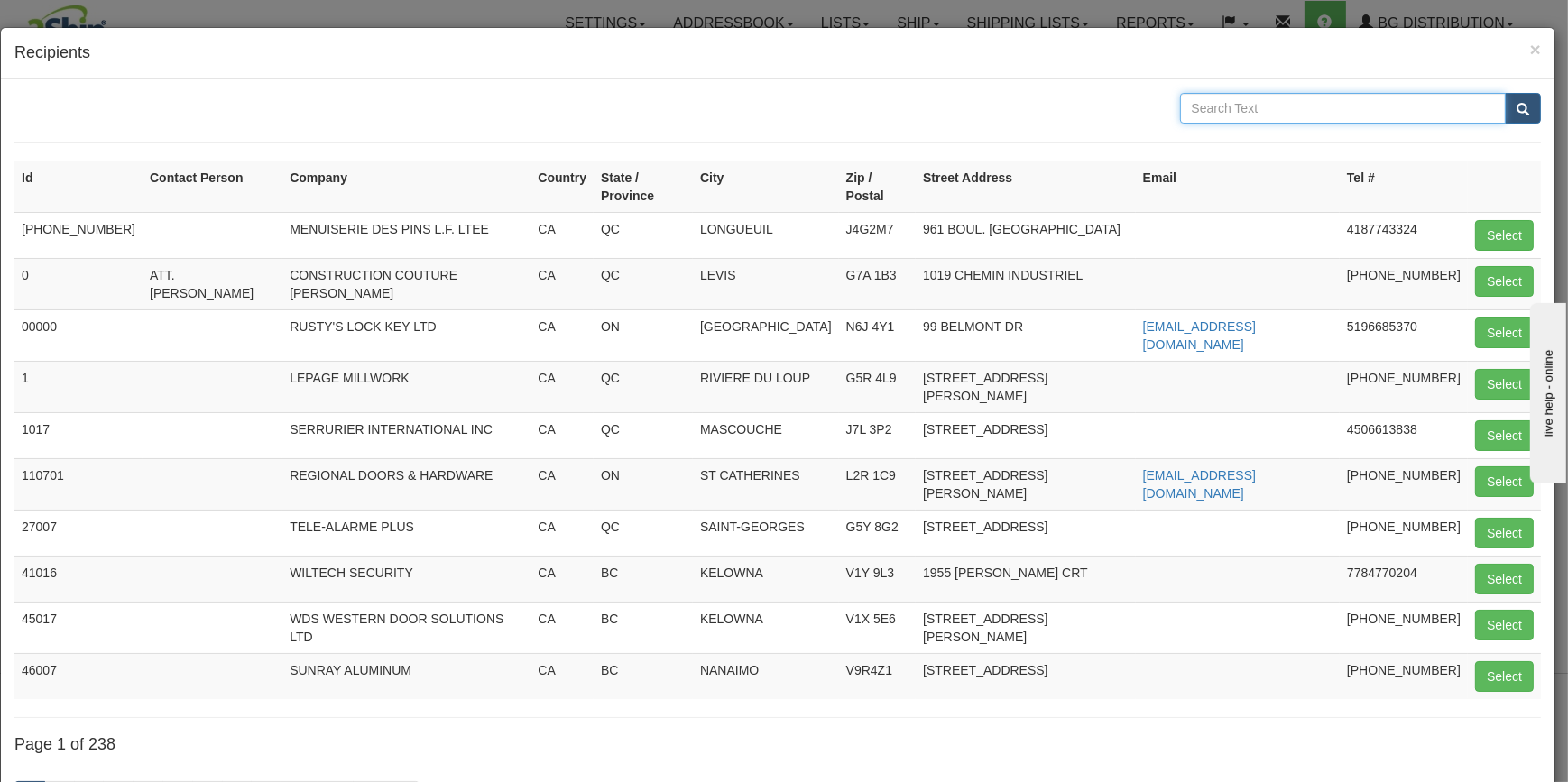
click at [1258, 113] on input "text" at bounding box center [1343, 108] width 327 height 31
type input "LOCK AND SAFE"
click at [1504, 93] on button "submit" at bounding box center [1522, 108] width 36 height 31
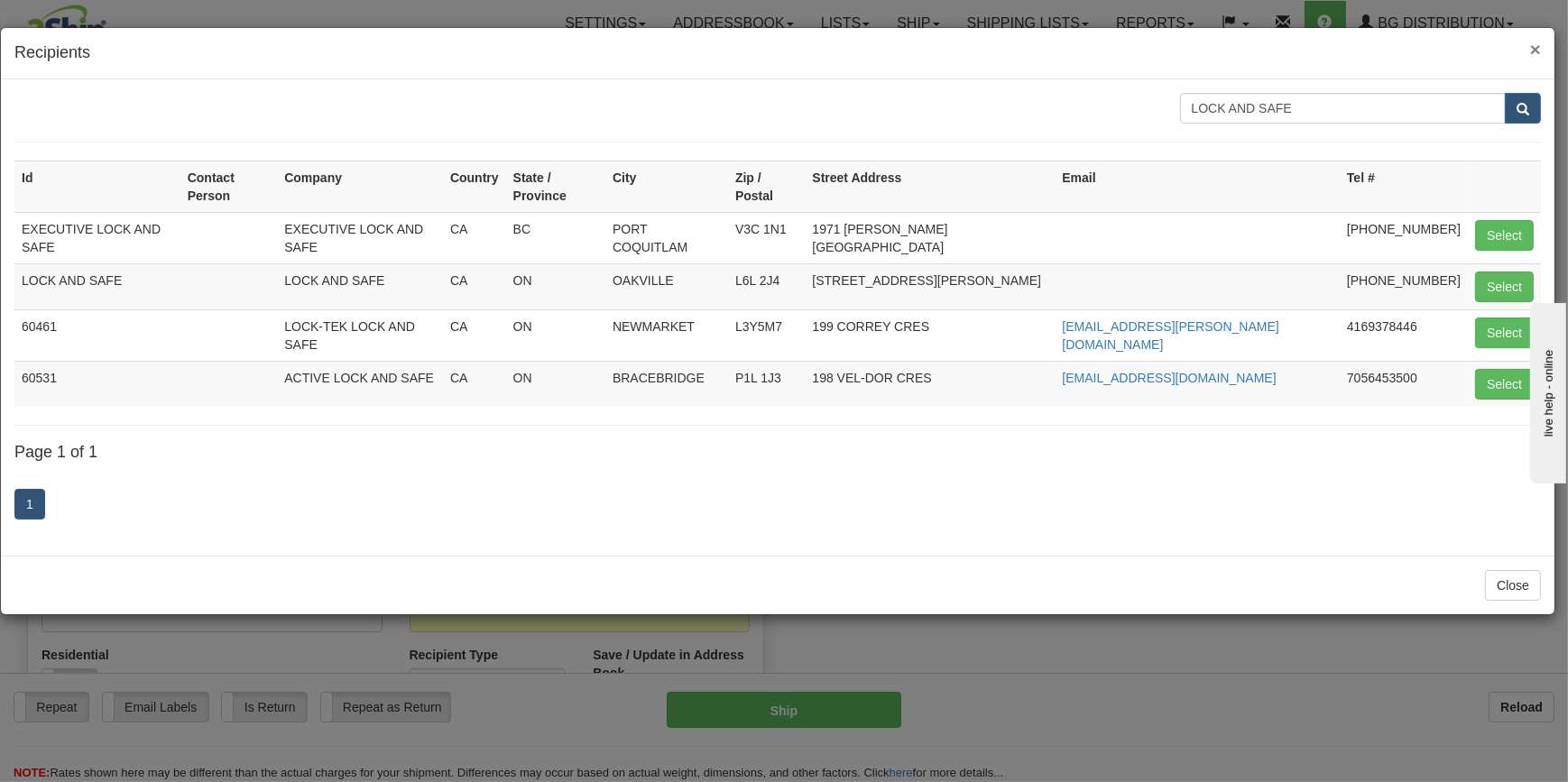
click at [1535, 44] on span "×" at bounding box center [1535, 49] width 11 height 21
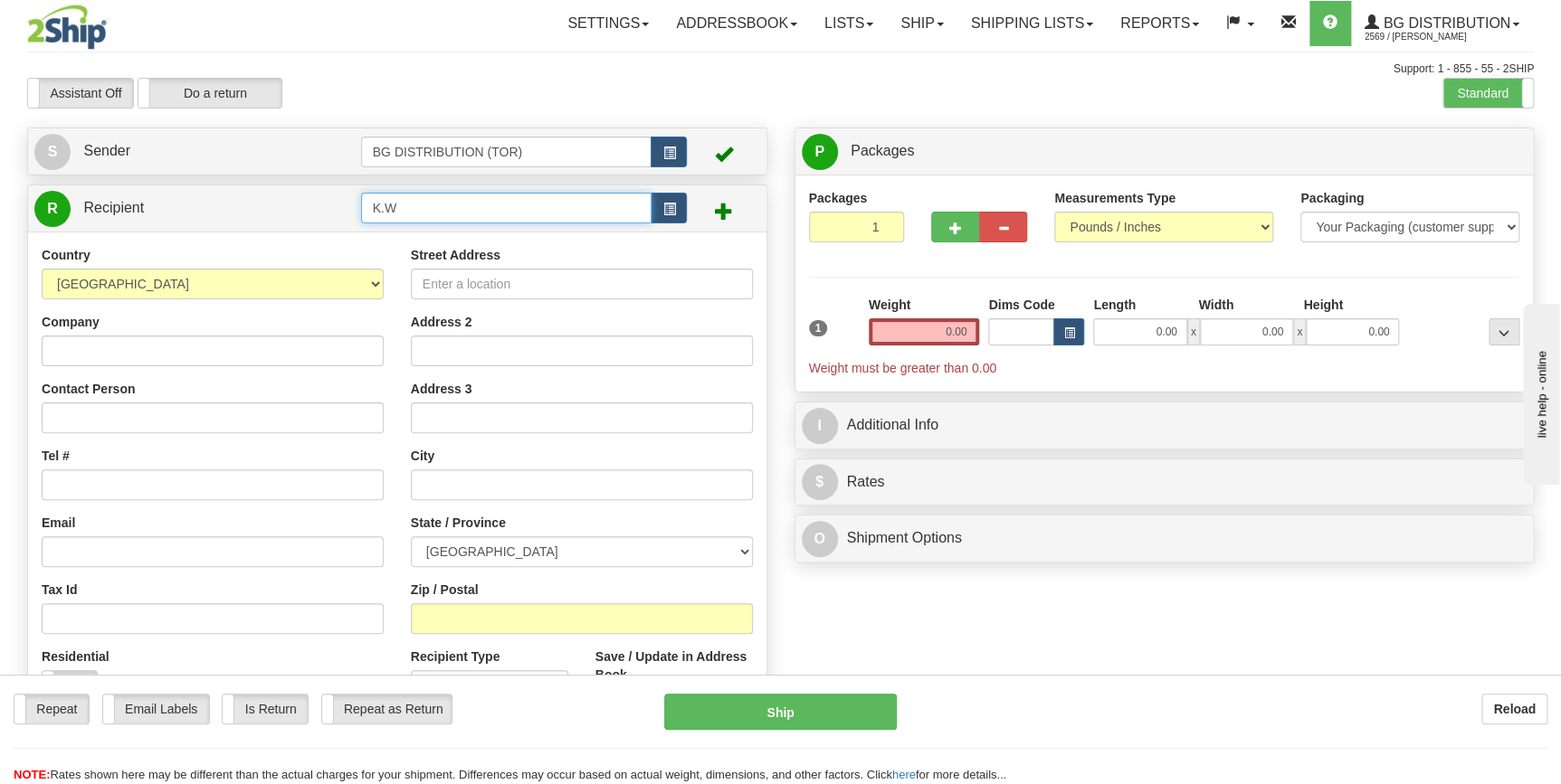
click at [460, 207] on input "K.W" at bounding box center [507, 208] width 291 height 31
type input "K"
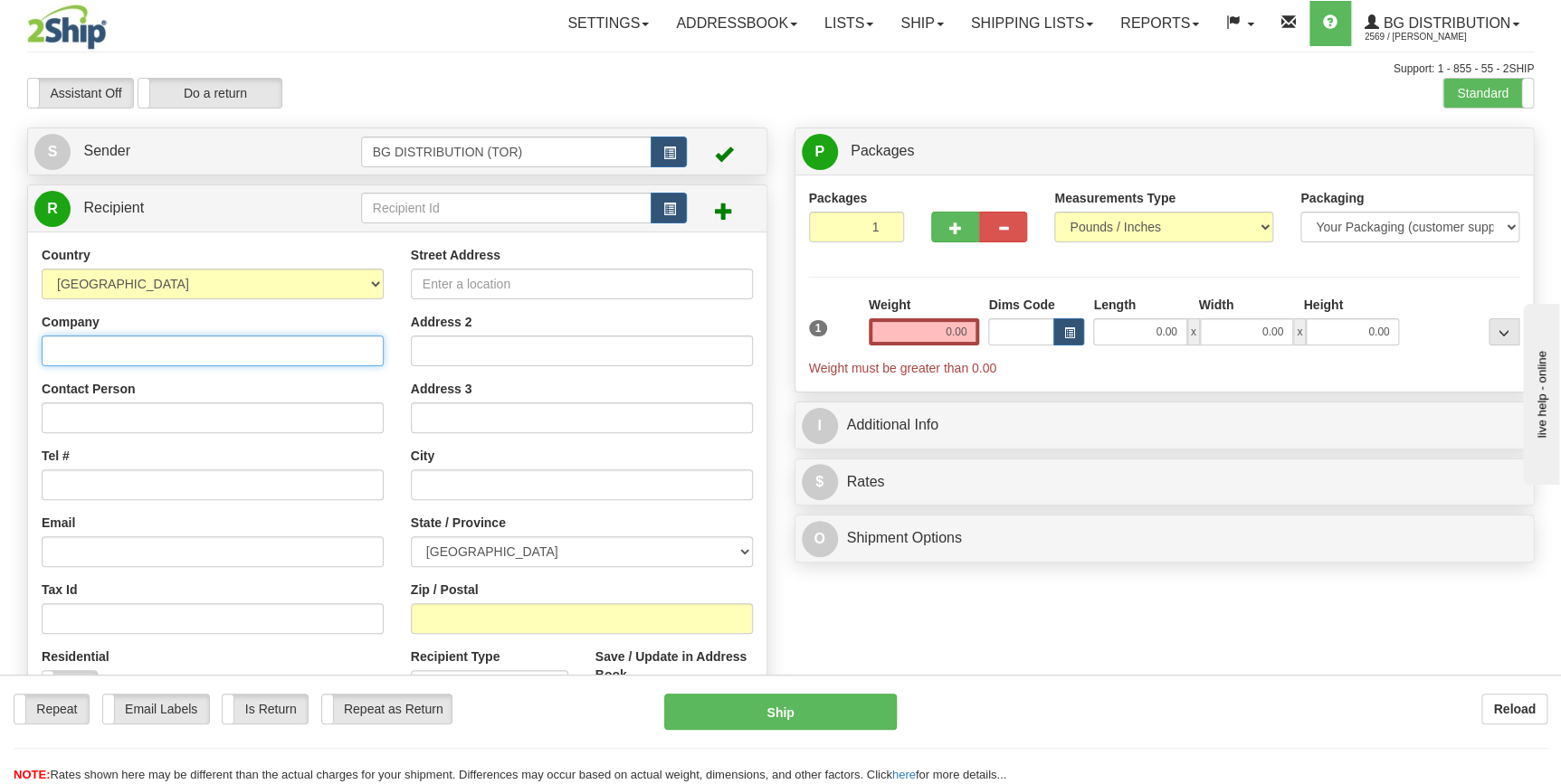
click at [252, 348] on input "Company" at bounding box center [213, 351] width 342 height 31
paste input "K.W LOCK AND SAFE LTD"
type input "K.W LOCK AND SAFE LTD"
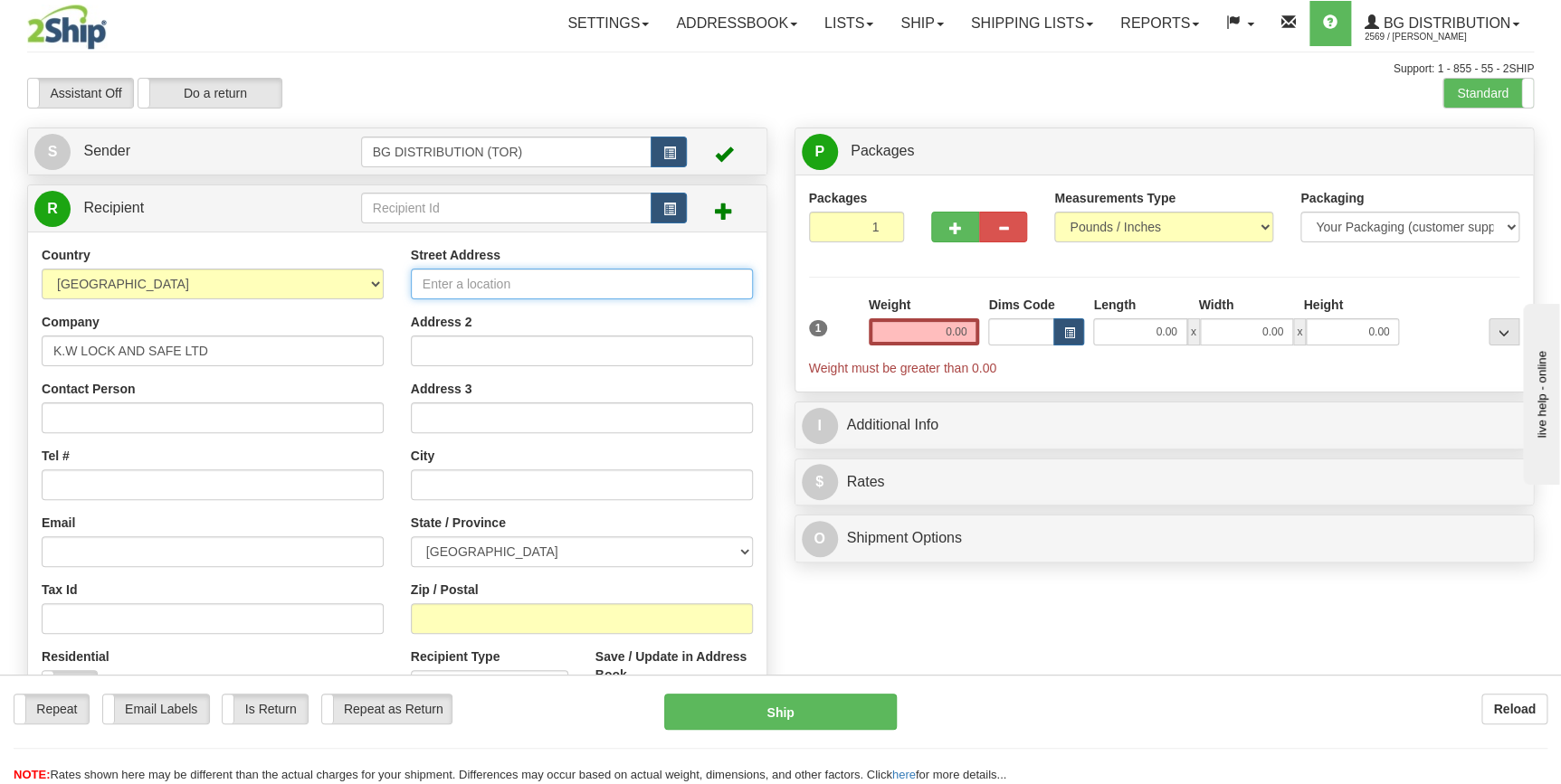
click at [529, 293] on input "Street Address" at bounding box center [581, 284] width 342 height 31
paste input "KEVIN"
type input "KEVIN"
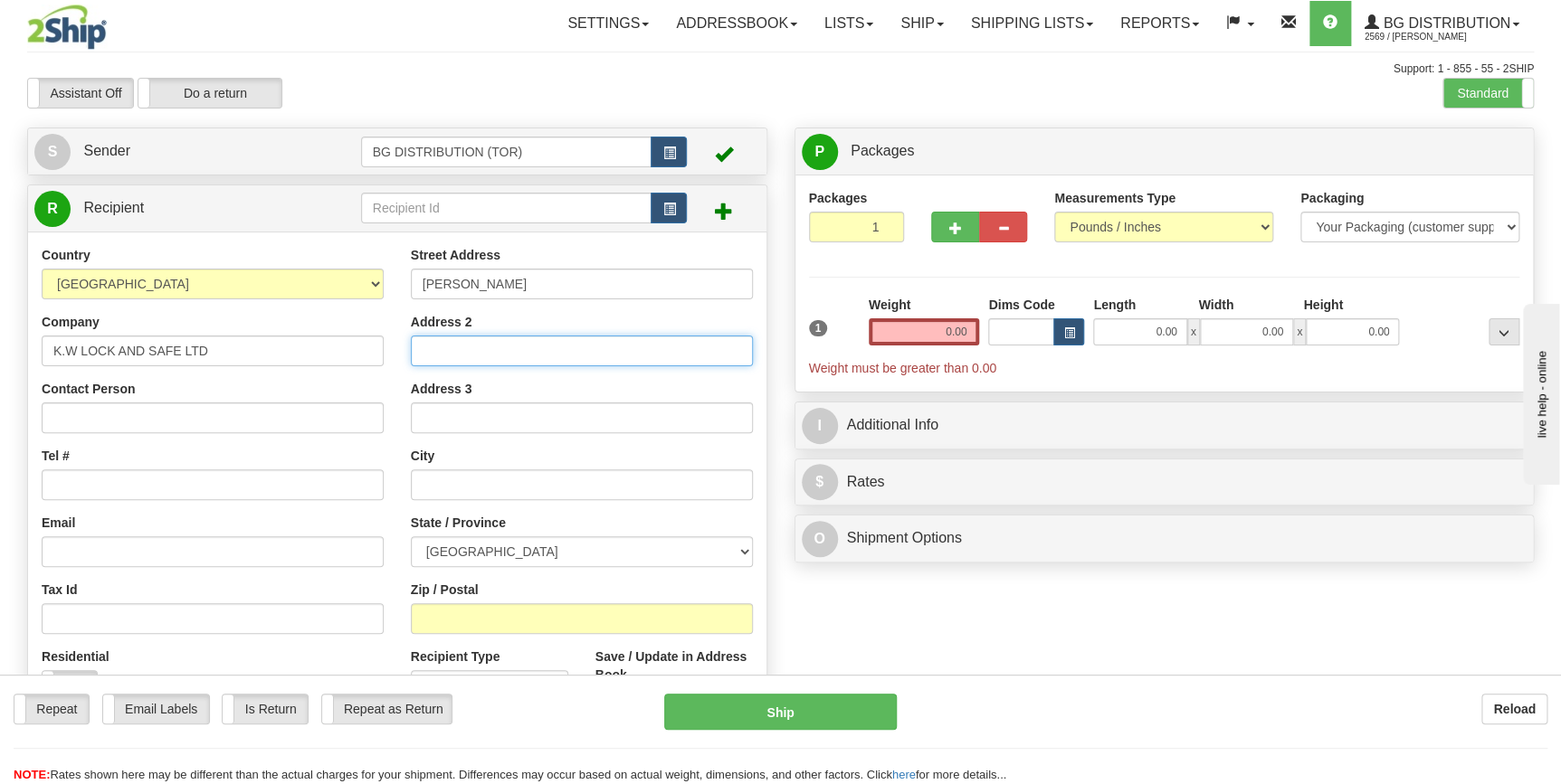
click at [477, 351] on input "Address 2" at bounding box center [581, 351] width 342 height 31
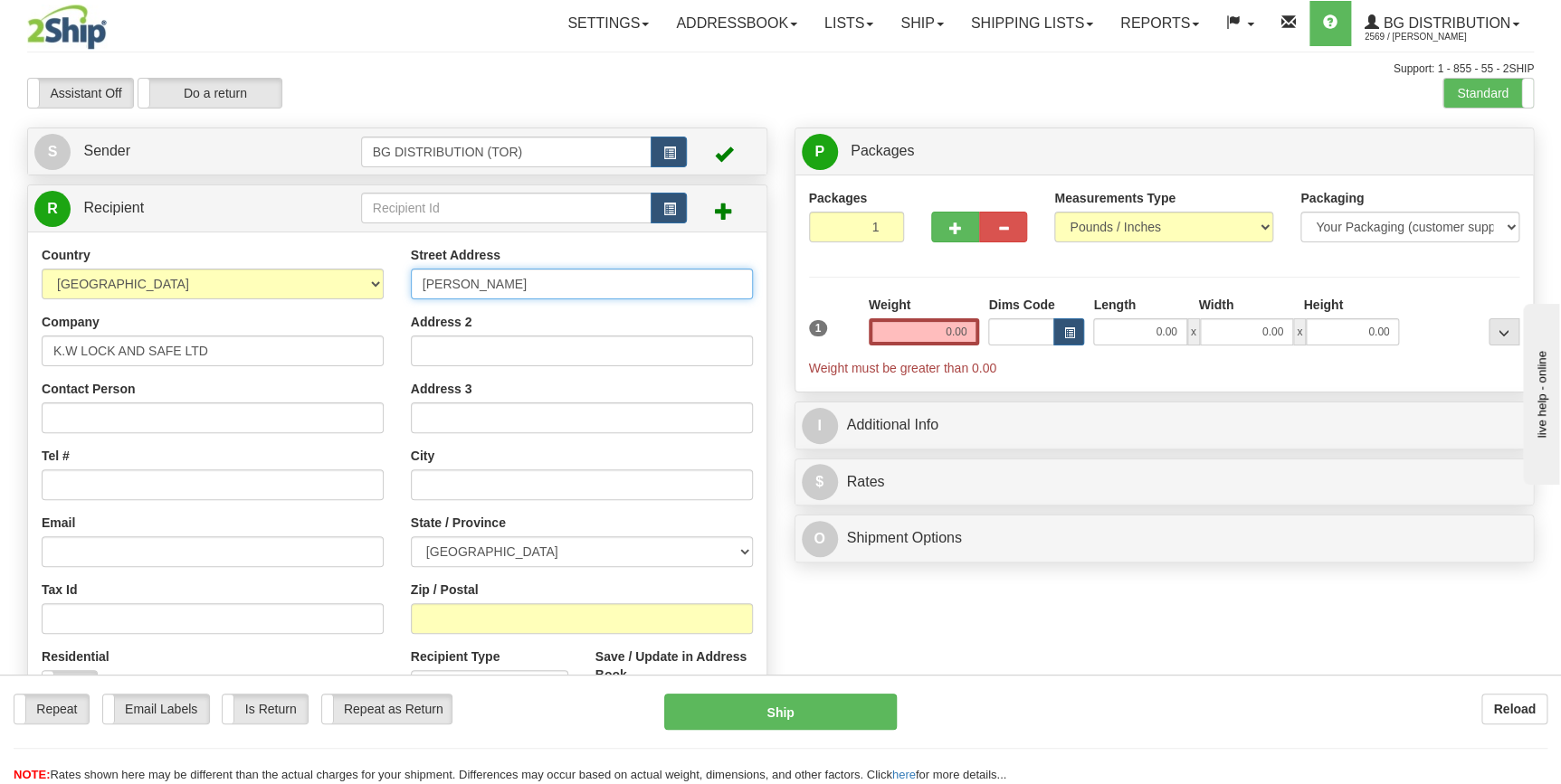
click at [509, 288] on input "KEVIN" at bounding box center [581, 284] width 342 height 31
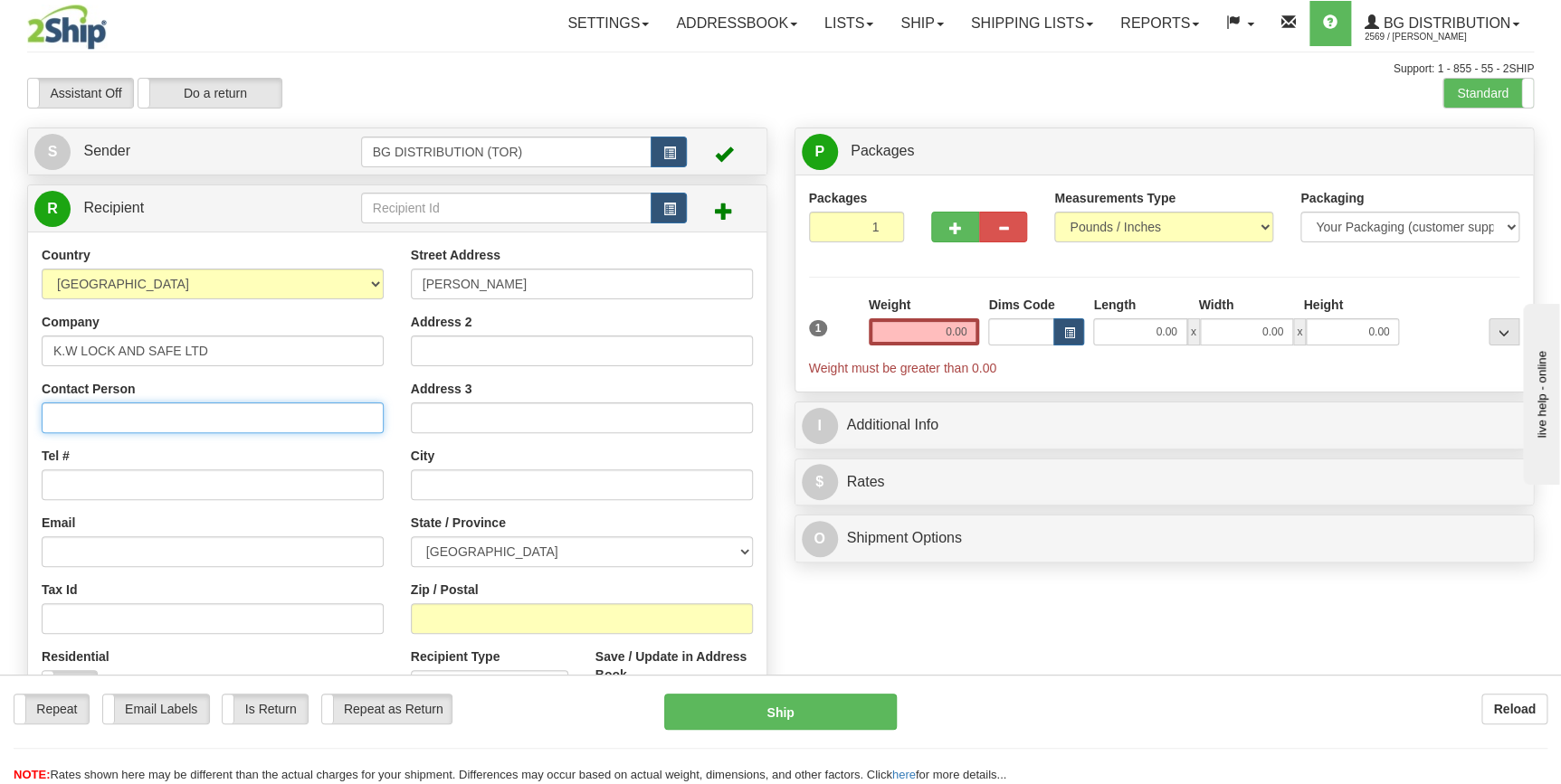
click at [135, 419] on input "Contact Person" at bounding box center [213, 418] width 342 height 31
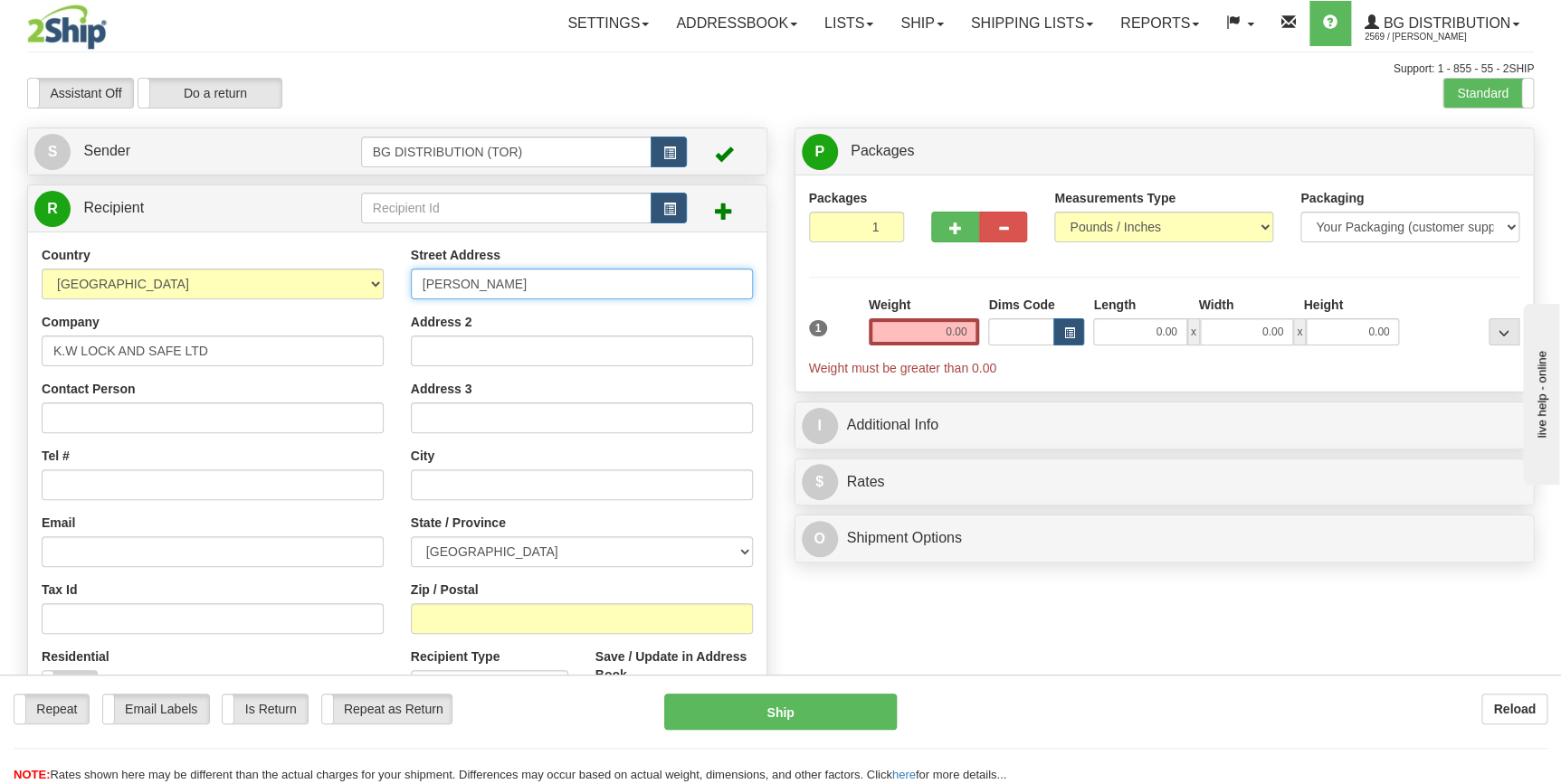
drag, startPoint x: 483, startPoint y: 280, endPoint x: 393, endPoint y: 284, distance: 90.1
click at [393, 284] on div "Country AFGHANISTAN ALAND ISLANDS ALBANIA ALGERIA AMERICAN SAMOA ANDORRA ANGOLA…" at bounding box center [397, 523] width 739 height 554
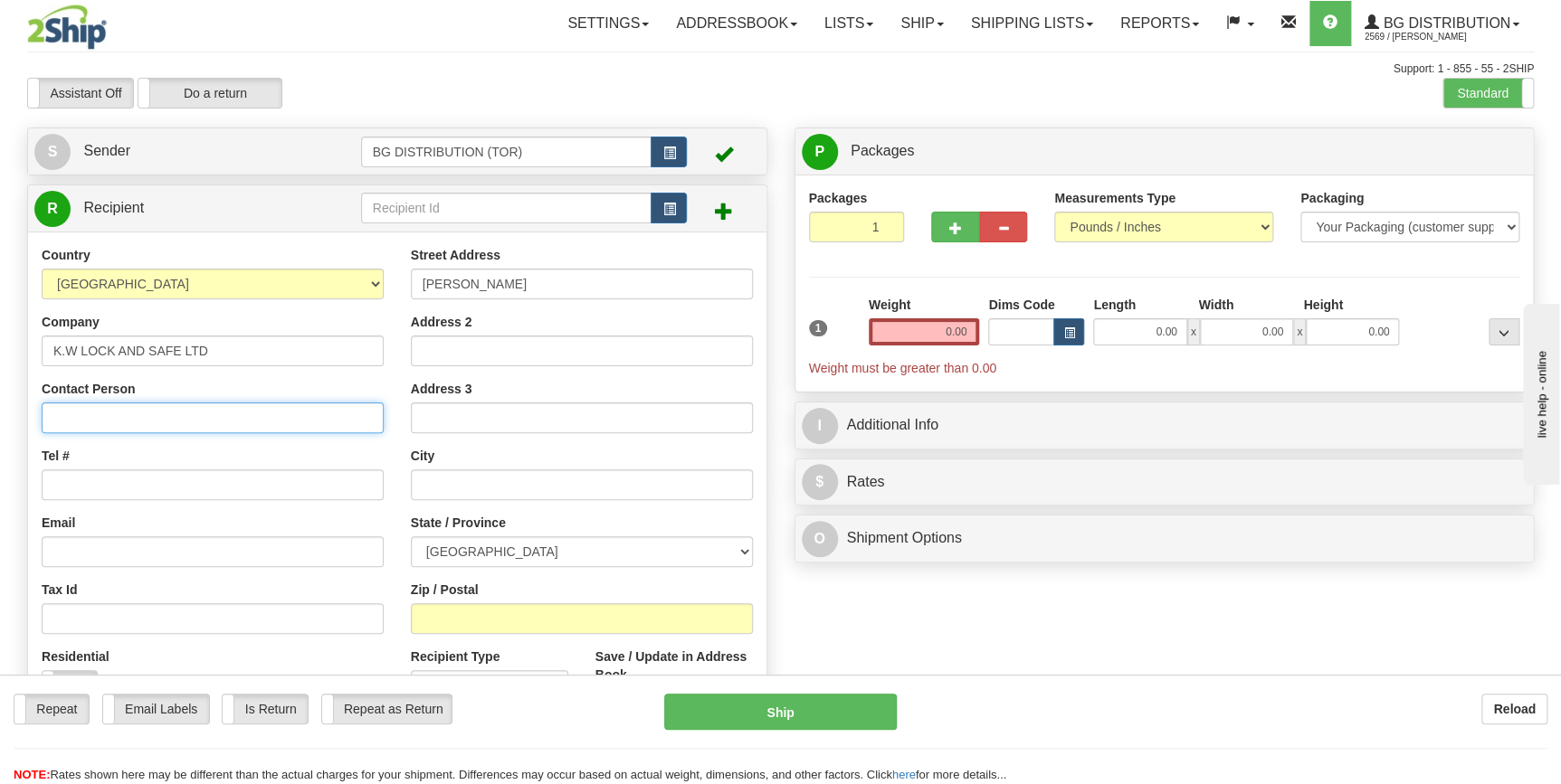
click at [117, 417] on input "Contact Person" at bounding box center [213, 418] width 342 height 31
paste input "KEVIN"
type input "KEVIN"
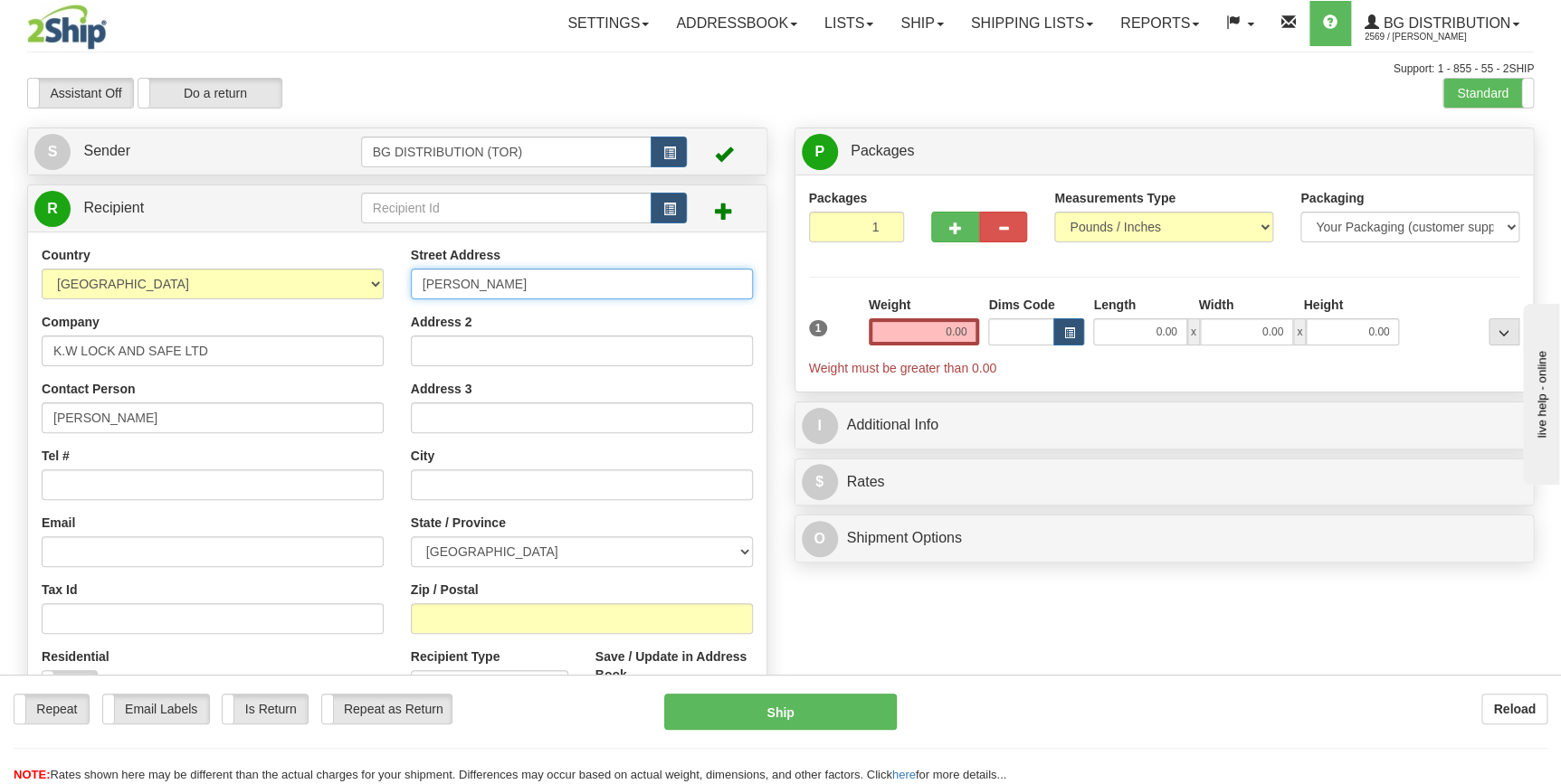
click at [509, 283] on input "KEVIN" at bounding box center [581, 284] width 342 height 31
drag, startPoint x: 524, startPoint y: 298, endPoint x: 323, endPoint y: 272, distance: 202.7
click at [324, 272] on div "Country AFGHANISTAN ALAND ISLANDS ALBANIA ALGERIA AMERICAN SAMOA ANDORRA ANGOLA…" at bounding box center [397, 523] width 739 height 554
paste input "5580 44TH AVE"
type input "5580 44TH AVE"
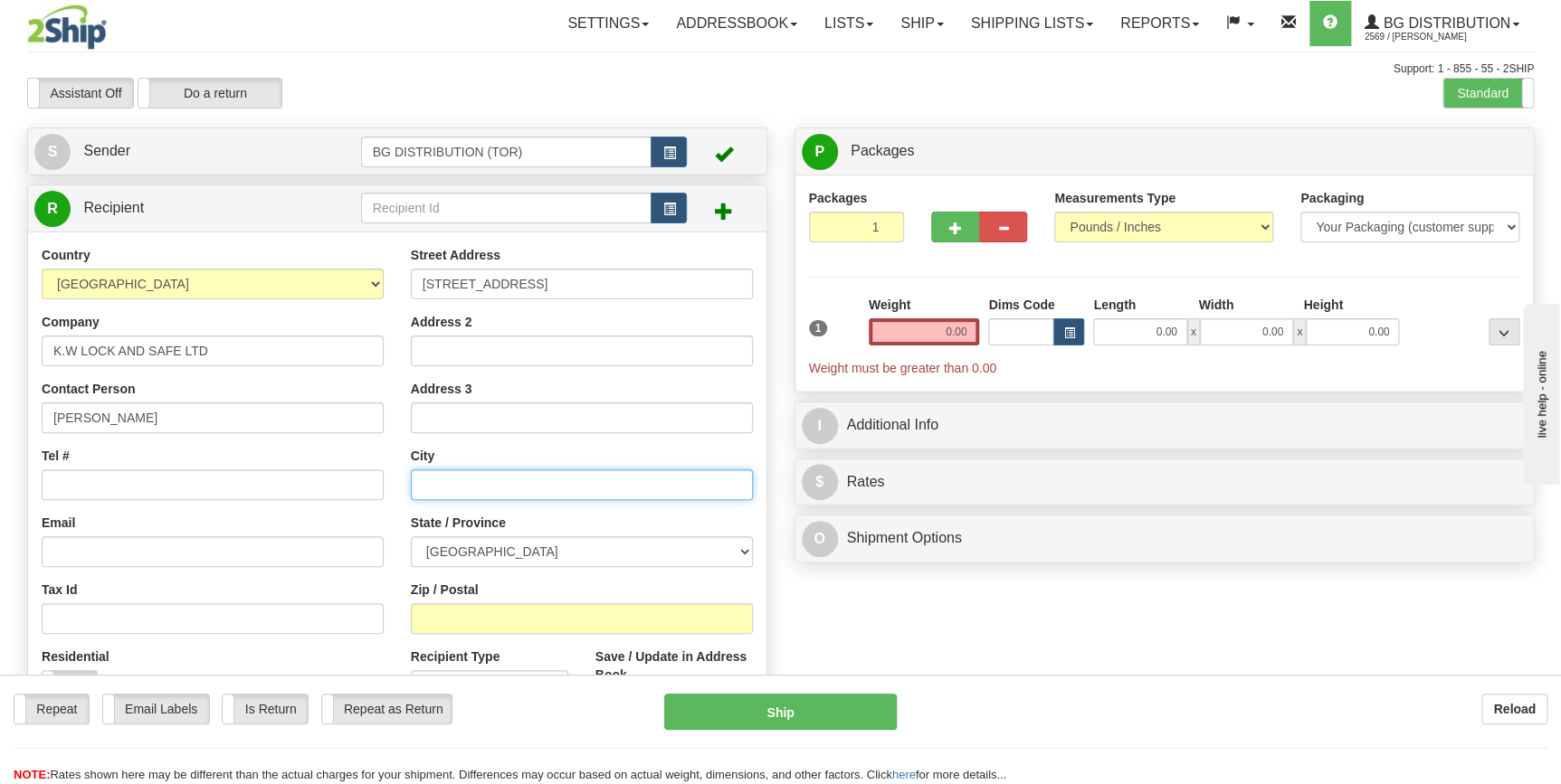
click at [470, 485] on input "text" at bounding box center [581, 485] width 342 height 31
paste input "DELTA"
type input "DELTA"
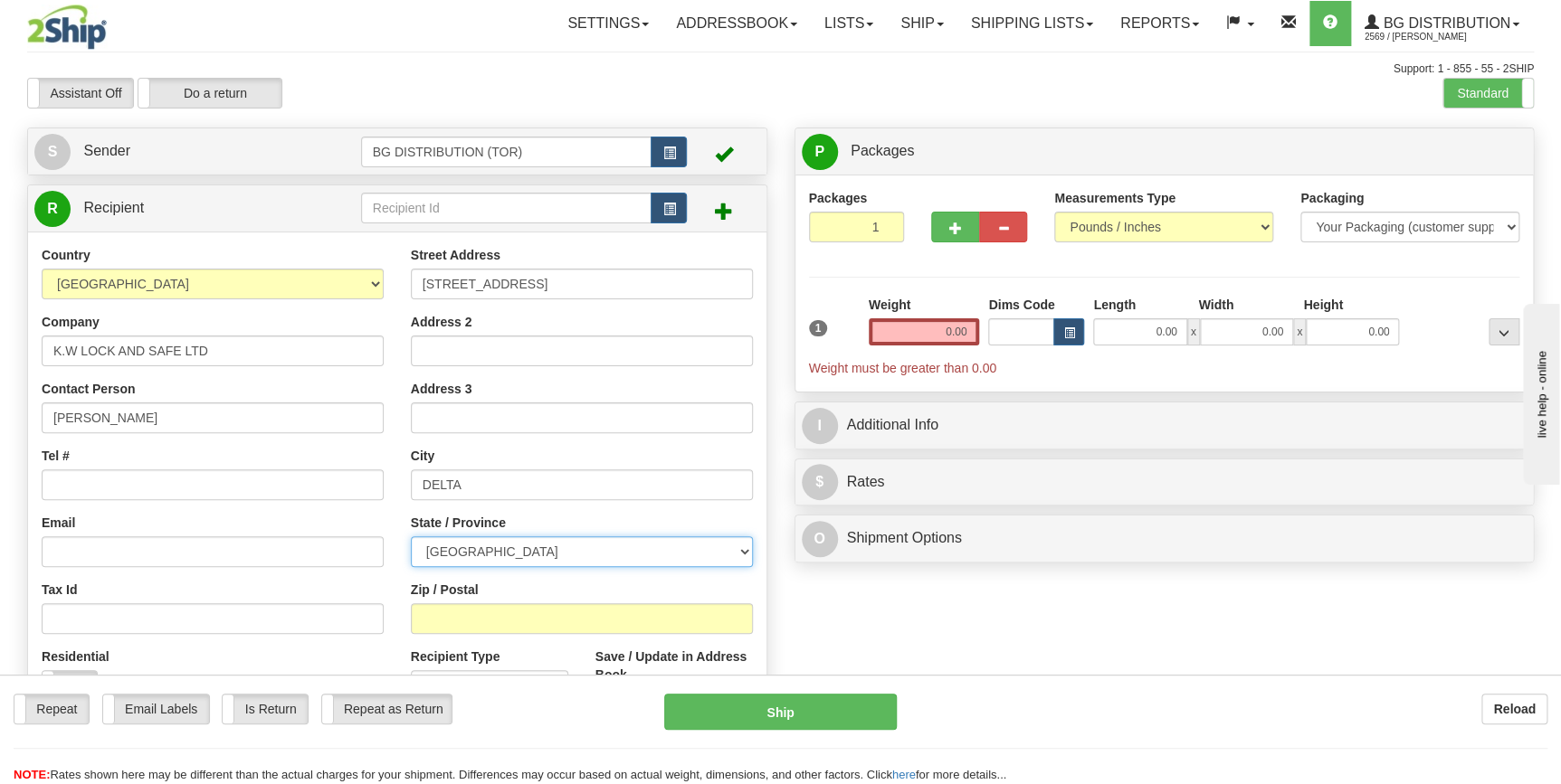
click at [534, 551] on select "ALBERTA BRITISH COLUMBIA MANITOBA NEW BRUNSWICK NEWFOUNDLAND NOVA SCOTIA NUNAVU…" at bounding box center [581, 552] width 342 height 31
select select "BC"
click at [411, 537] on select "ALBERTA BRITISH COLUMBIA MANITOBA NEW BRUNSWICK NEWFOUNDLAND NOVA SCOTIA NUNAVU…" at bounding box center [581, 552] width 342 height 31
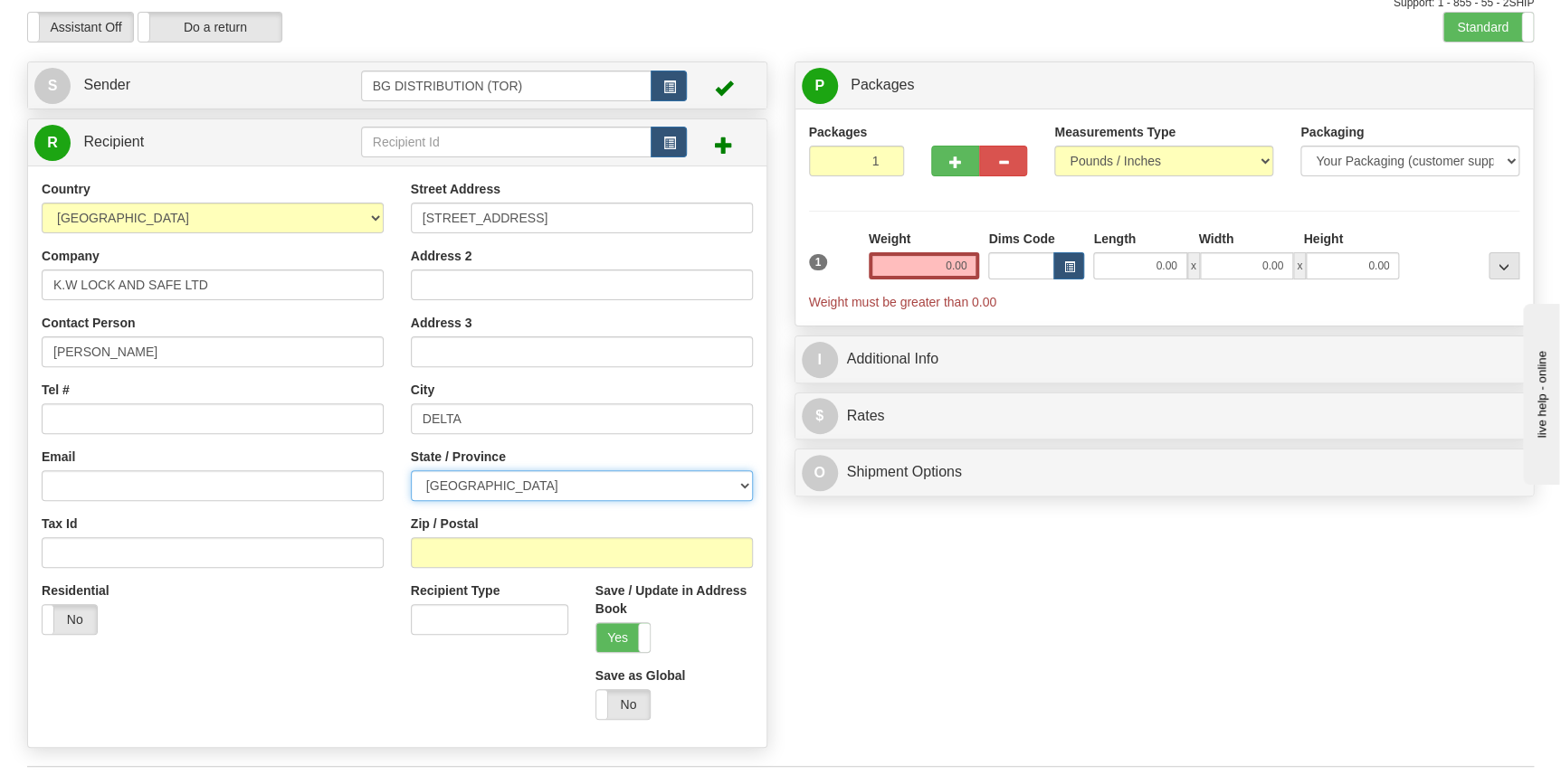
scroll to position [163, 0]
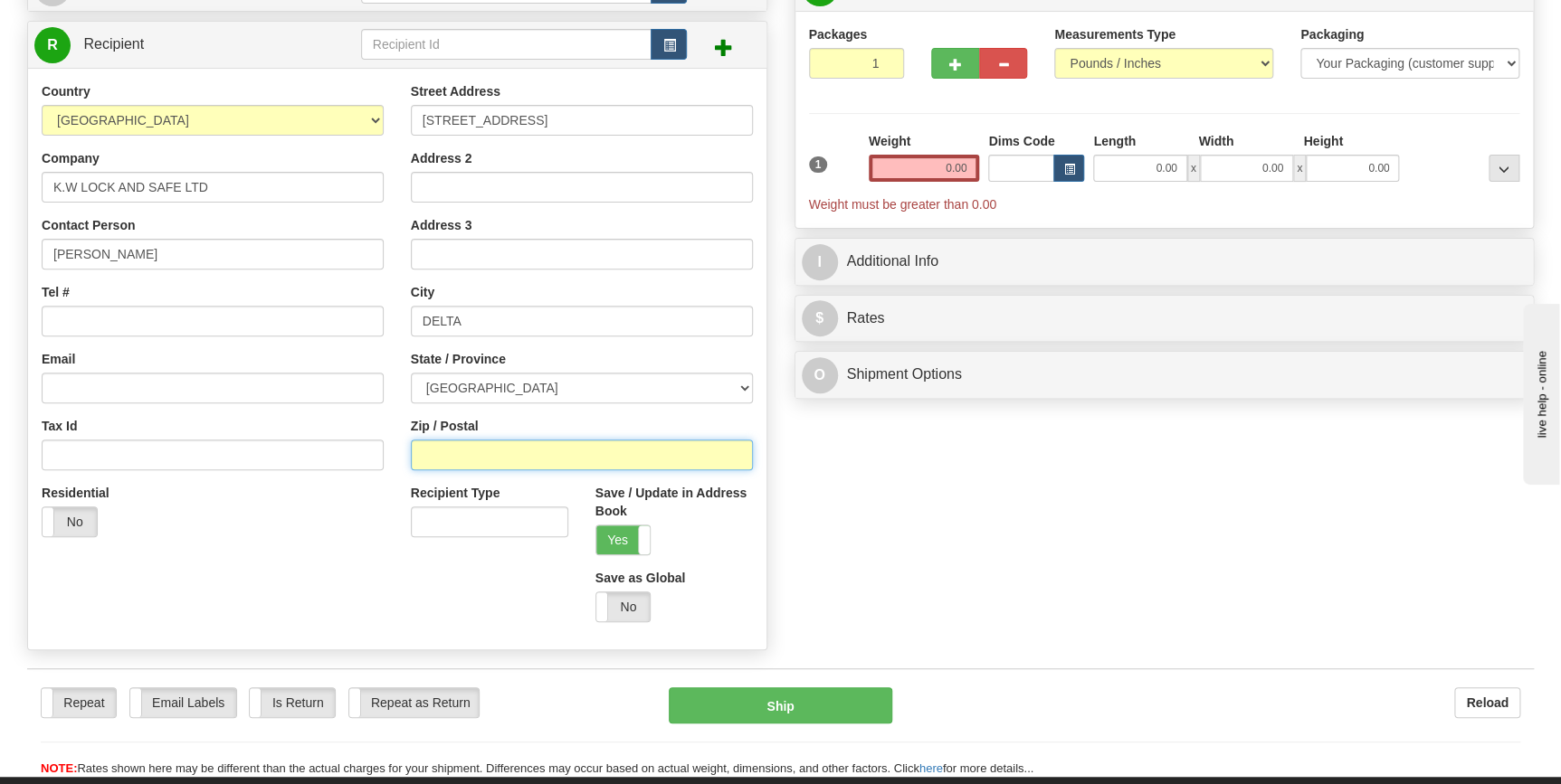
click at [518, 459] on input "Zip / Postal" at bounding box center [581, 455] width 342 height 31
paste input "V4K 1E1"
type input "V4K 1E1"
click at [909, 140] on label "Weight" at bounding box center [890, 141] width 42 height 18
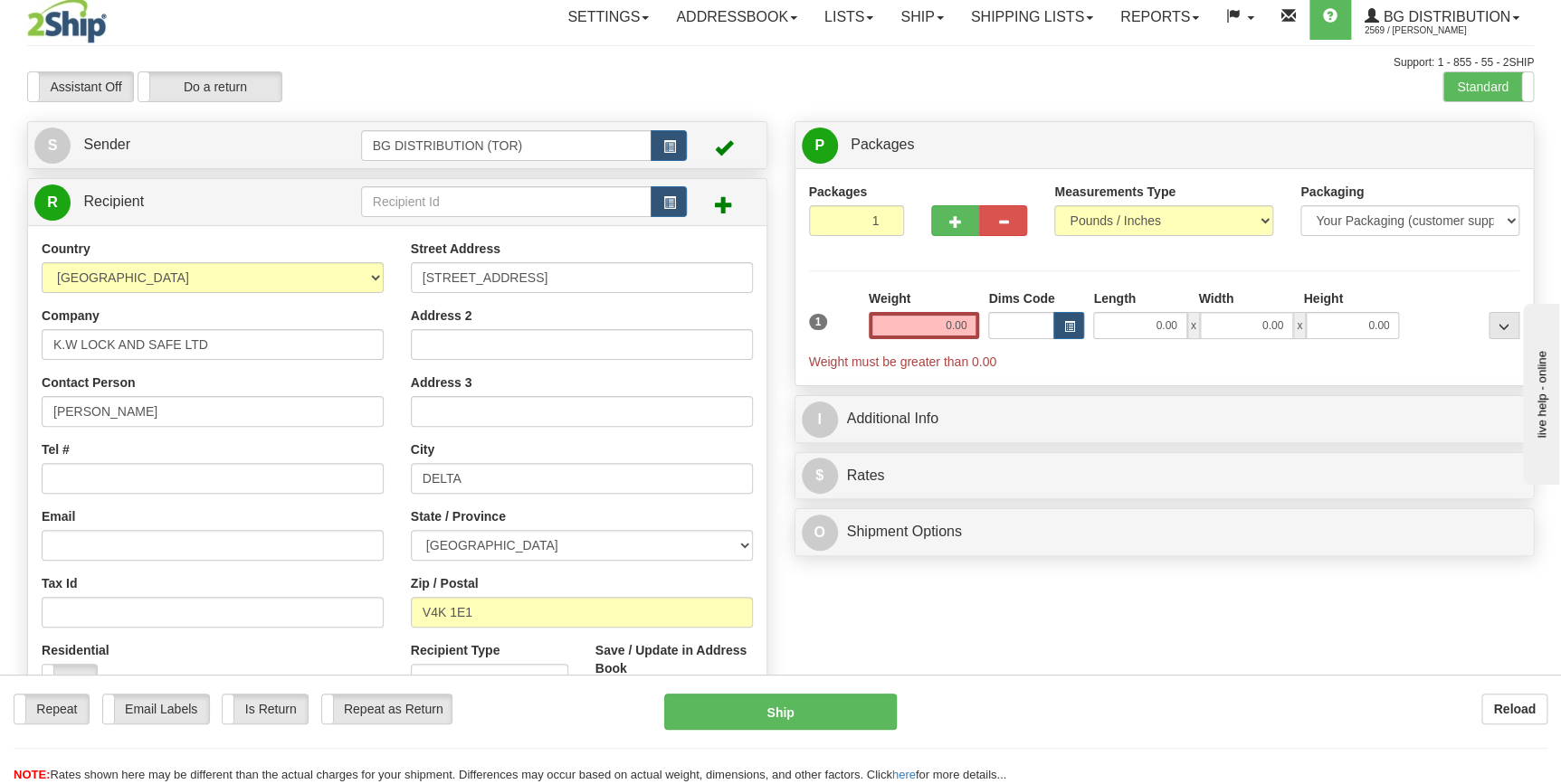
scroll to position [0, 0]
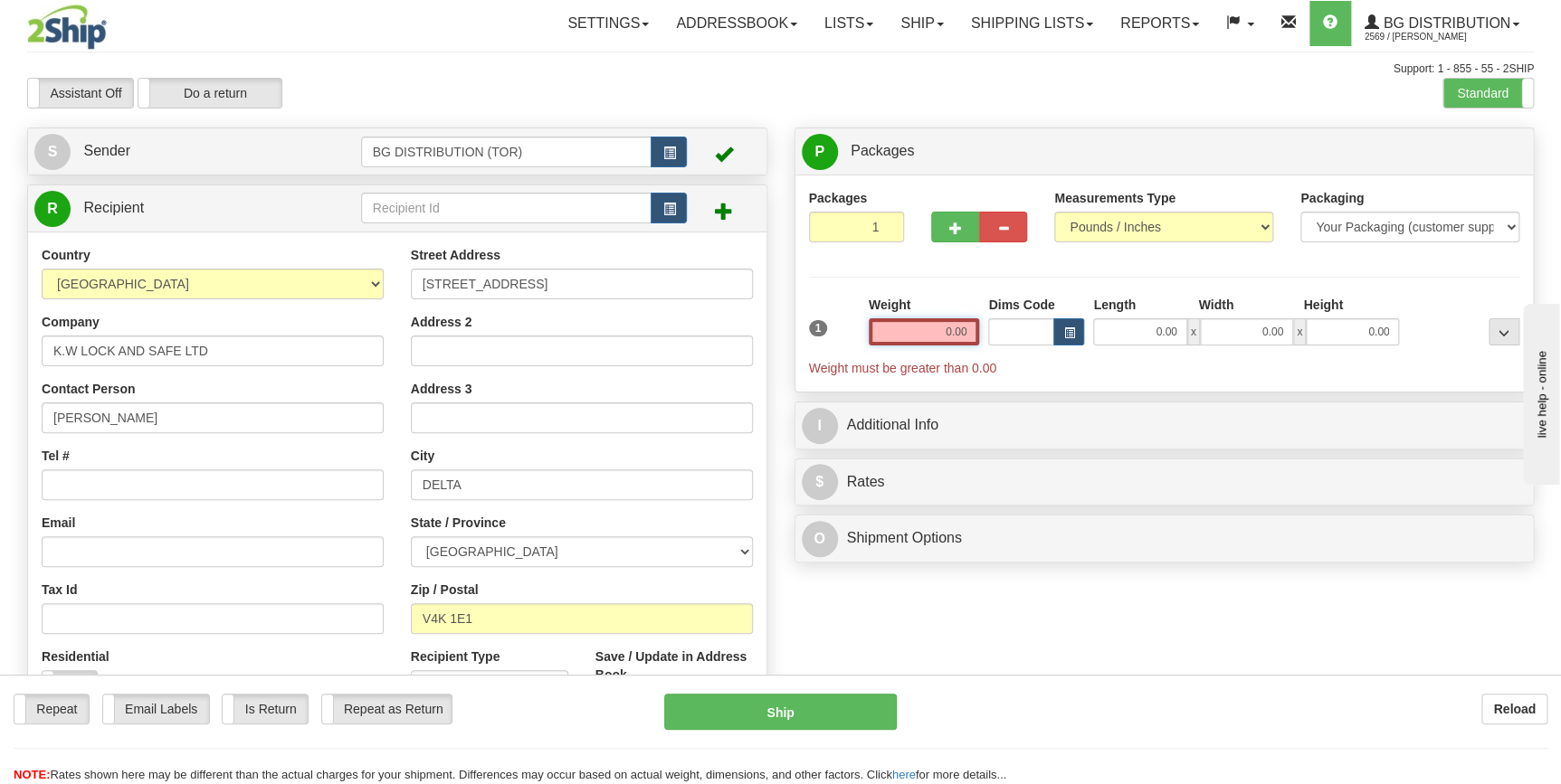
click at [886, 335] on input "0.00" at bounding box center [925, 332] width 111 height 27
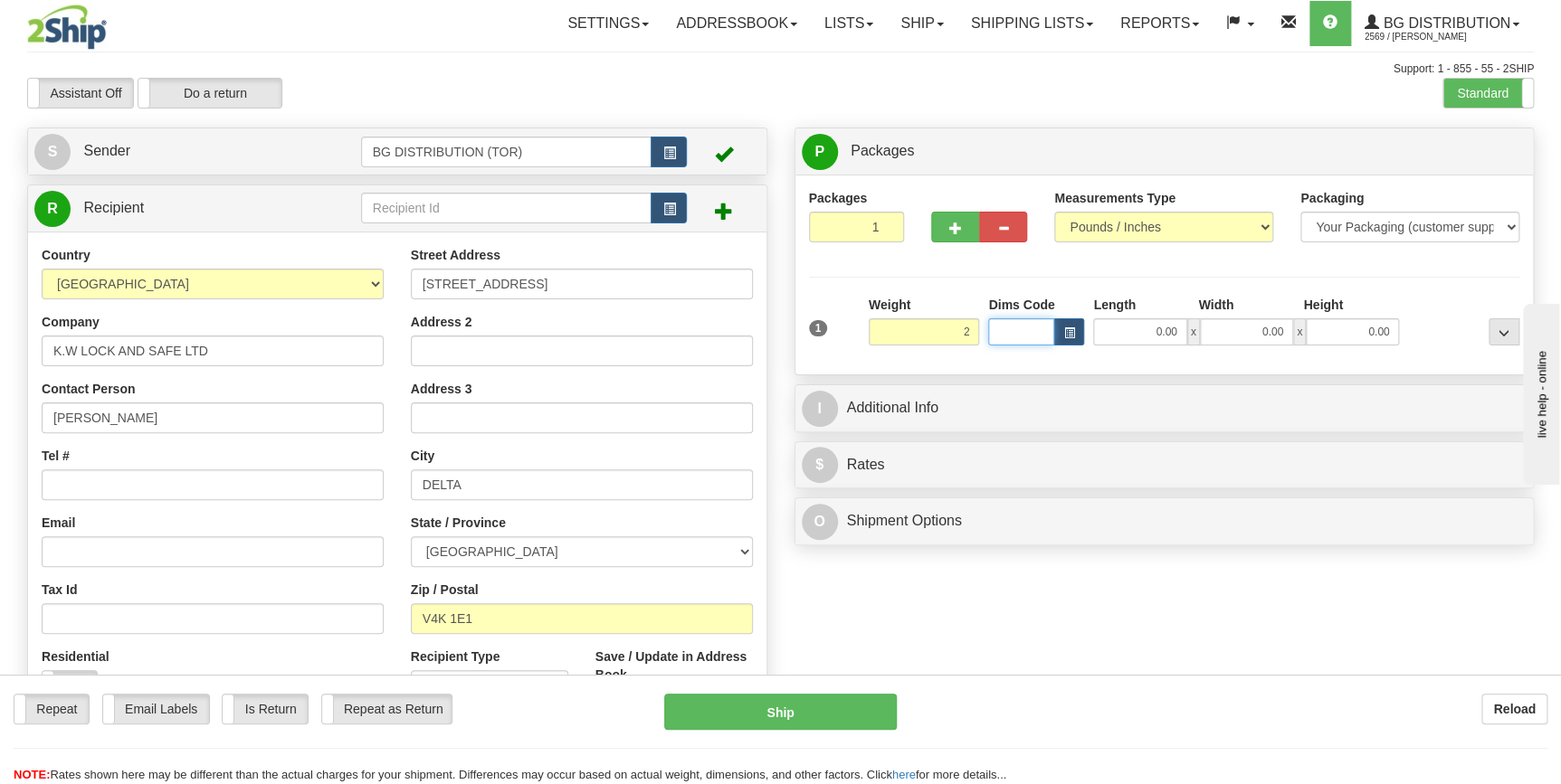
type input "2.00"
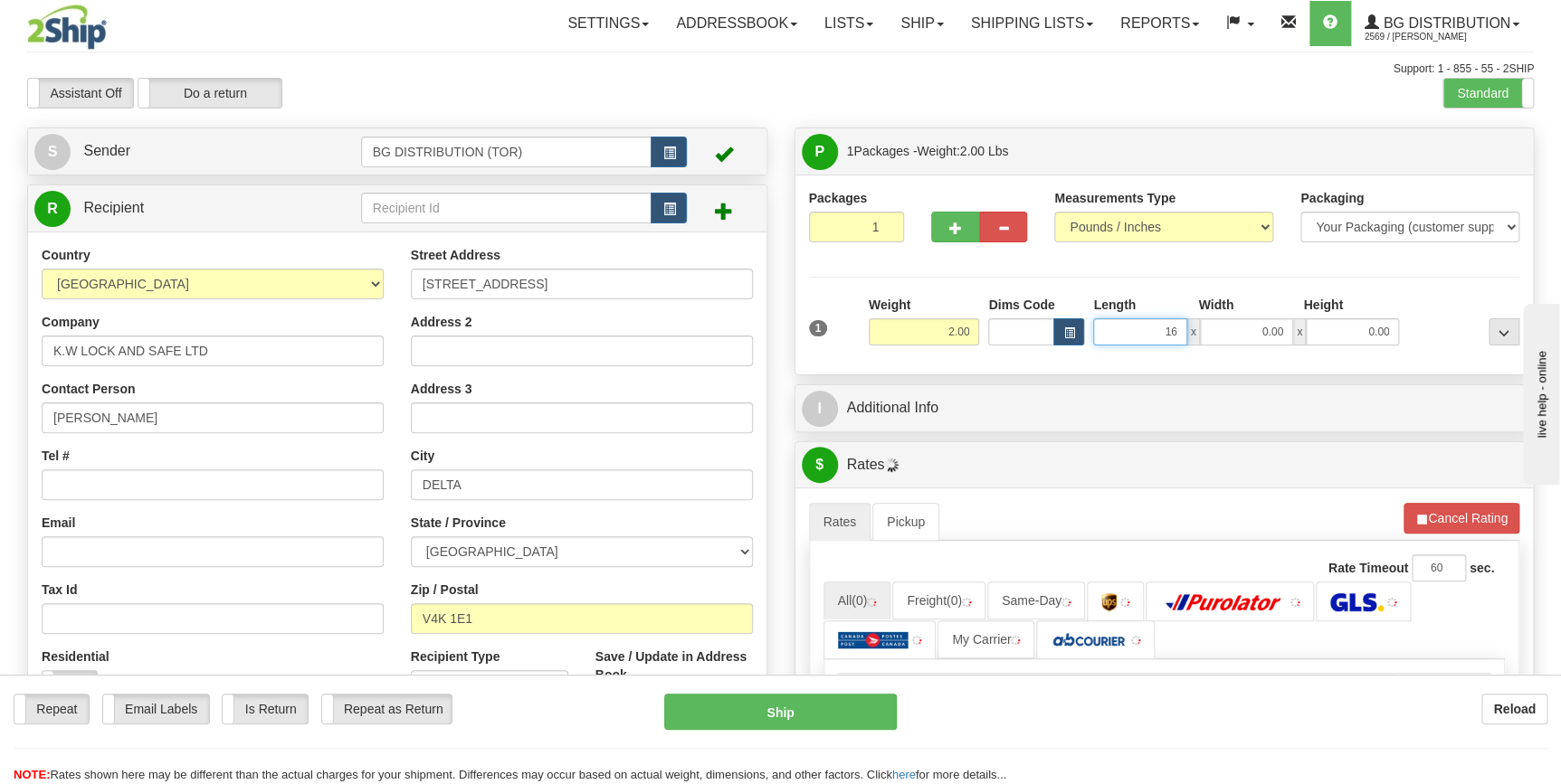
type input "16.00"
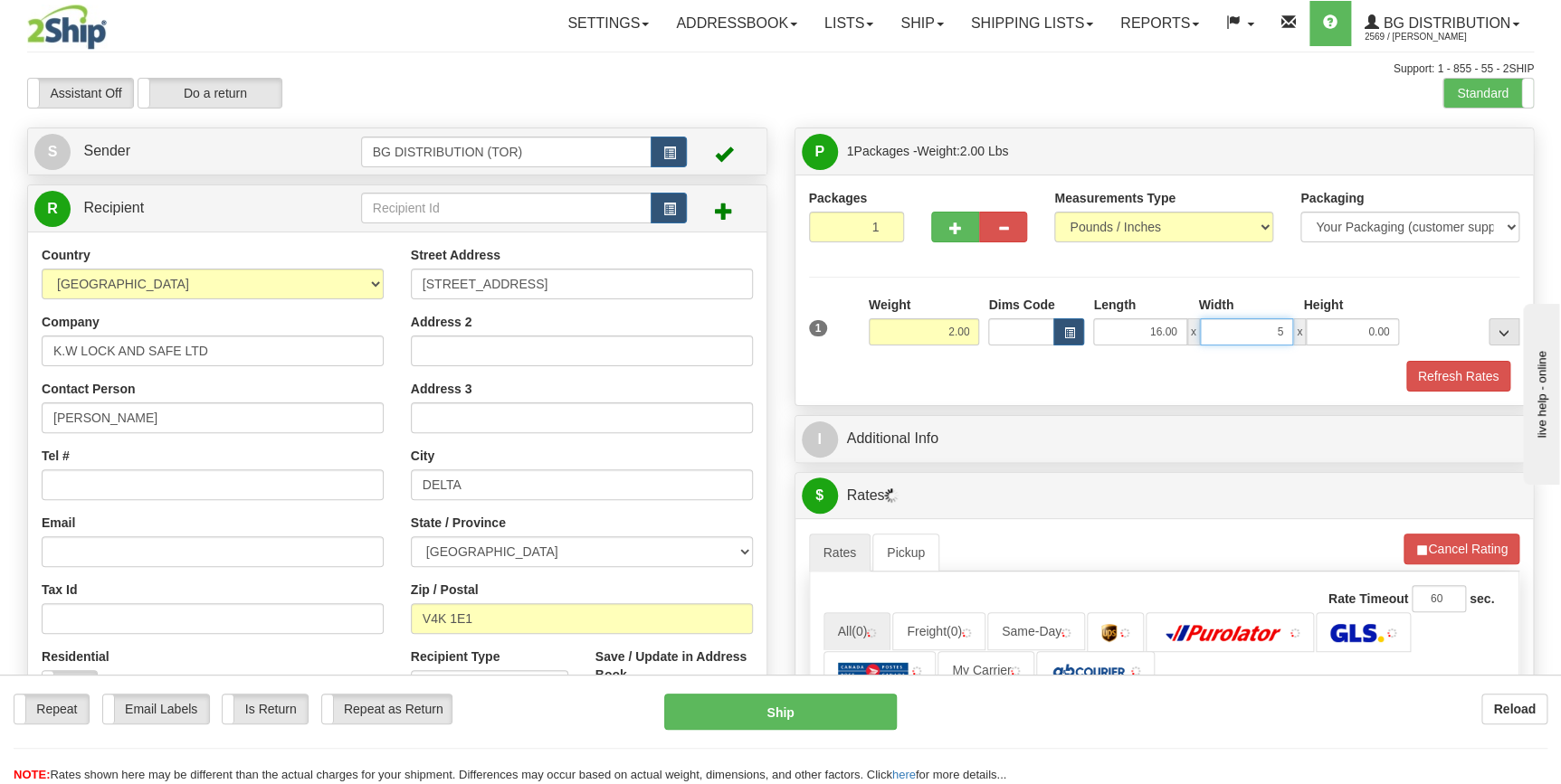
type input "5.00"
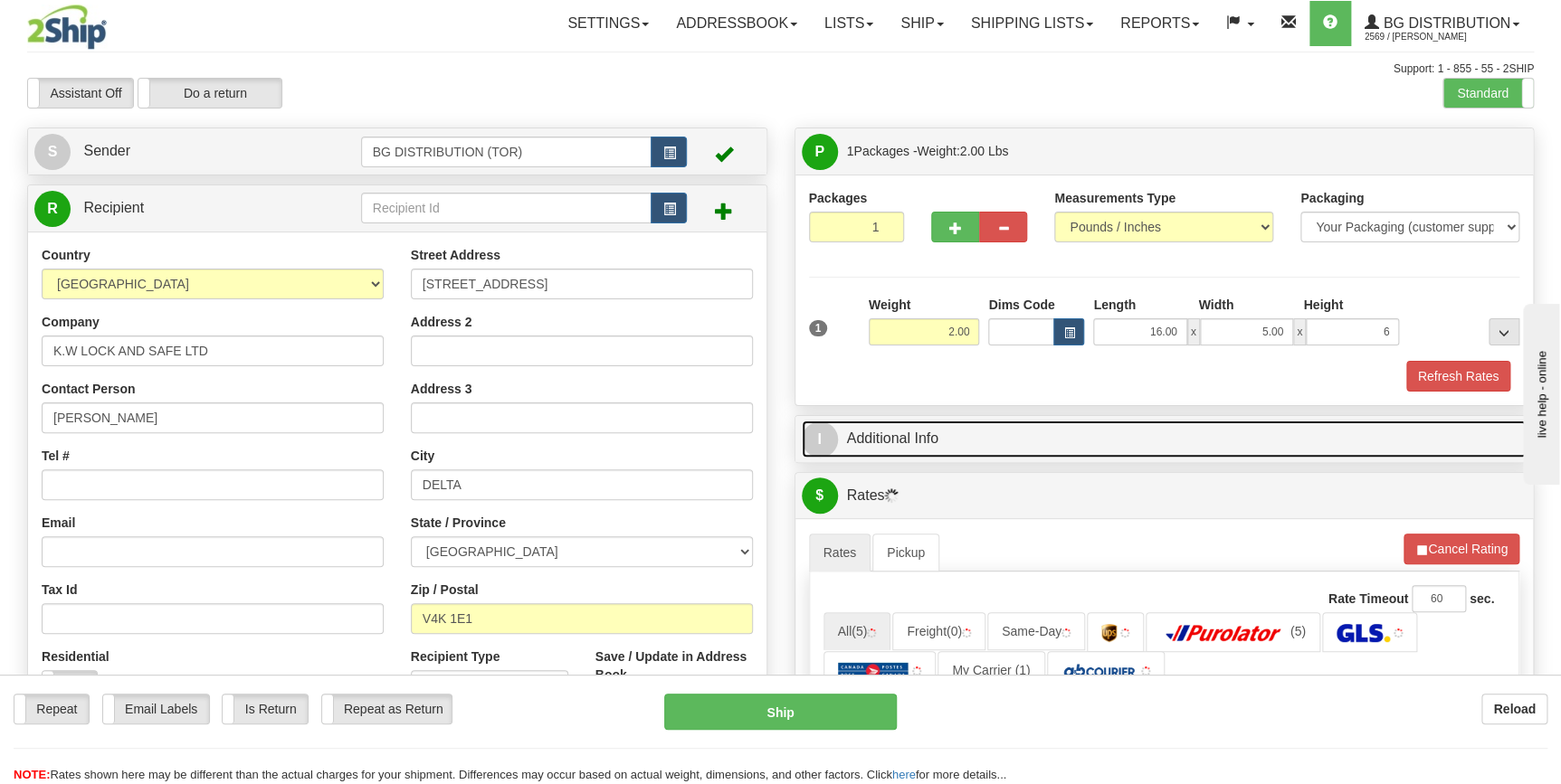
type input "6.00"
click at [1025, 426] on link "I Additional Info" at bounding box center [1164, 439] width 726 height 37
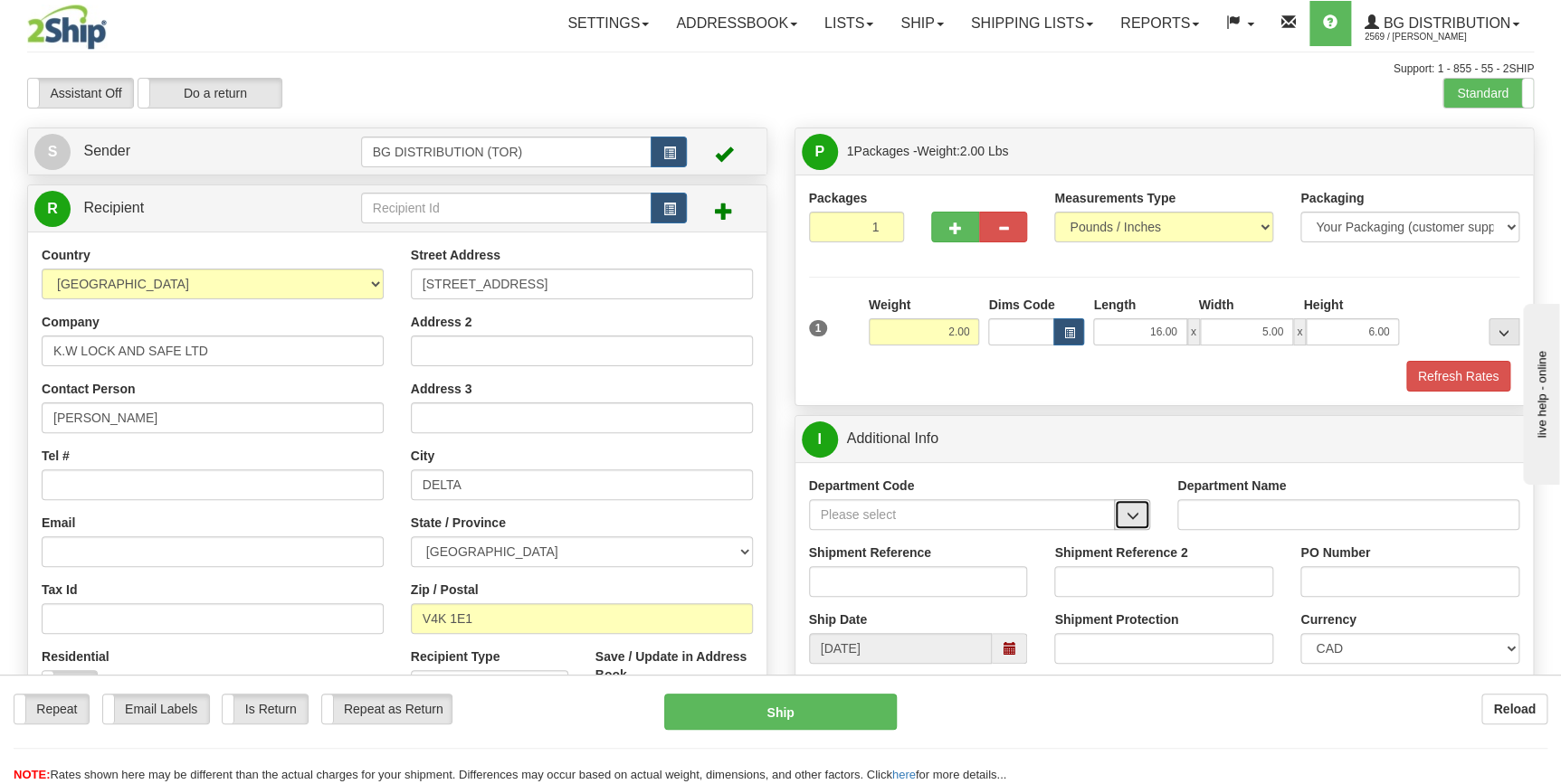
click at [1147, 520] on button "button" at bounding box center [1132, 515] width 37 height 31
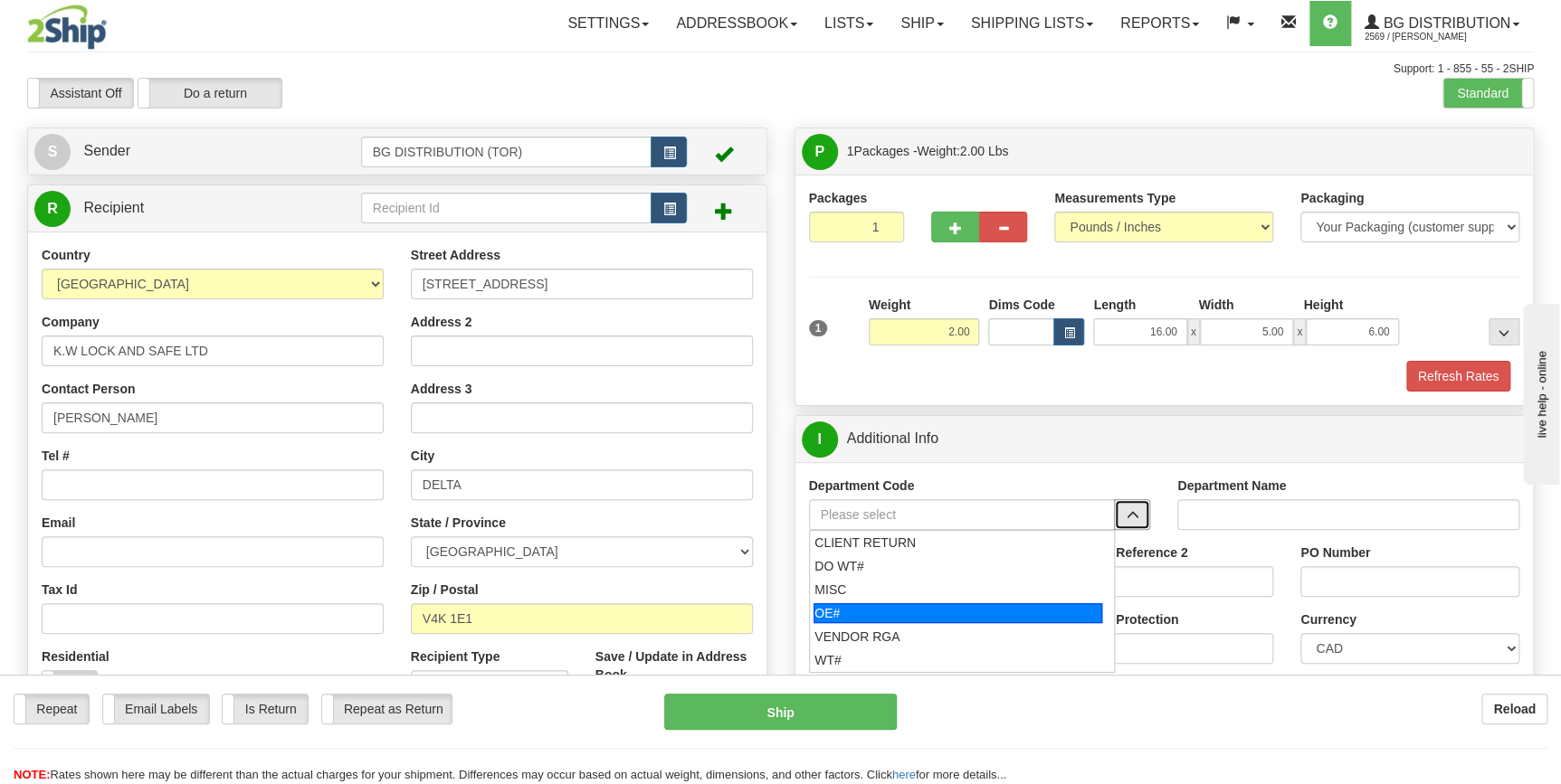
click at [815, 612] on div "OE#" at bounding box center [958, 613] width 288 height 20
type input "OE#"
type input "ORDERS"
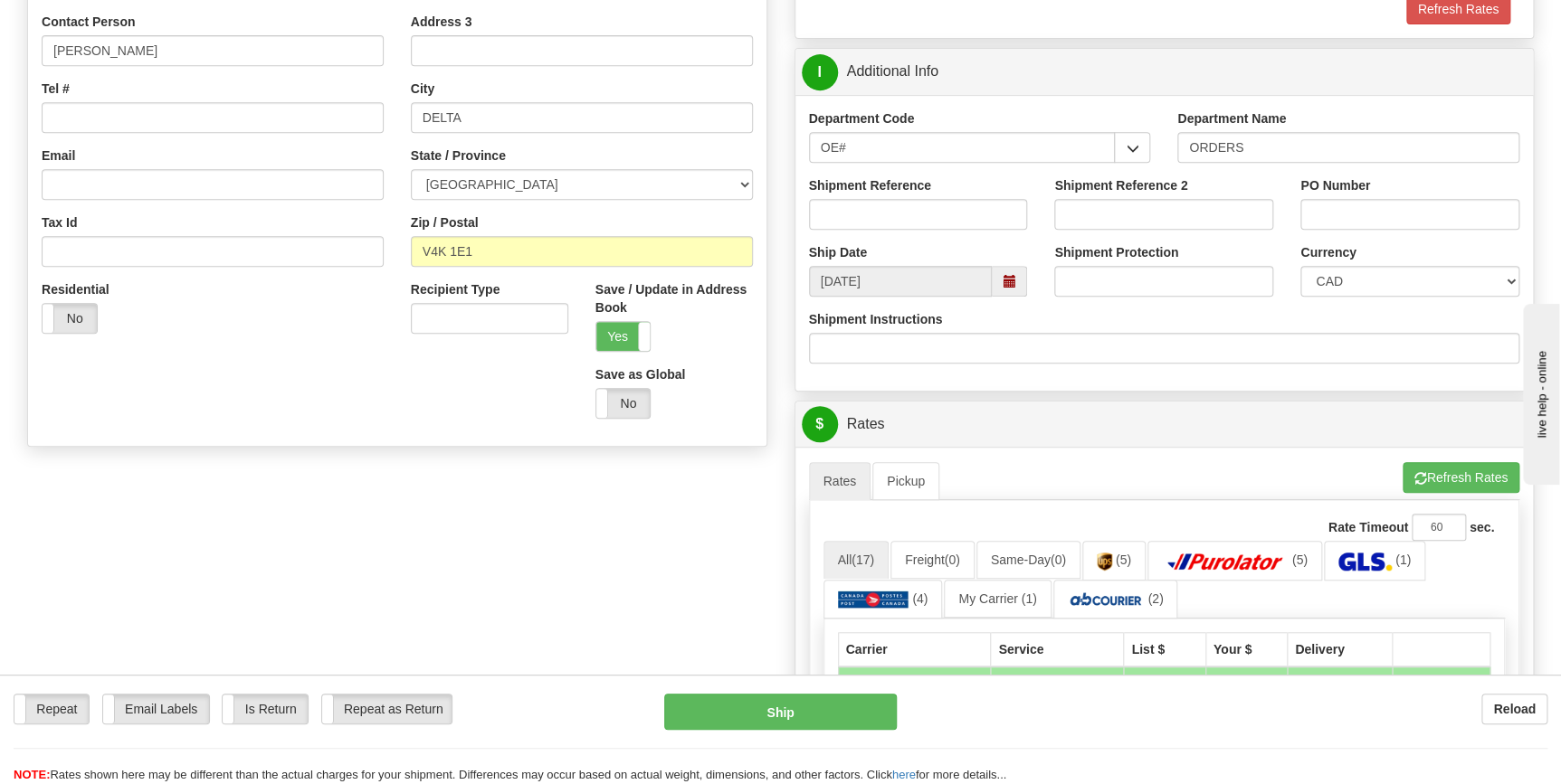
scroll to position [411, 0]
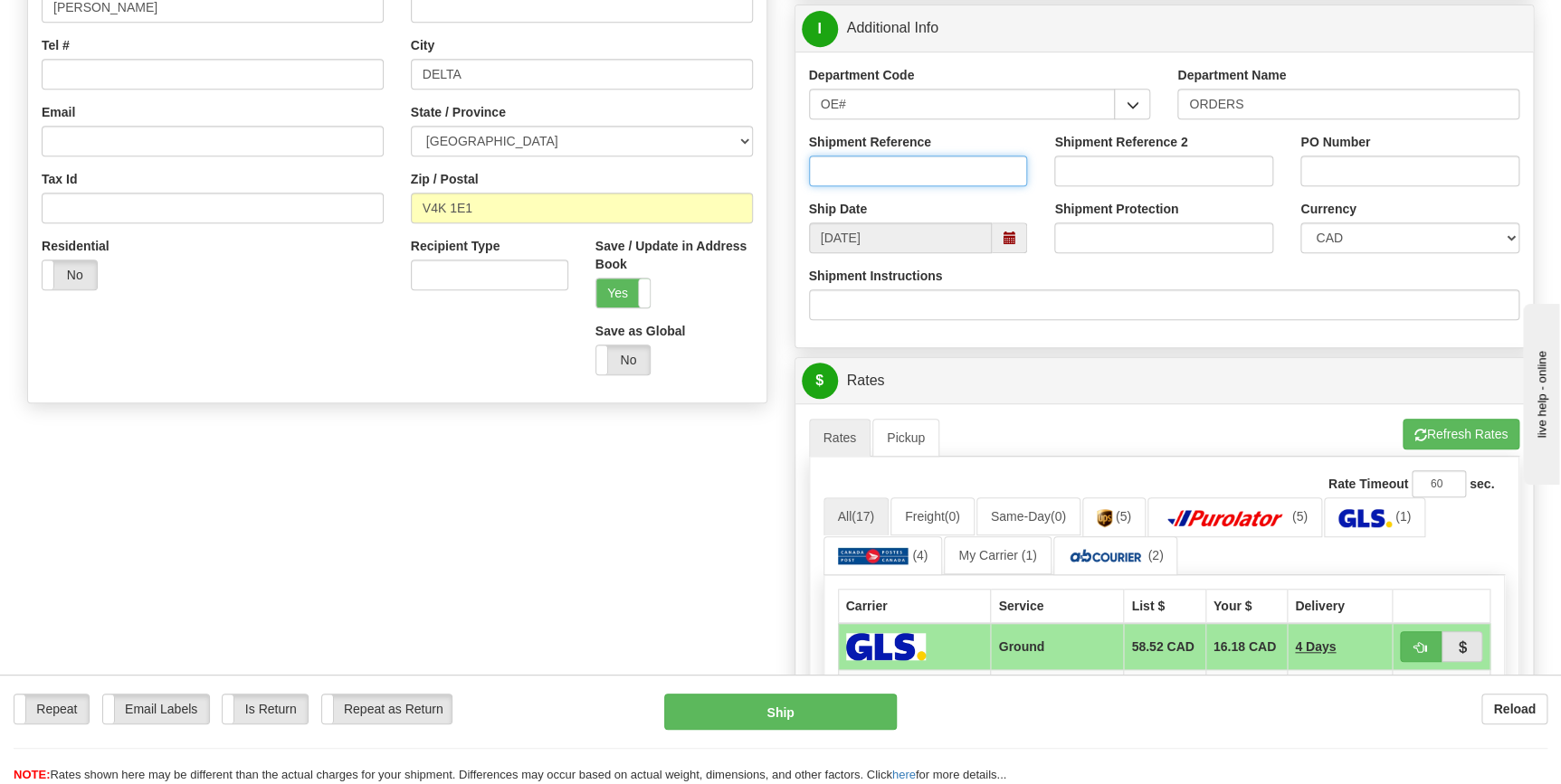
click at [911, 170] on input "Shipment Reference" at bounding box center [918, 171] width 219 height 31
type input "164948-00"
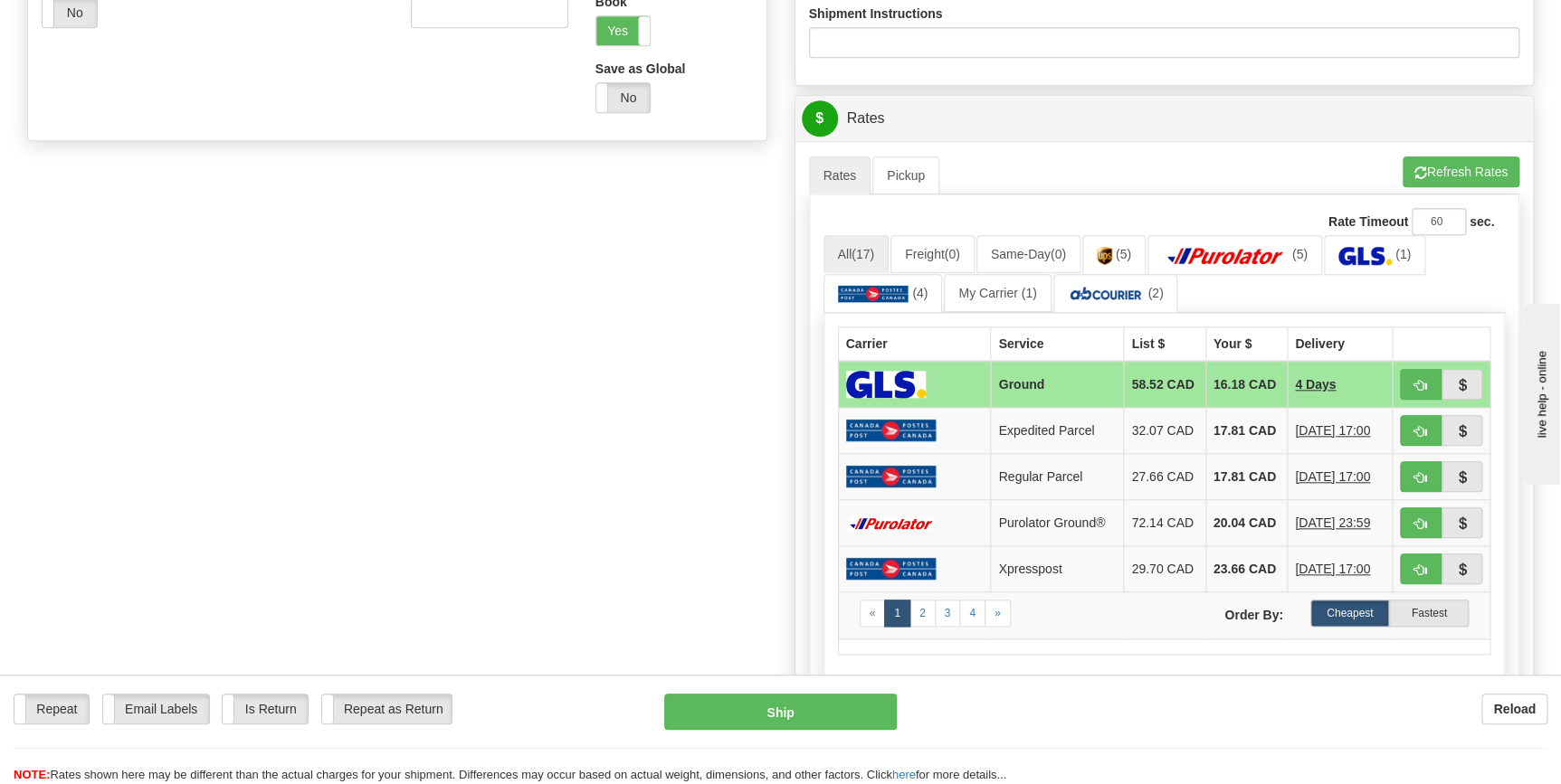
scroll to position [740, 0]
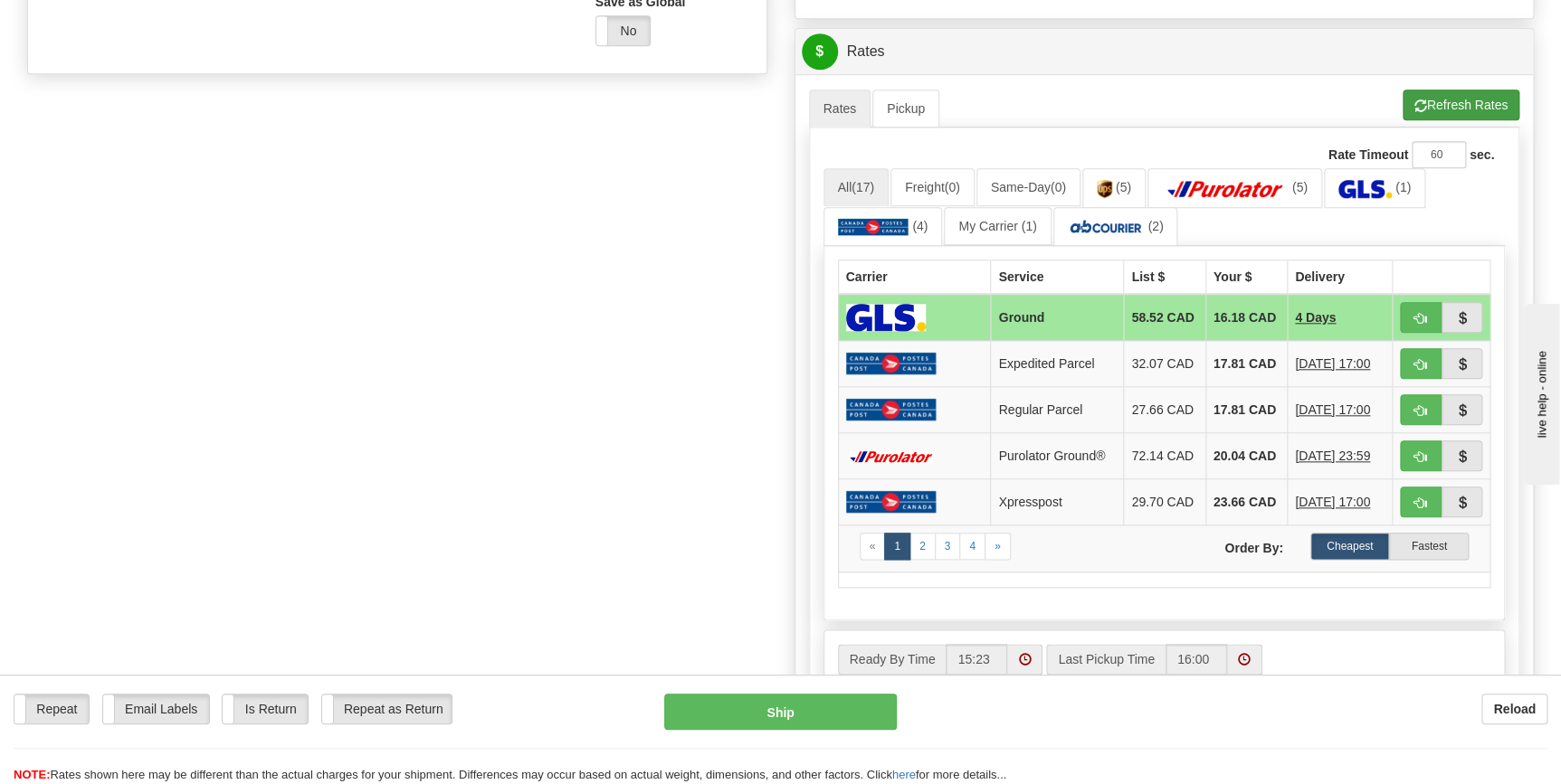
type input "NICK 2 081925"
click at [1445, 115] on button "Refresh Rates" at bounding box center [1461, 105] width 117 height 31
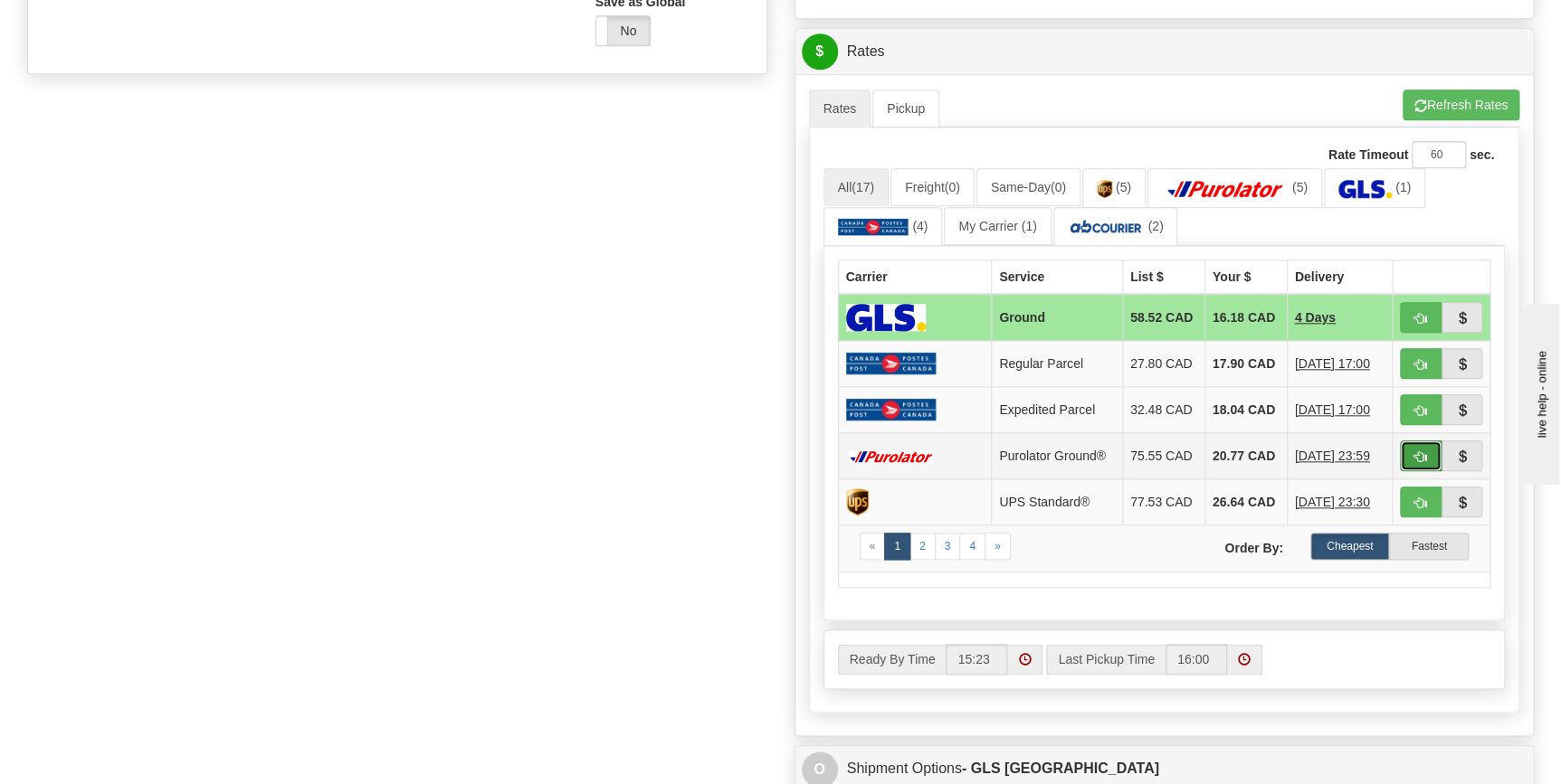
click at [1426, 452] on span "button" at bounding box center [1420, 457] width 13 height 12
type input "260"
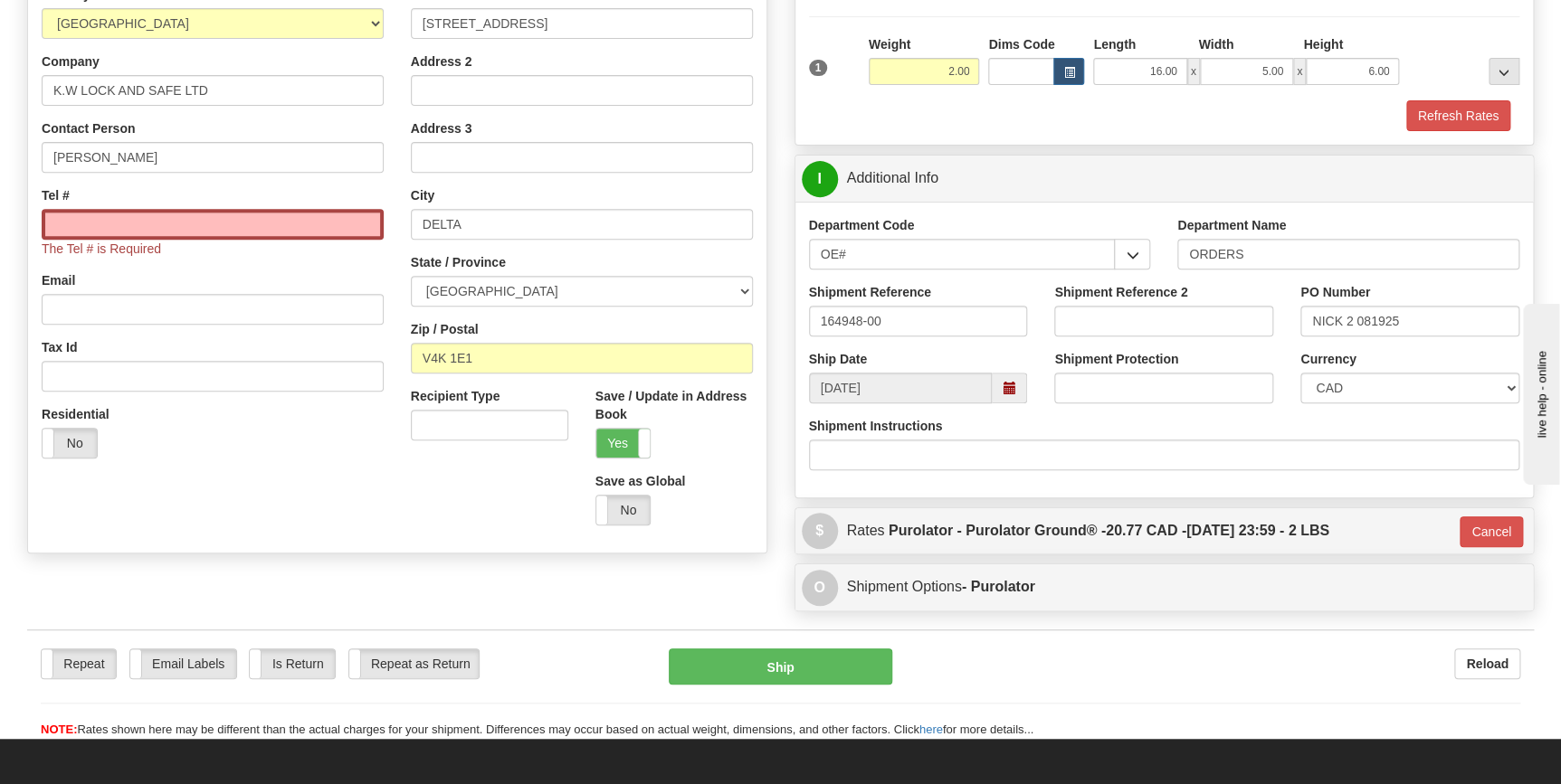
scroll to position [96, 0]
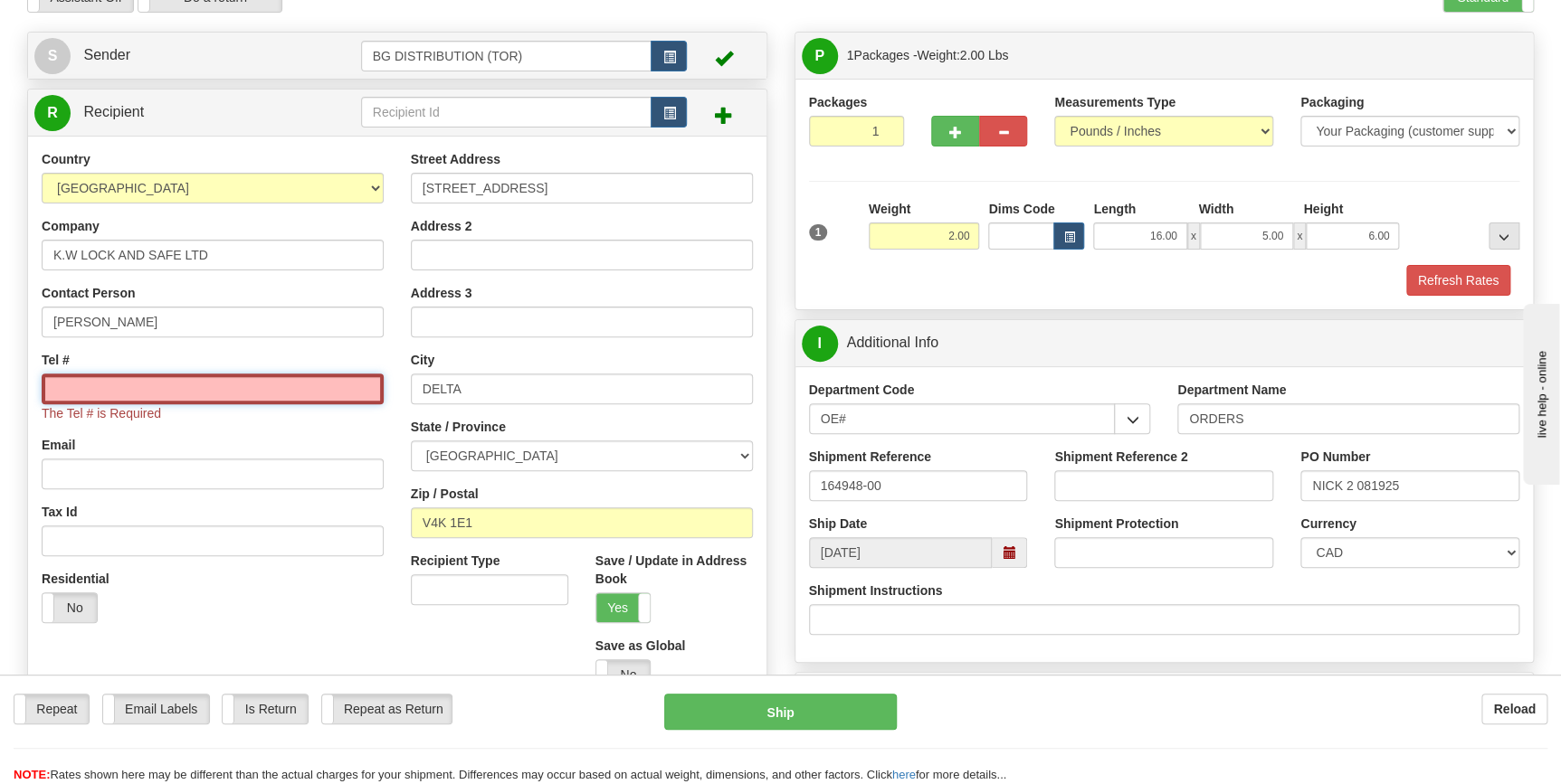
click at [195, 402] on input "Tel #" at bounding box center [213, 389] width 342 height 31
type input "`"
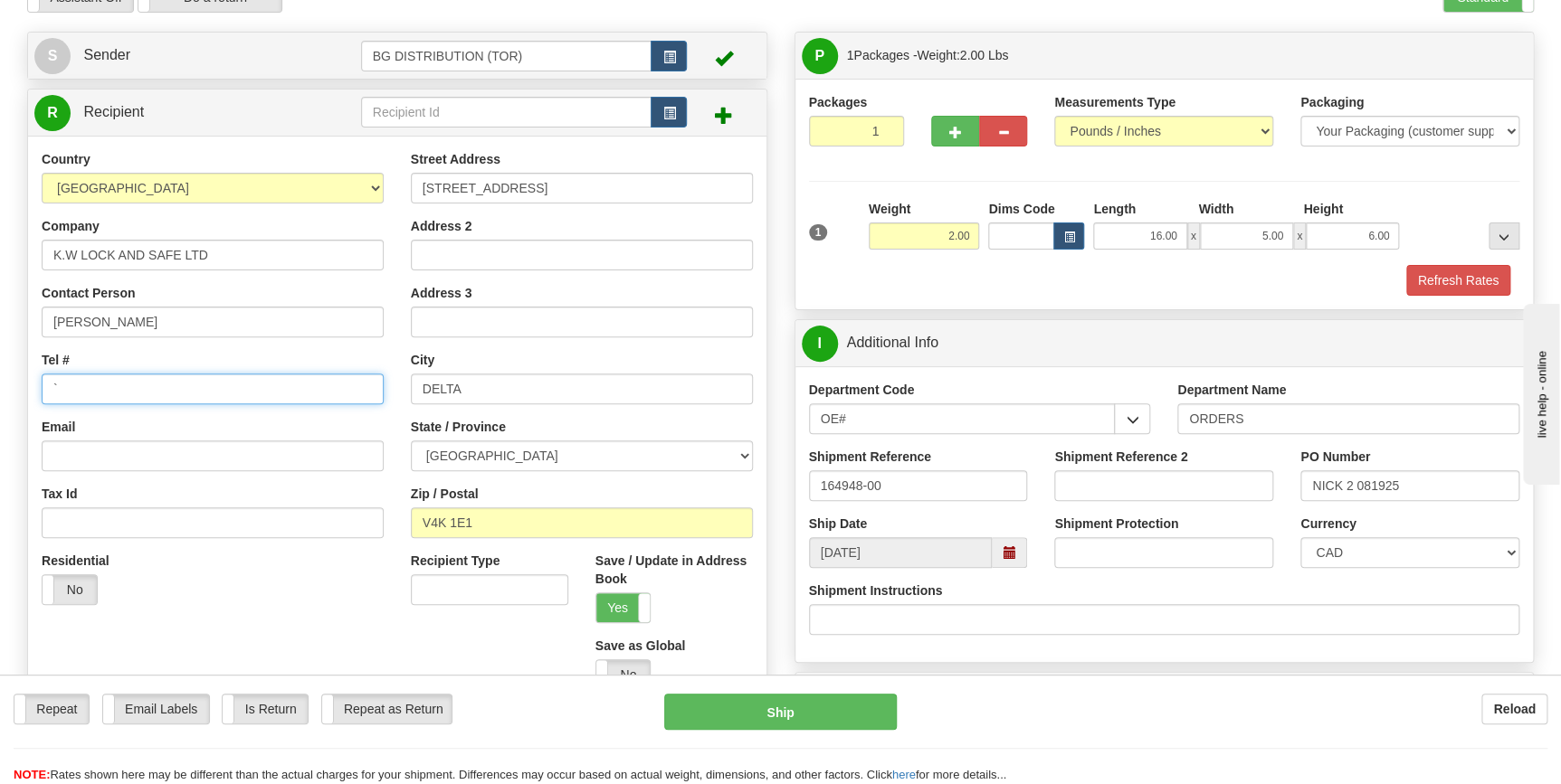
click at [151, 382] on input "`" at bounding box center [213, 389] width 342 height 31
click at [151, 384] on input "Tel #" at bounding box center [213, 389] width 342 height 31
click at [167, 401] on input "Tel #" at bounding box center [213, 389] width 342 height 31
paste input "(905)265-9449"
type input "(905)265-9449"
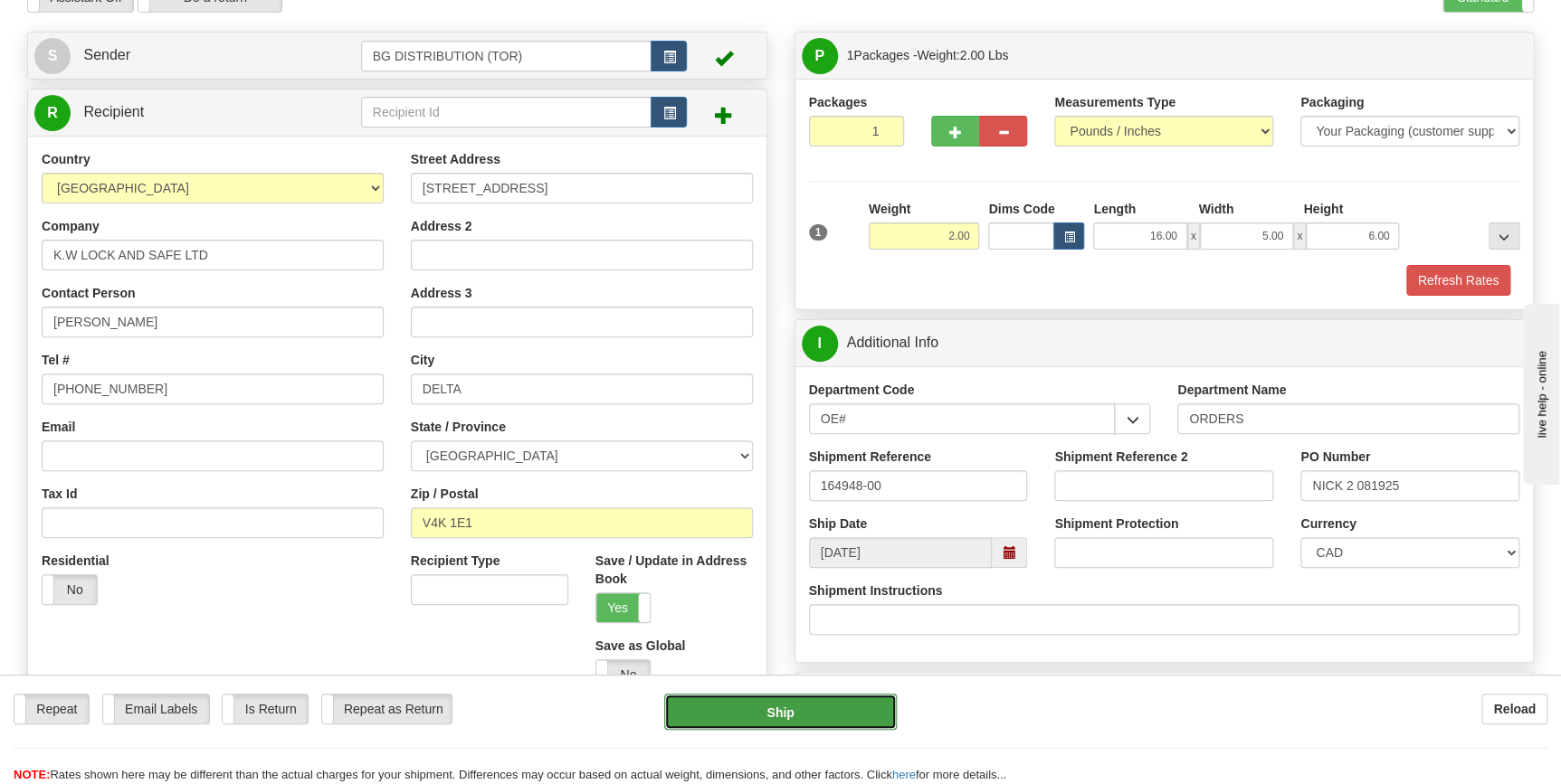
click at [789, 700] on button "Ship" at bounding box center [780, 712] width 233 height 37
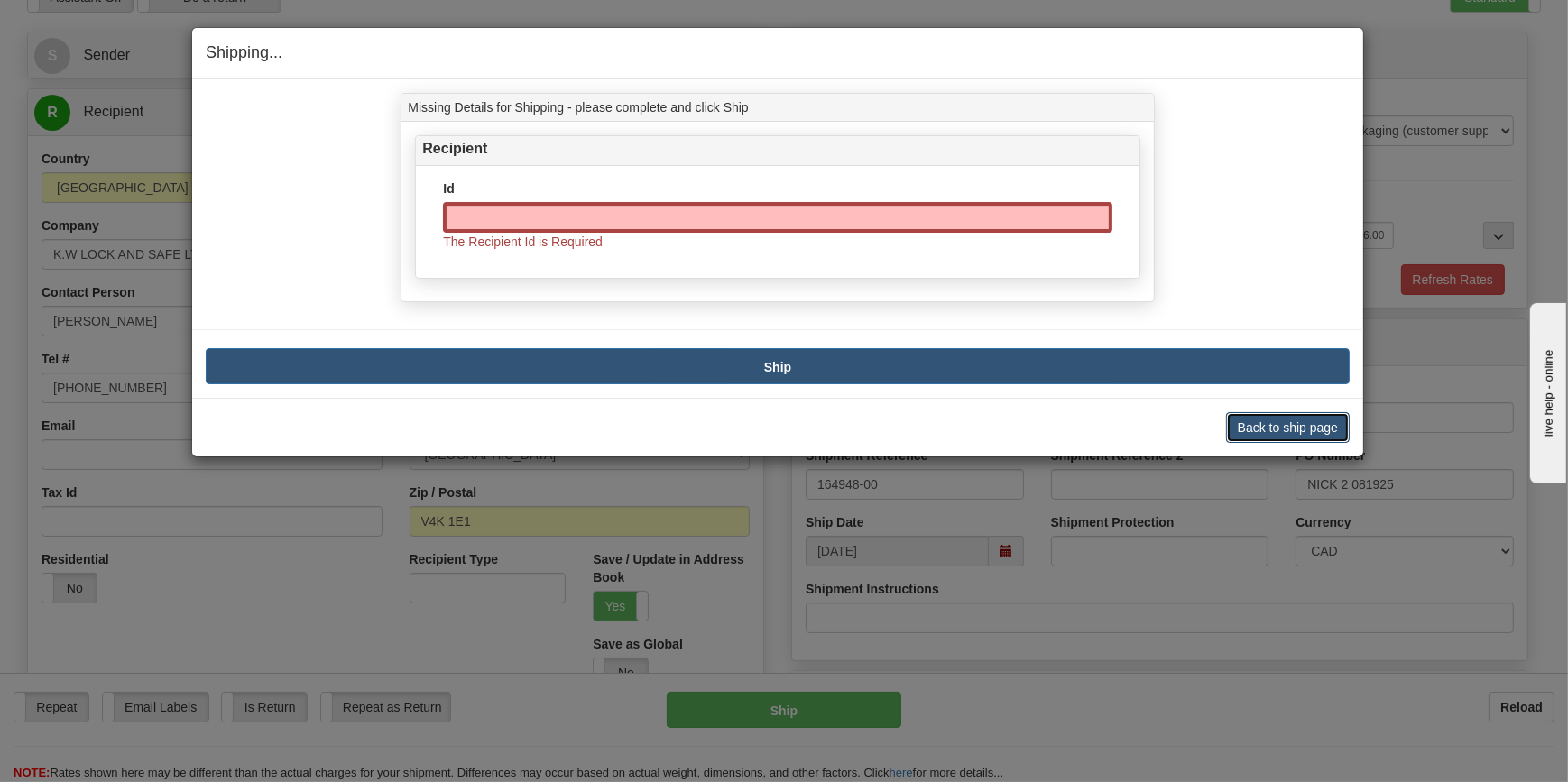
click at [1274, 426] on button "Back to ship page" at bounding box center [1288, 428] width 124 height 31
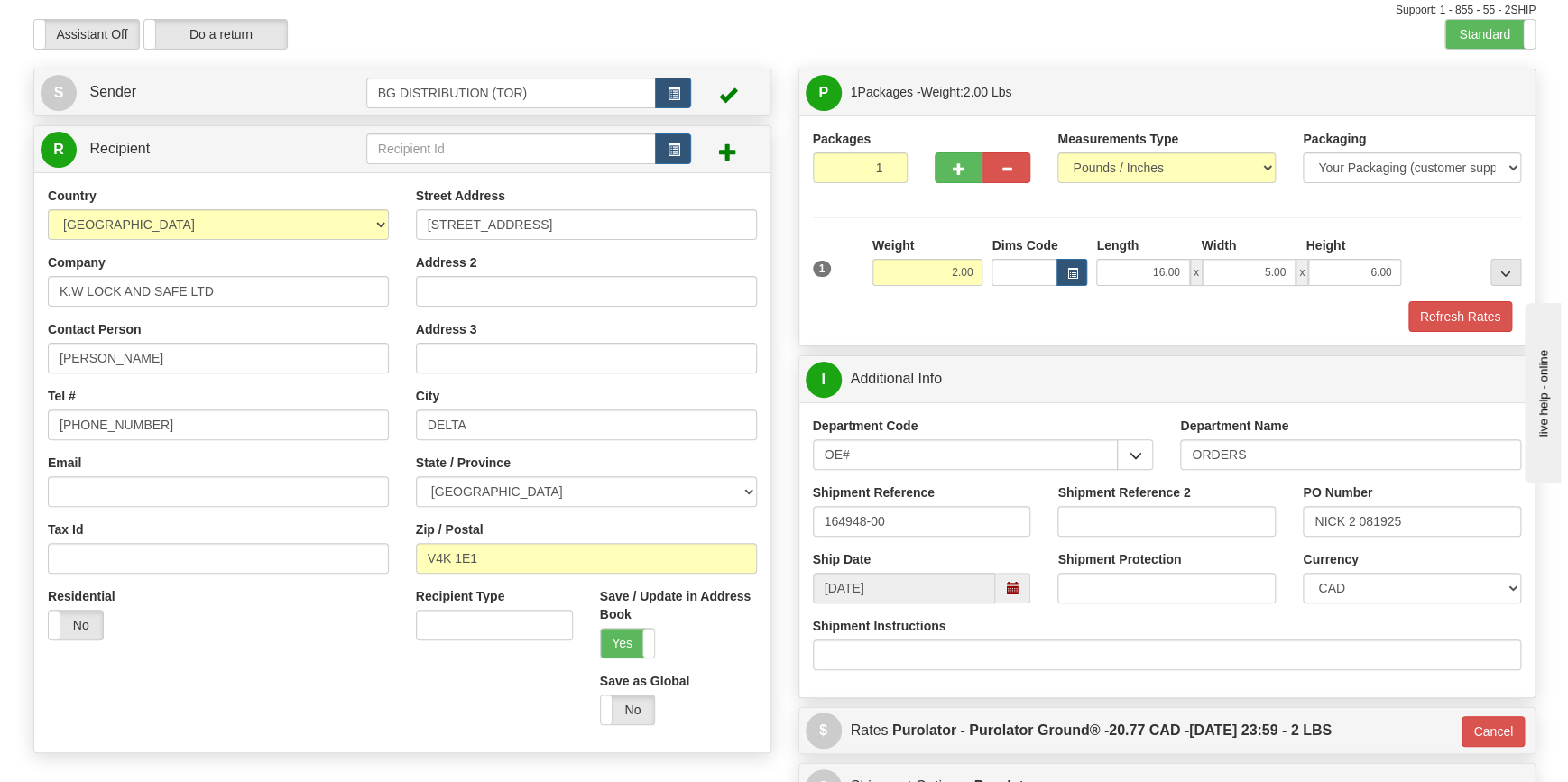
scroll to position [14, 0]
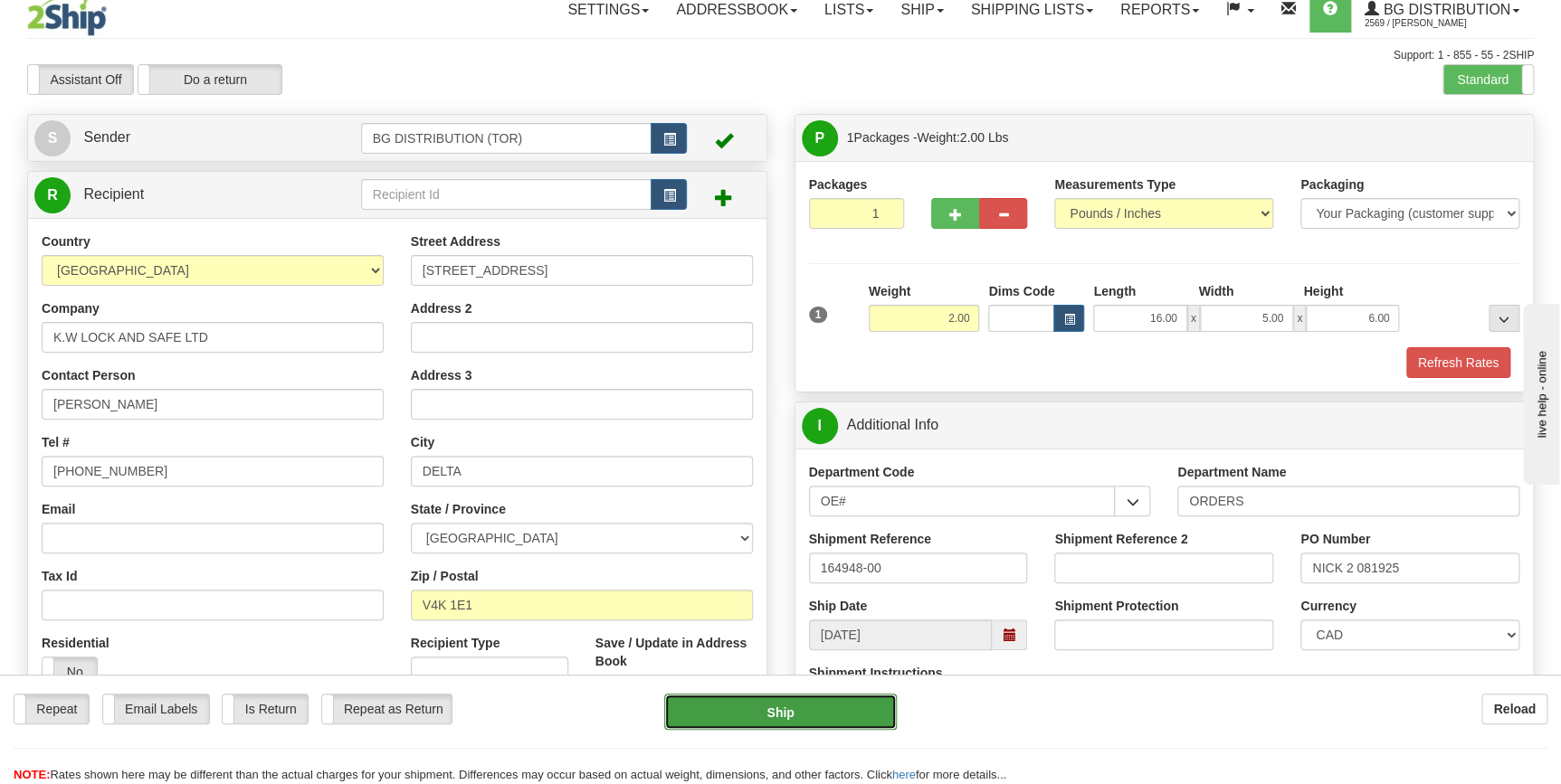
click at [833, 716] on button "Ship" at bounding box center [780, 712] width 233 height 37
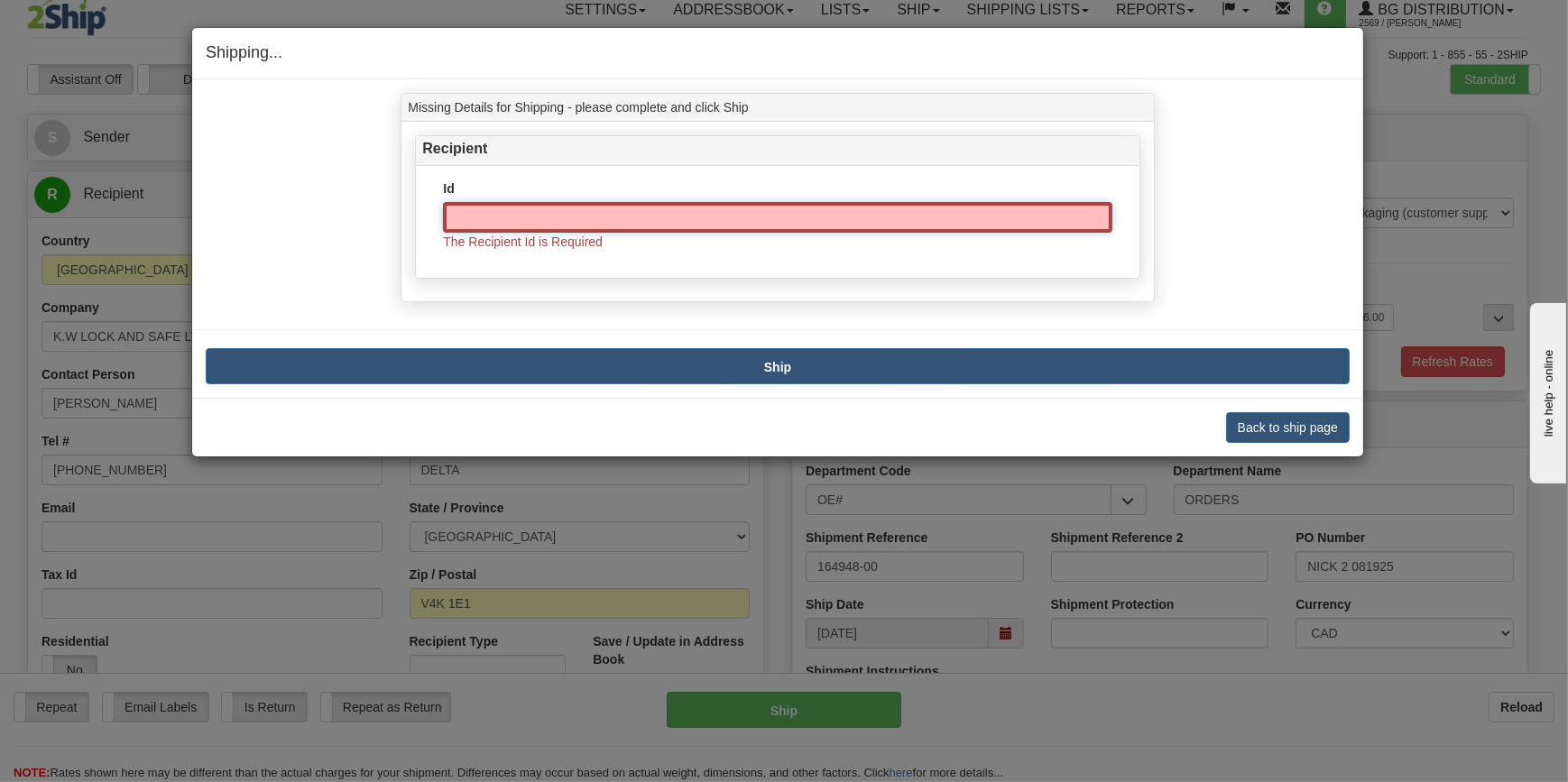
click at [745, 224] on input "Id" at bounding box center [777, 218] width 669 height 31
type input "0"
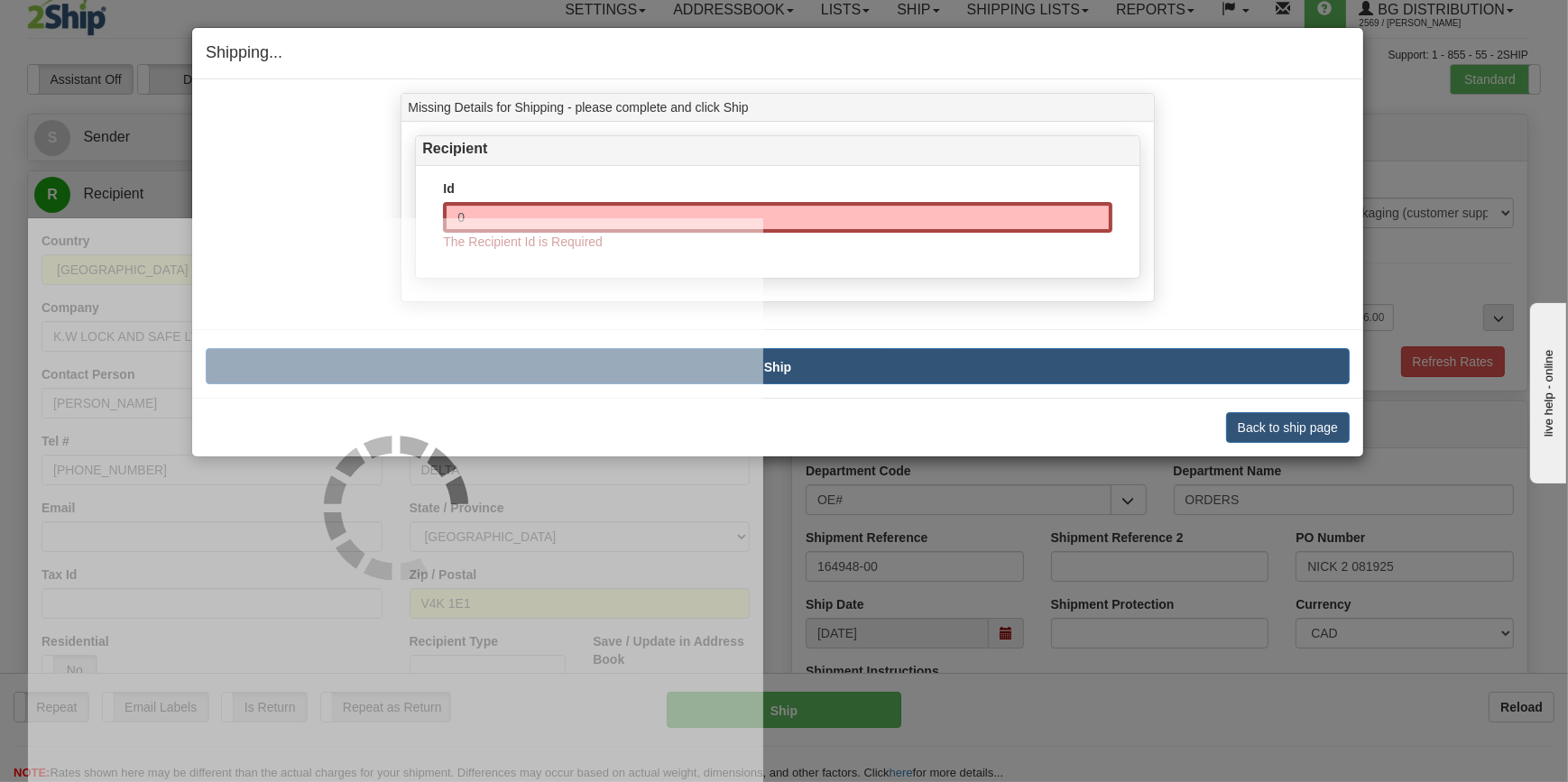
click at [737, 347] on div "Toggle navigation Settings Shipping Preferences Fields Preferences New" at bounding box center [777, 472] width 1555 height 971
type input "260"
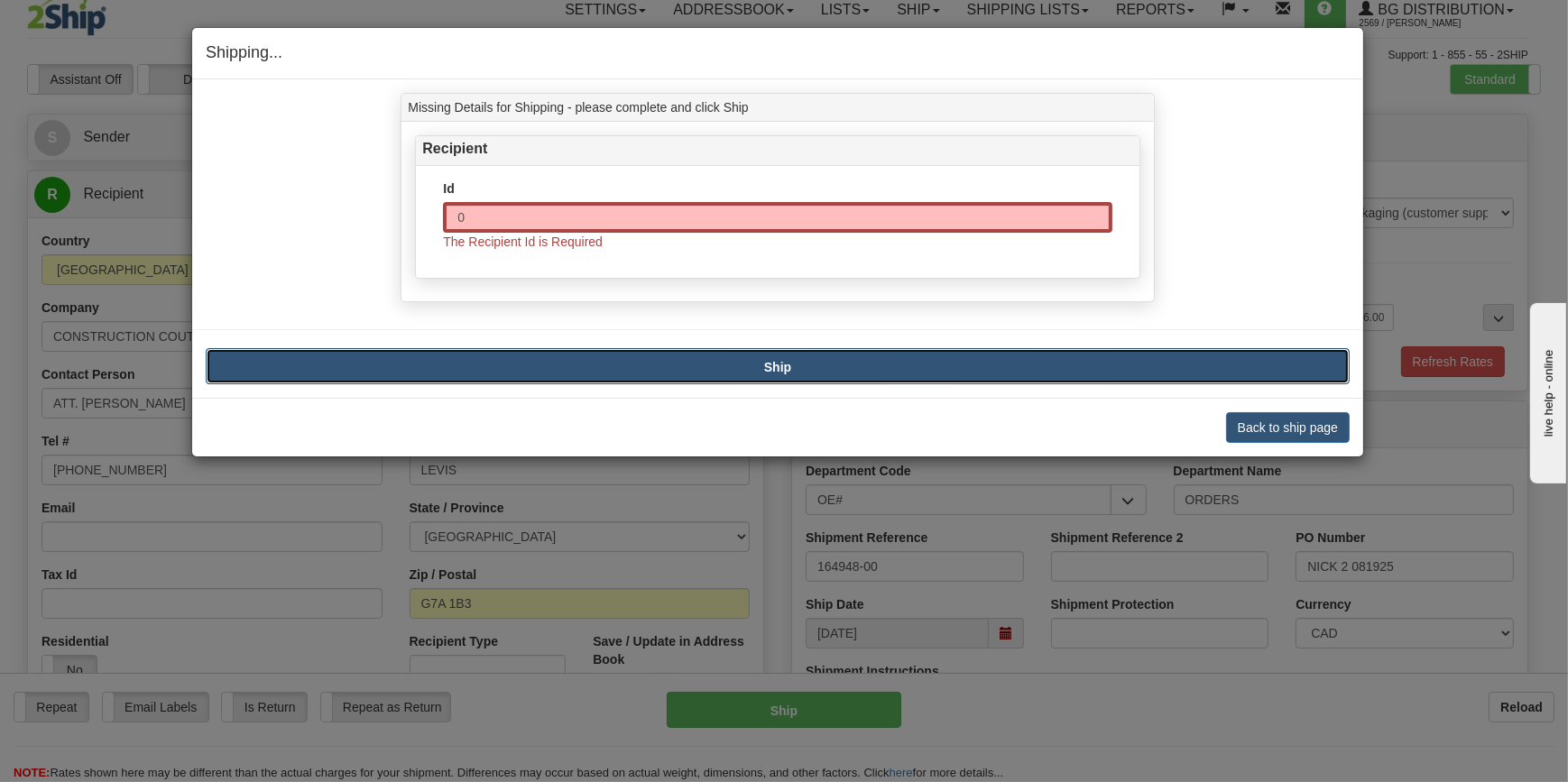
click at [746, 356] on button "Ship" at bounding box center [777, 367] width 1144 height 36
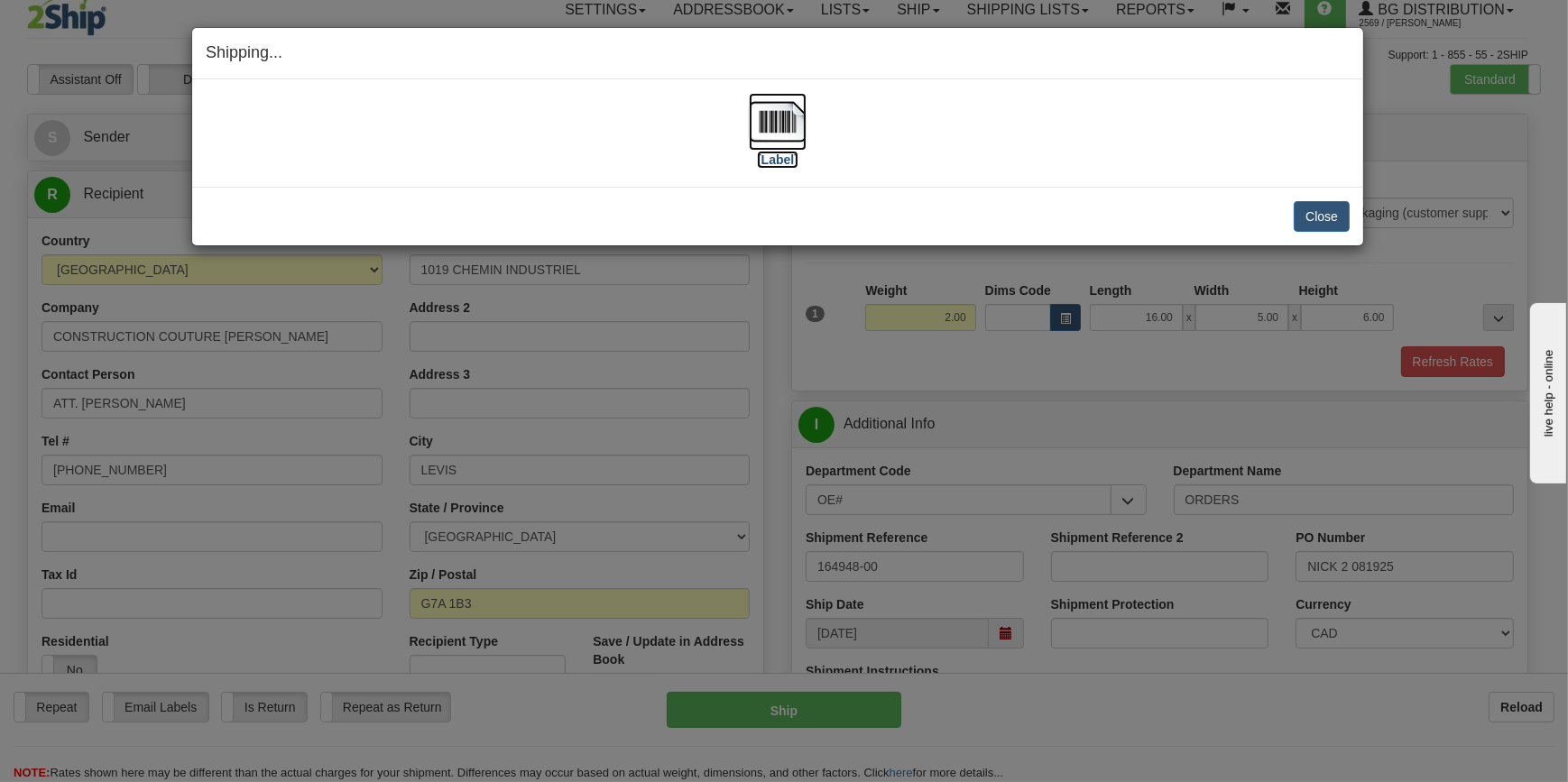
click at [769, 99] on img at bounding box center [777, 121] width 57 height 57
click at [1330, 216] on button "Close" at bounding box center [1320, 217] width 56 height 31
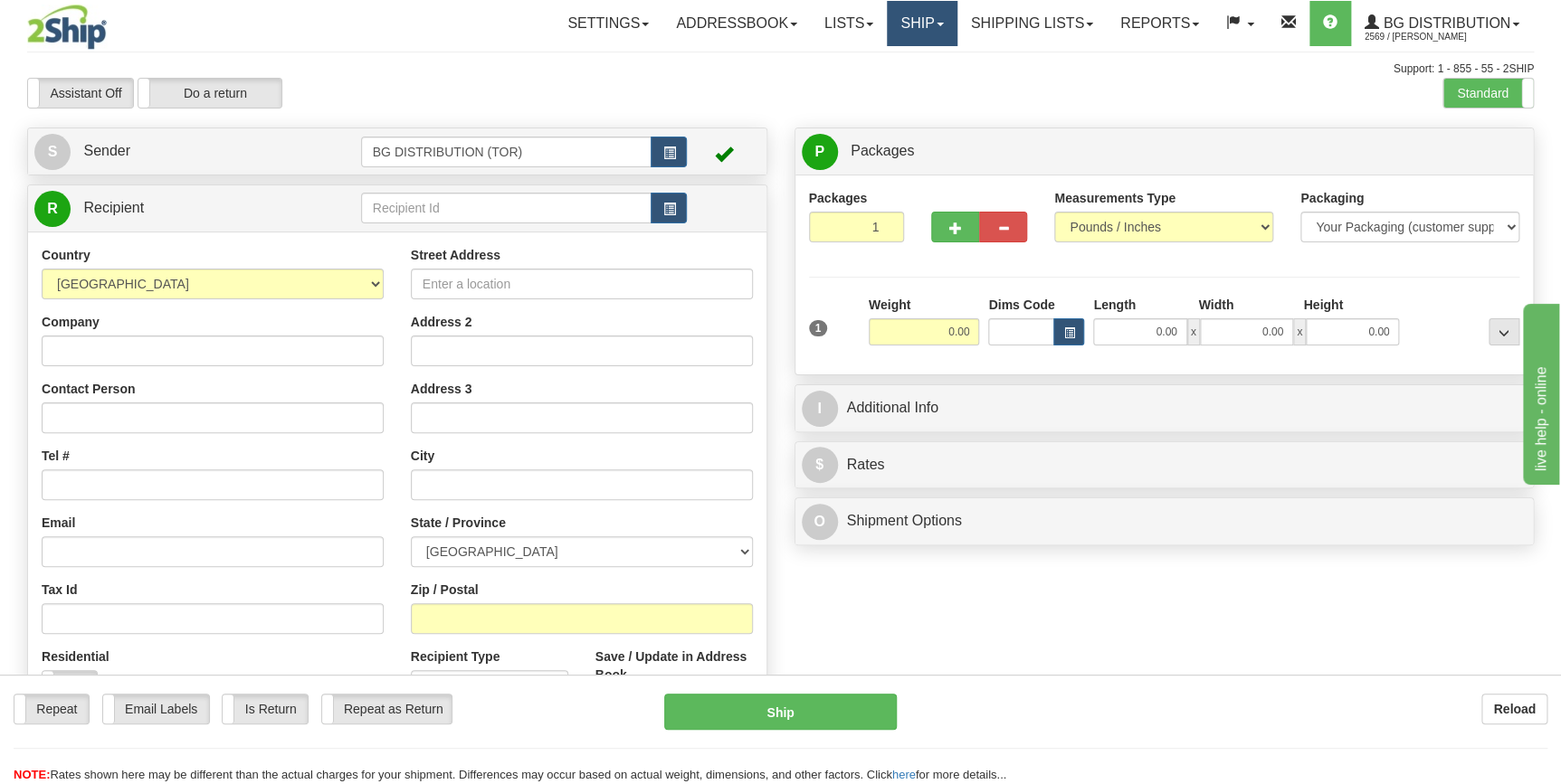
click at [898, 31] on link "Ship" at bounding box center [921, 24] width 69 height 46
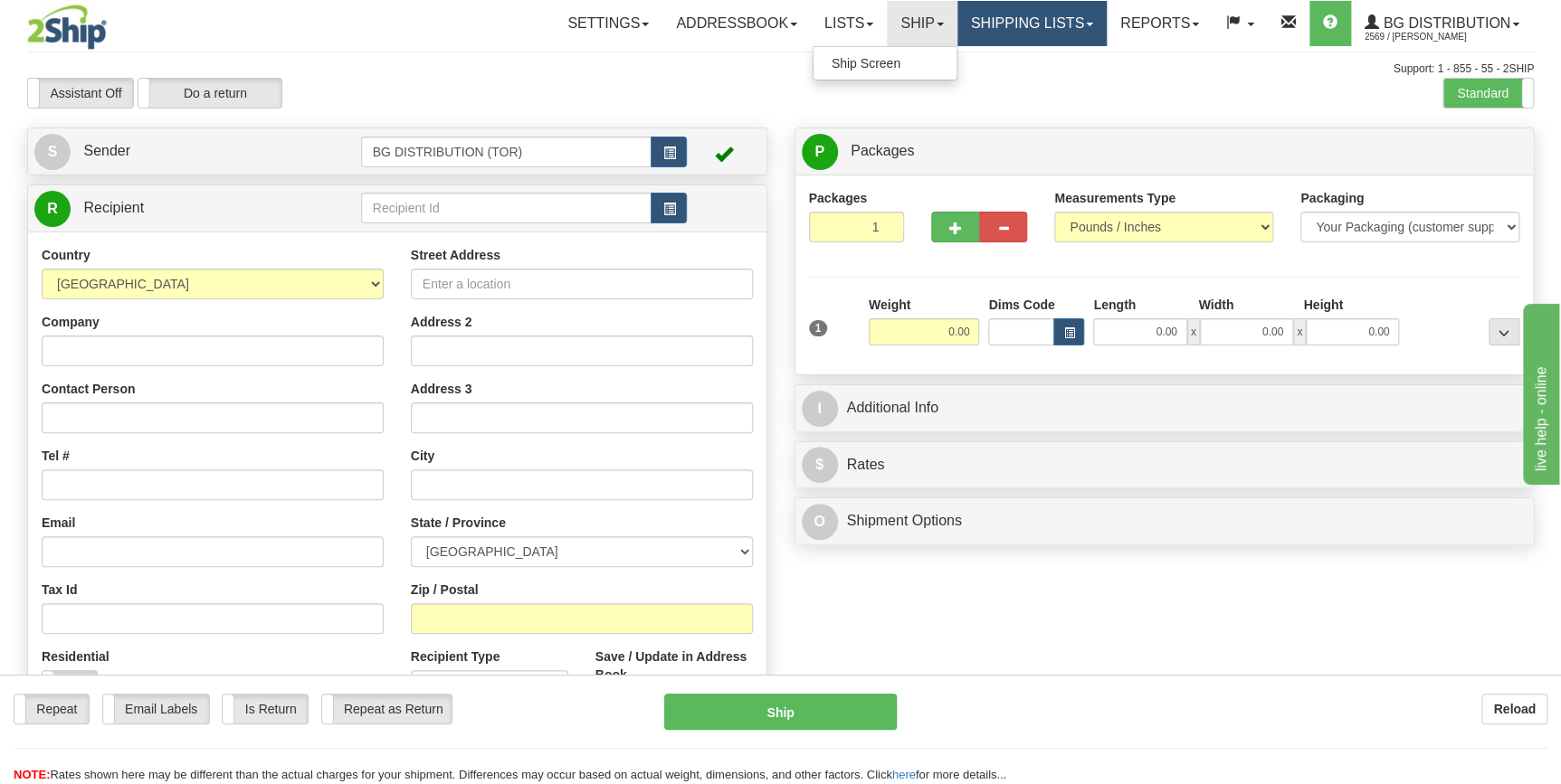
click at [1040, 37] on link "Shipping lists" at bounding box center [1032, 24] width 150 height 46
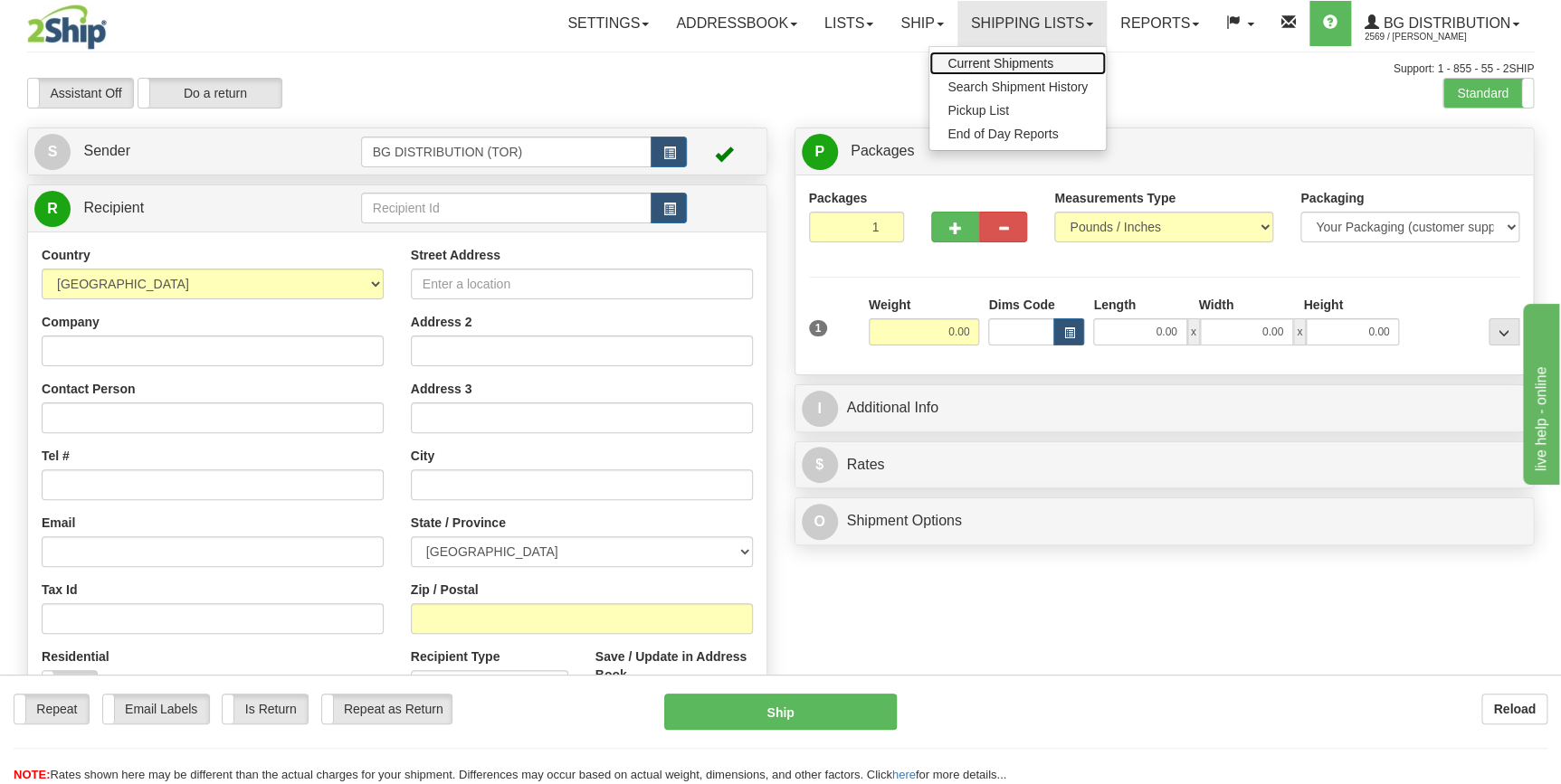
click at [1047, 66] on span "Current Shipments" at bounding box center [1001, 63] width 106 height 15
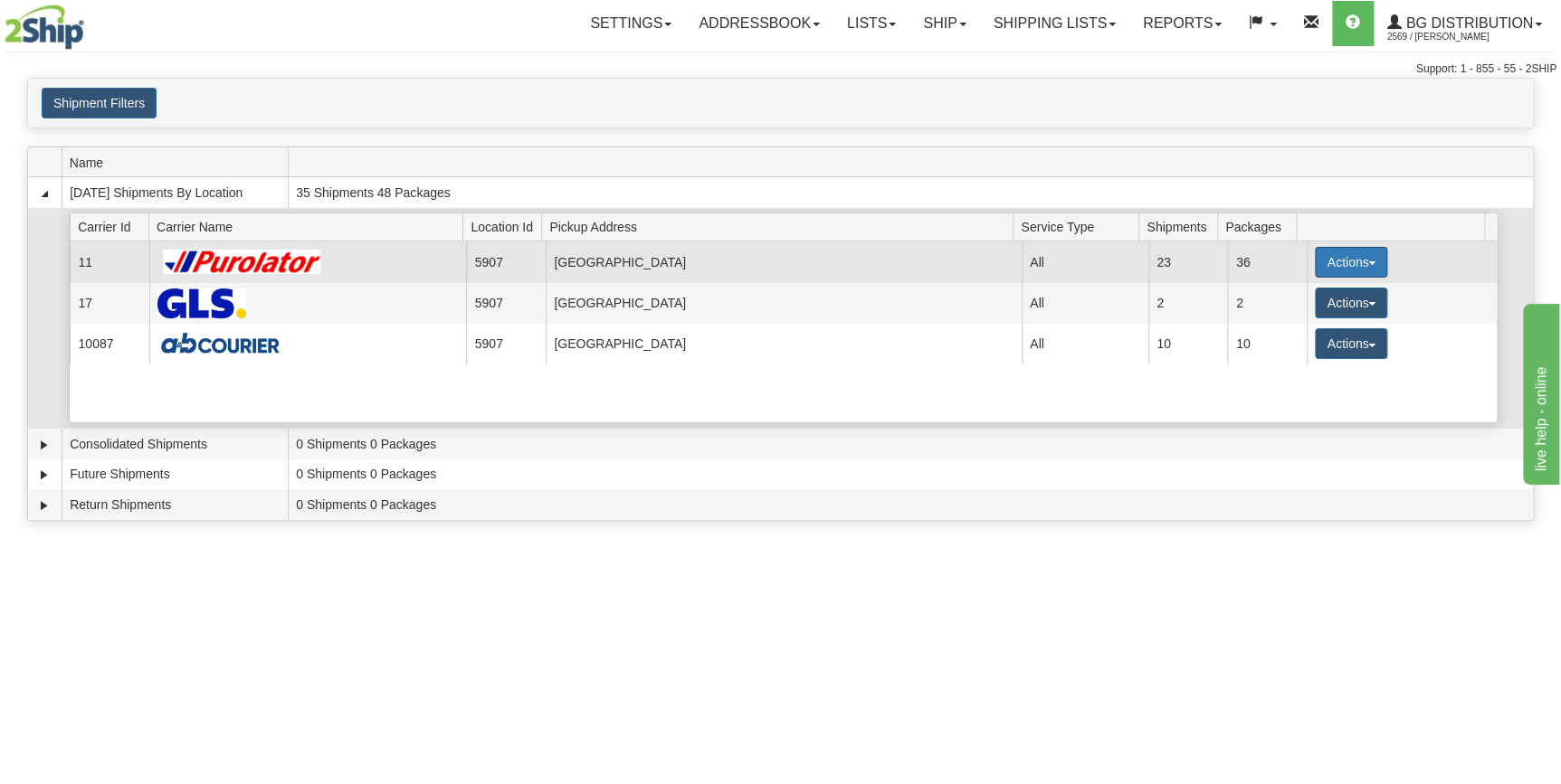
click at [1354, 263] on button "Actions" at bounding box center [1350, 263] width 72 height 31
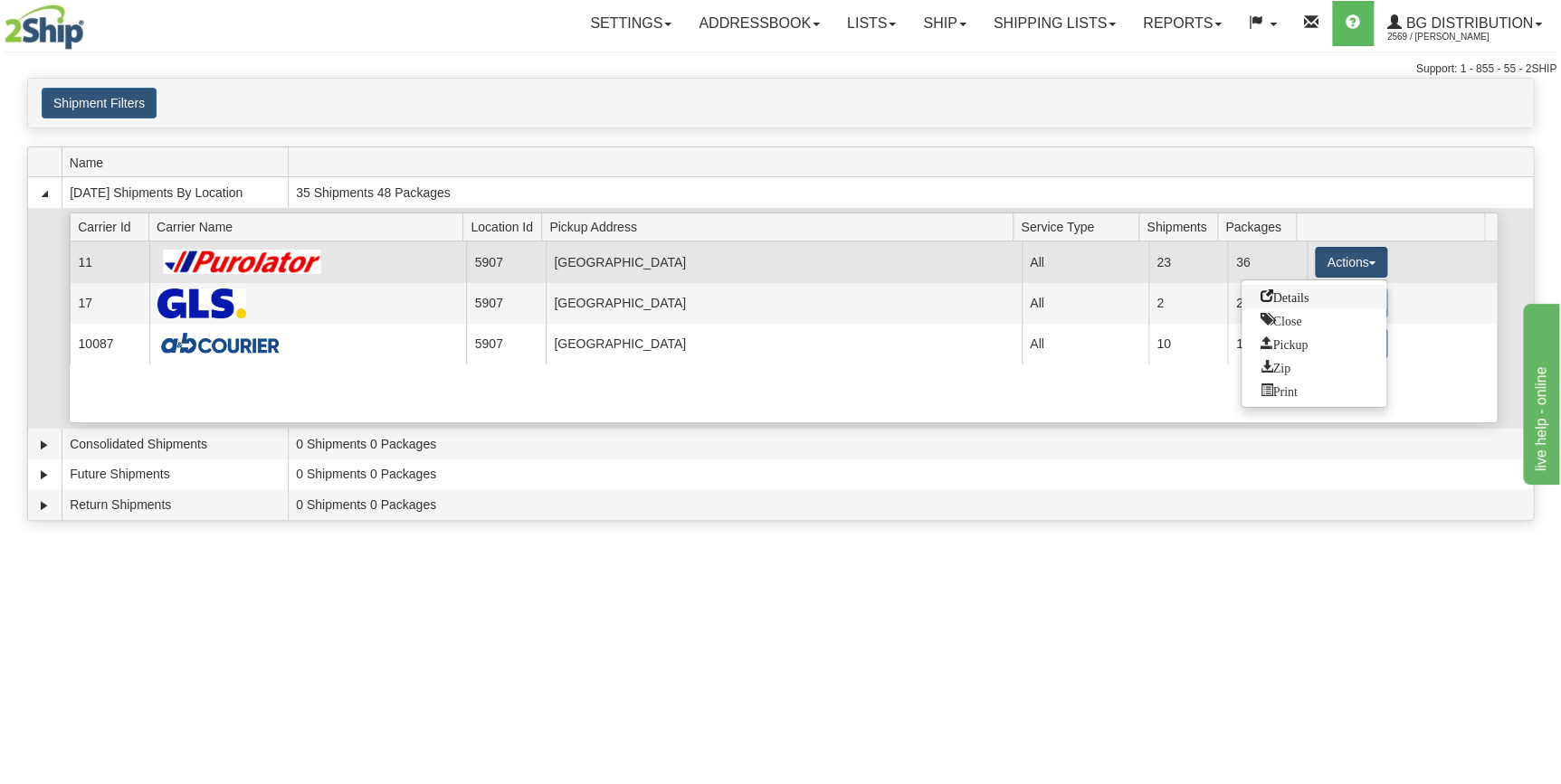
click at [1335, 301] on link "Details" at bounding box center [1314, 297] width 145 height 24
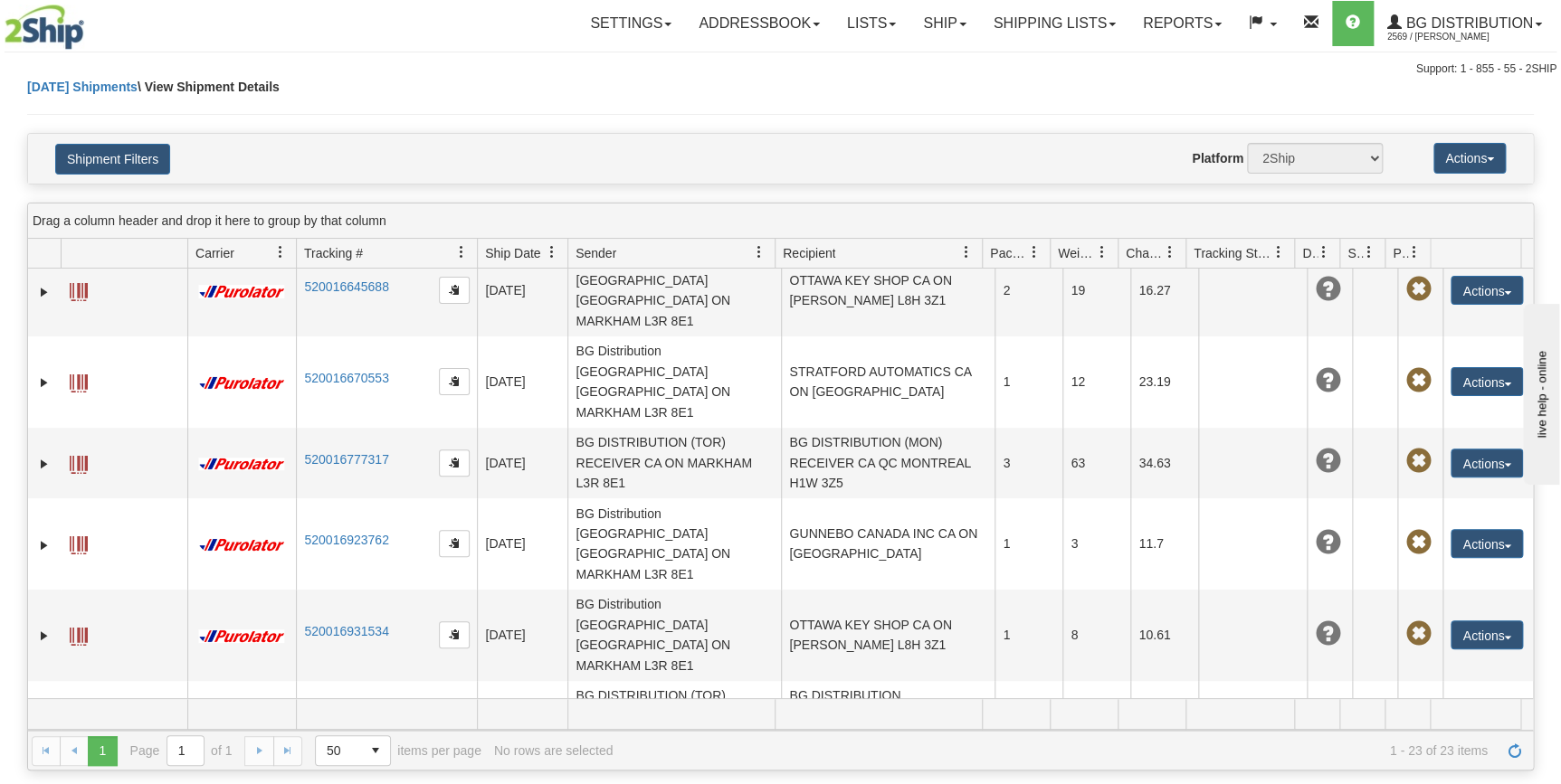
scroll to position [998, 0]
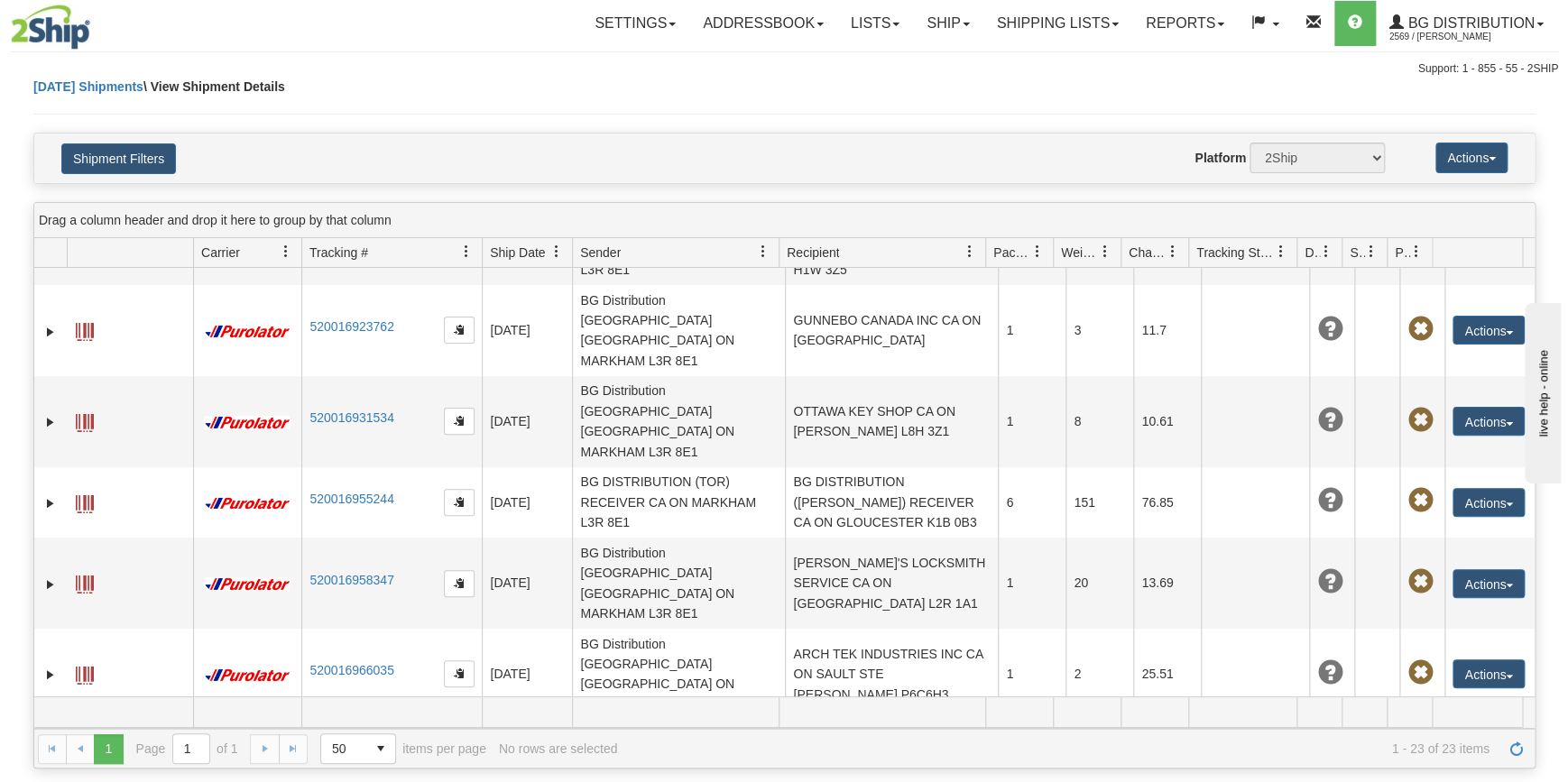
scroll to position [1198, 0]
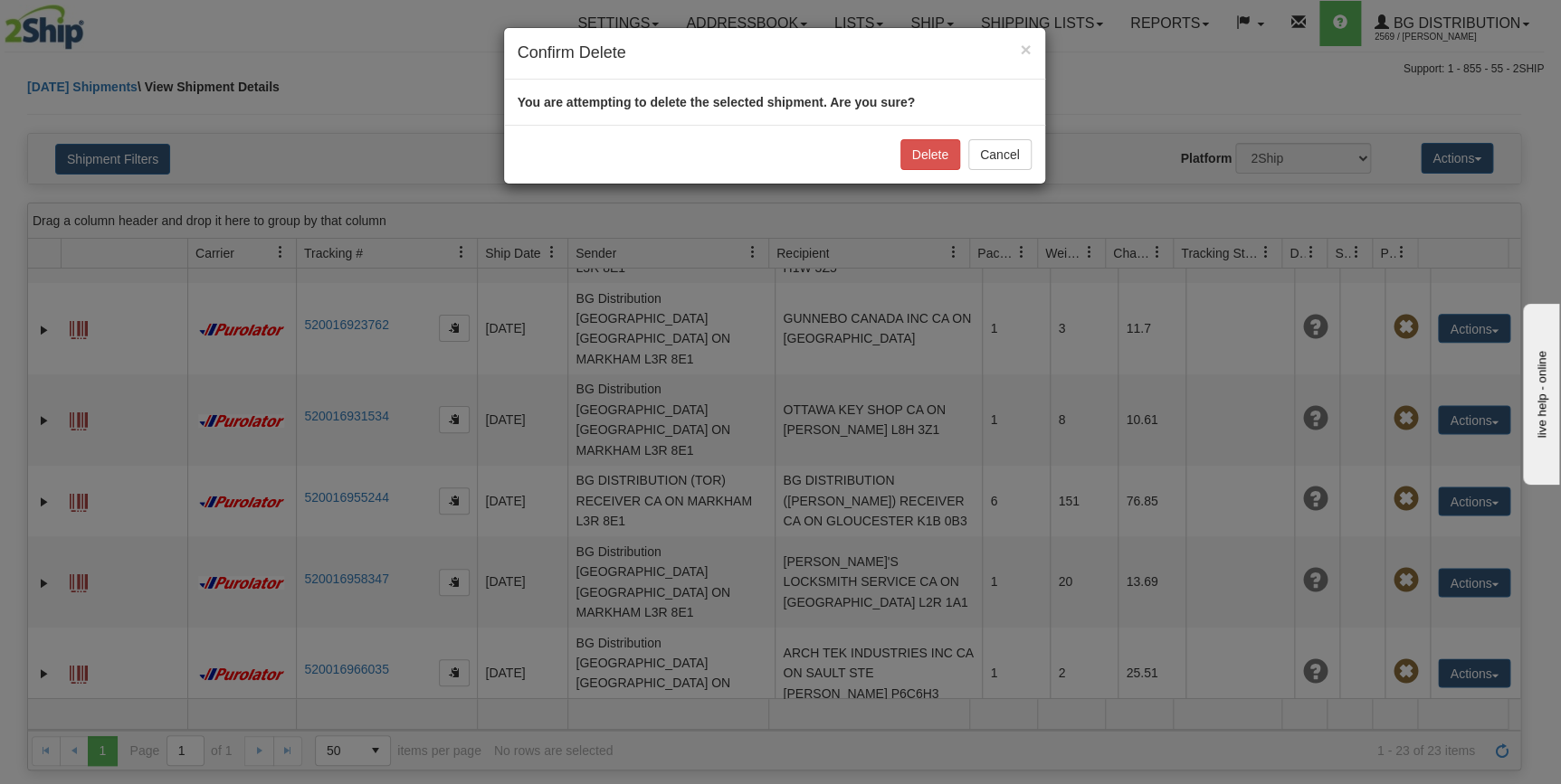
scroll to position [998, 0]
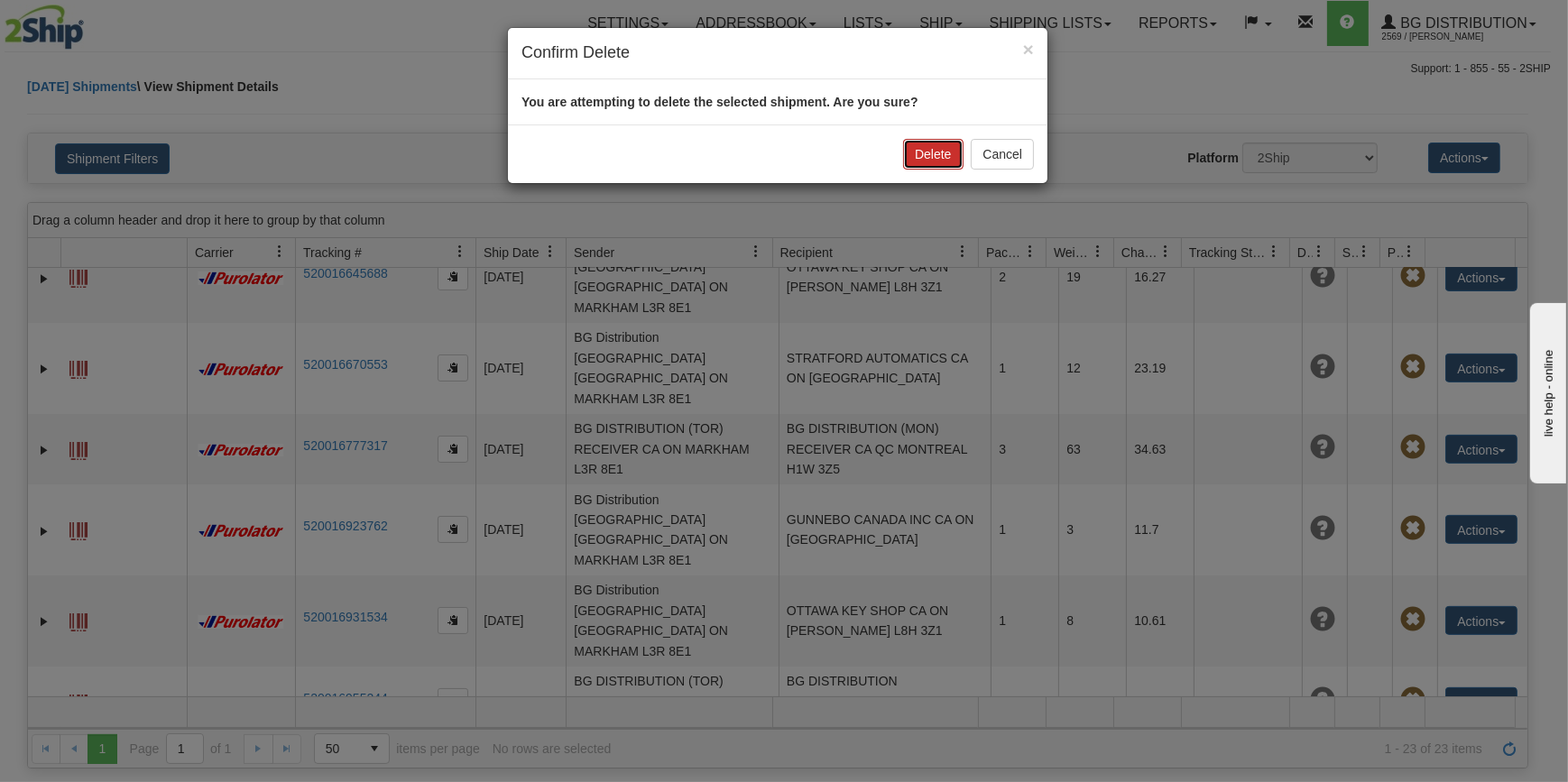
click at [916, 147] on button "Delete" at bounding box center [932, 155] width 59 height 31
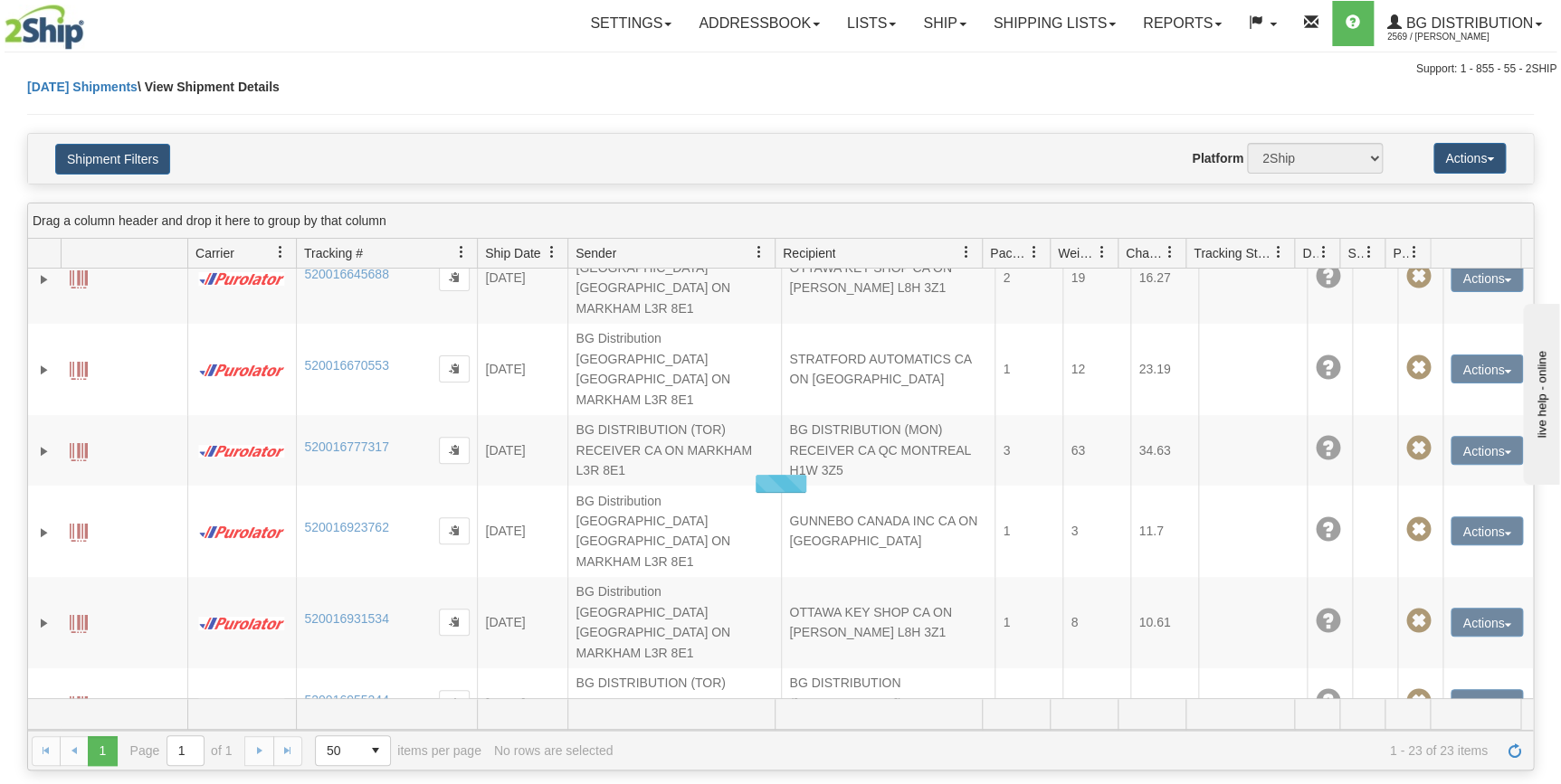
scroll to position [928, 0]
